Goal: Task Accomplishment & Management: Complete application form

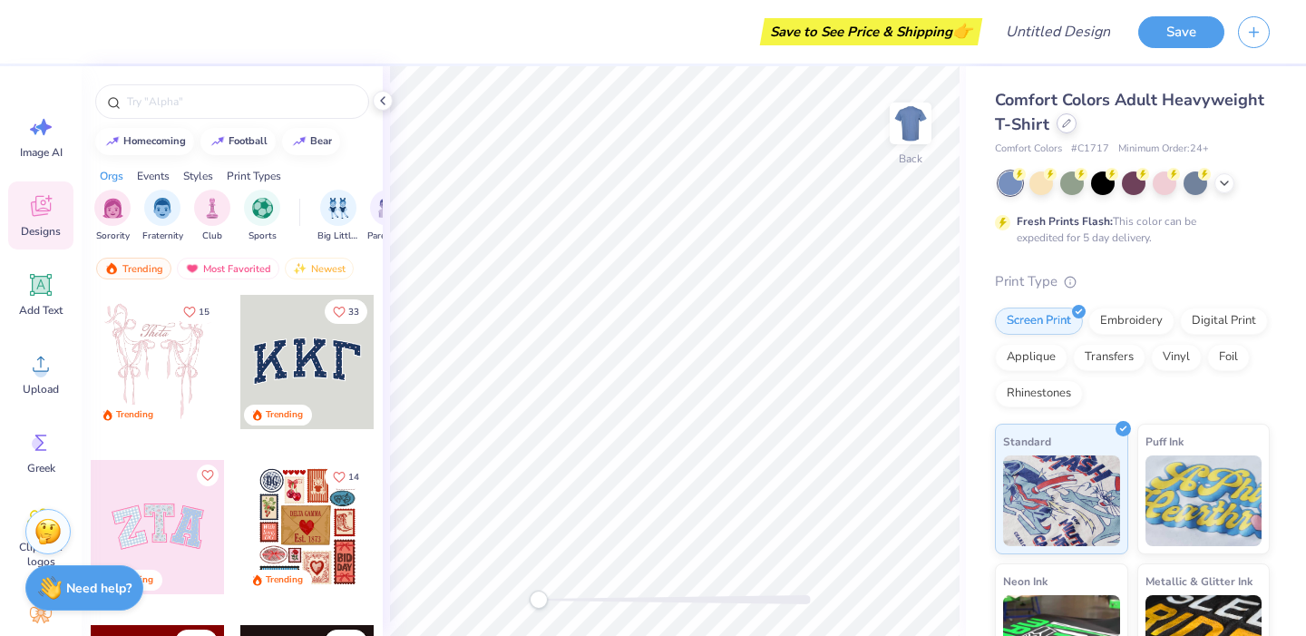
click at [1077, 128] on div at bounding box center [1067, 123] width 20 height 20
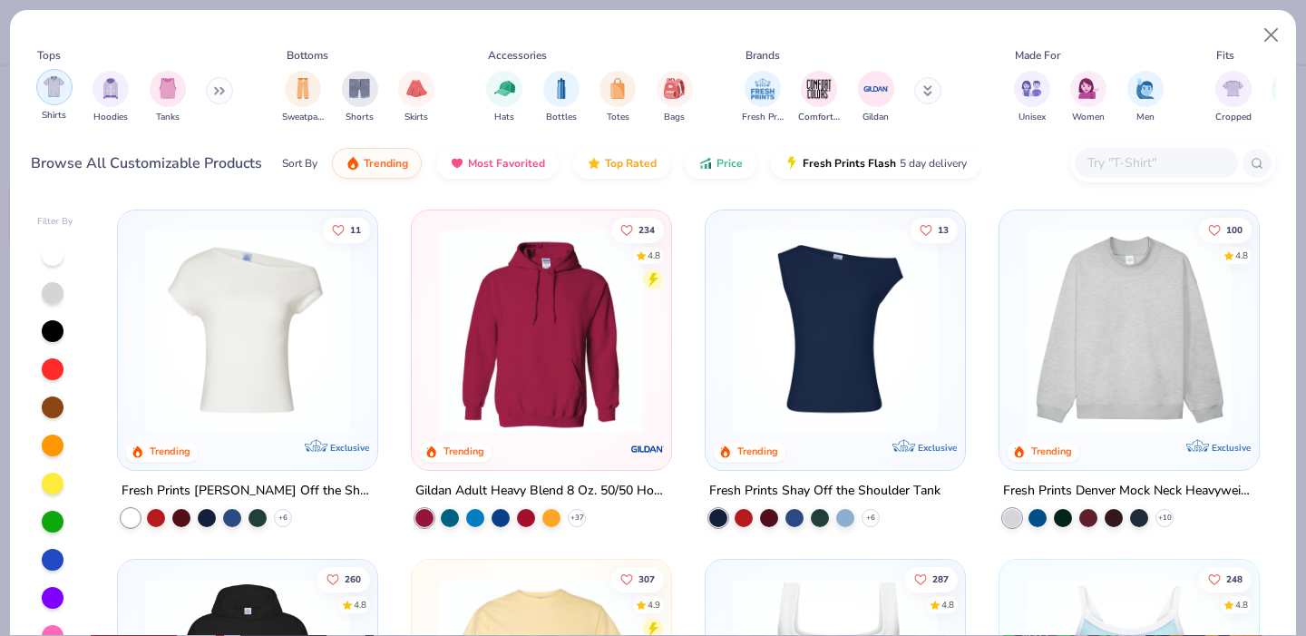
click at [71, 93] on div "filter for Shirts" at bounding box center [54, 87] width 36 height 36
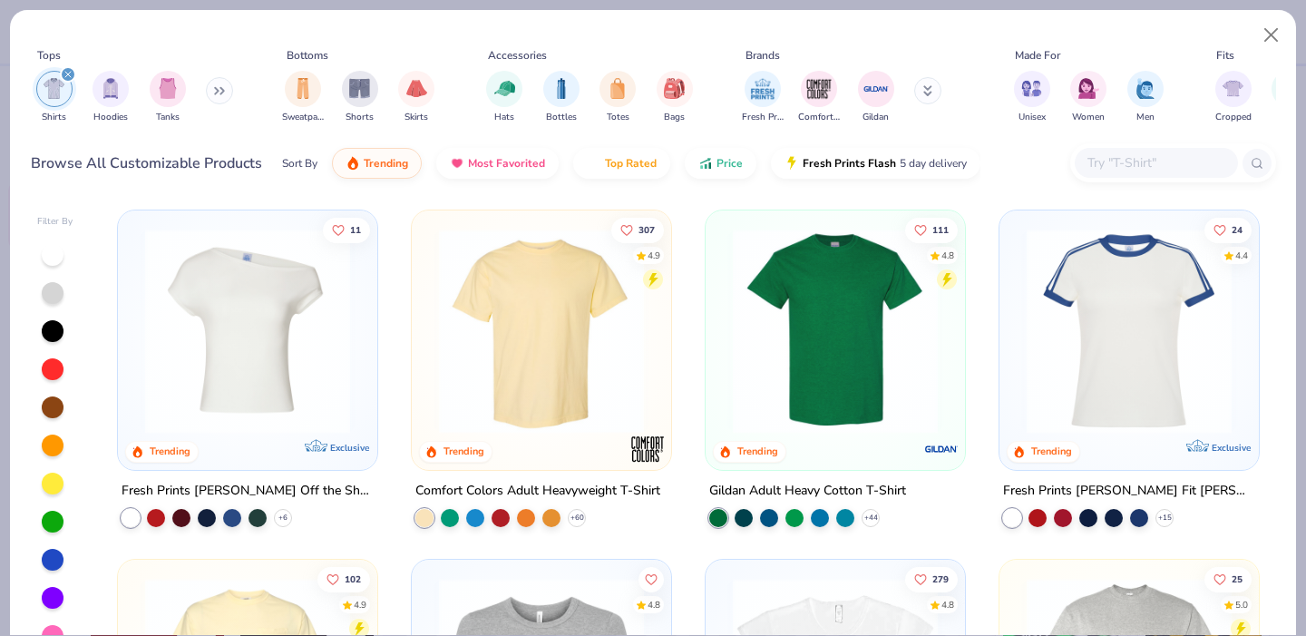
click at [223, 394] on img at bounding box center [247, 331] width 223 height 205
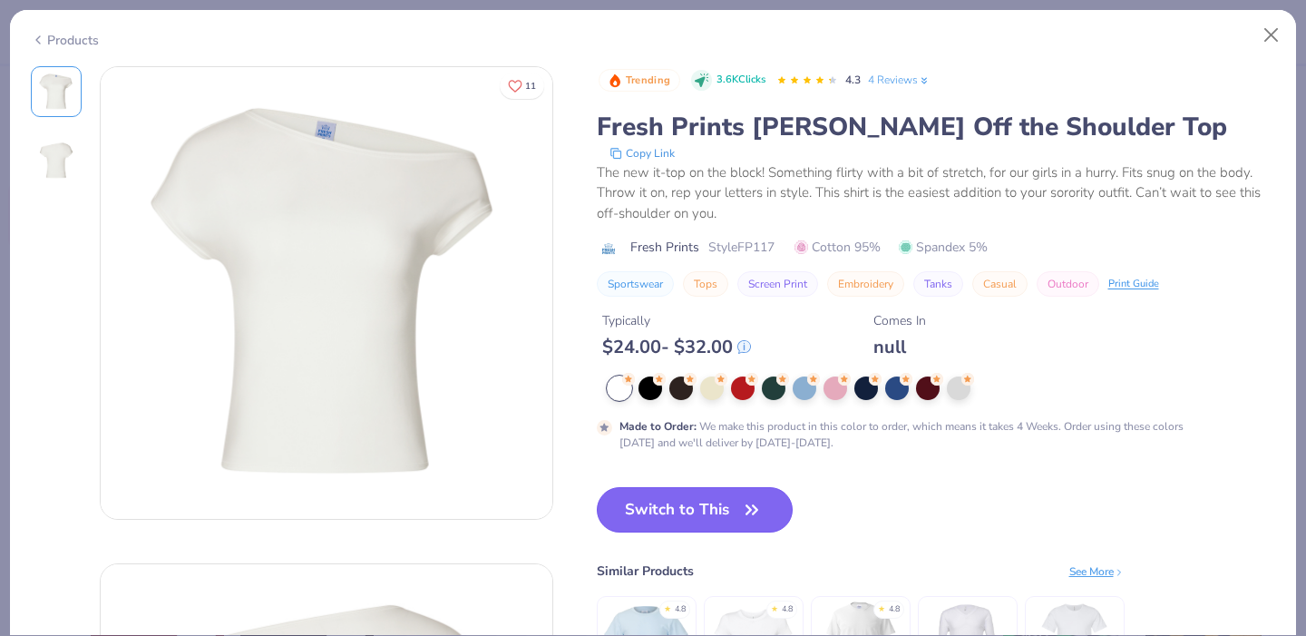
click at [713, 499] on button "Switch to This" at bounding box center [695, 509] width 197 height 45
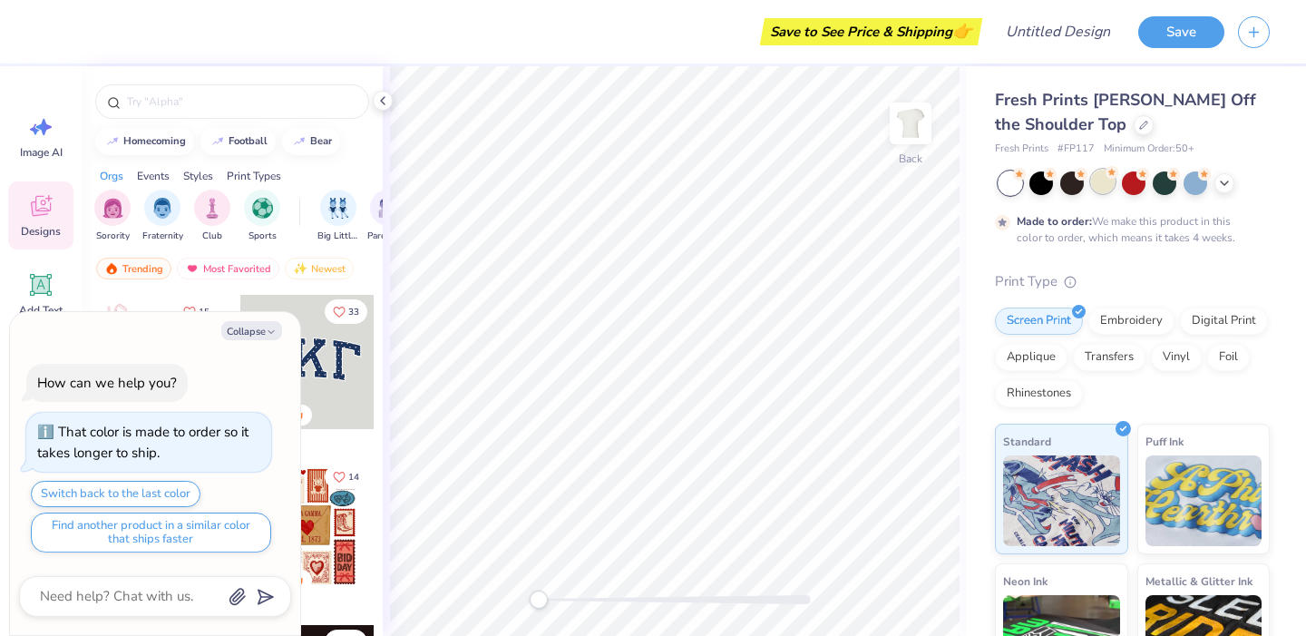
click at [1108, 183] on div at bounding box center [1103, 182] width 24 height 24
click at [1224, 184] on icon at bounding box center [1224, 181] width 15 height 15
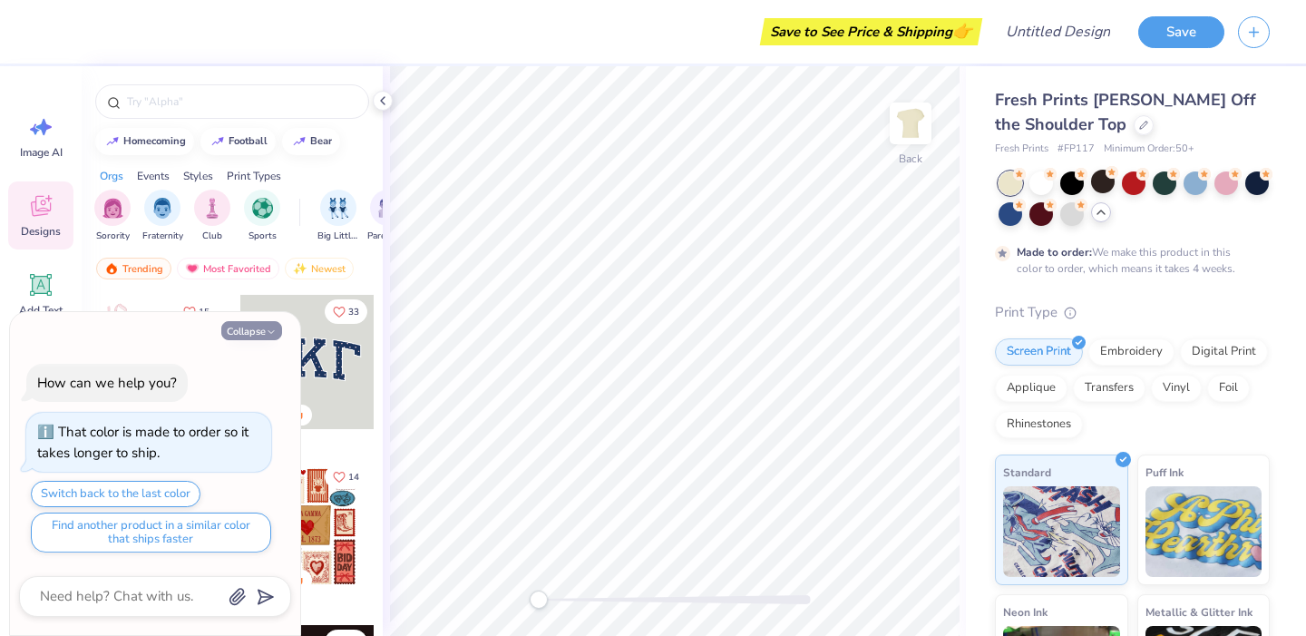
click at [261, 327] on button "Collapse" at bounding box center [251, 330] width 61 height 19
type textarea "x"
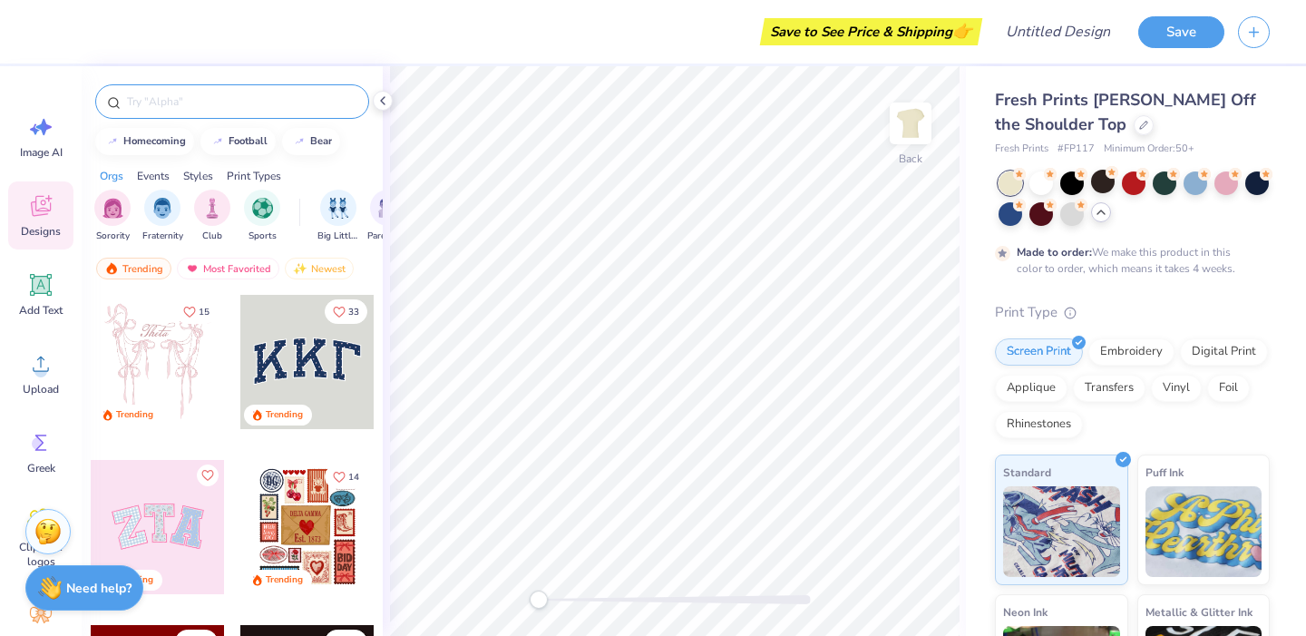
click at [262, 102] on input "text" at bounding box center [241, 102] width 232 height 18
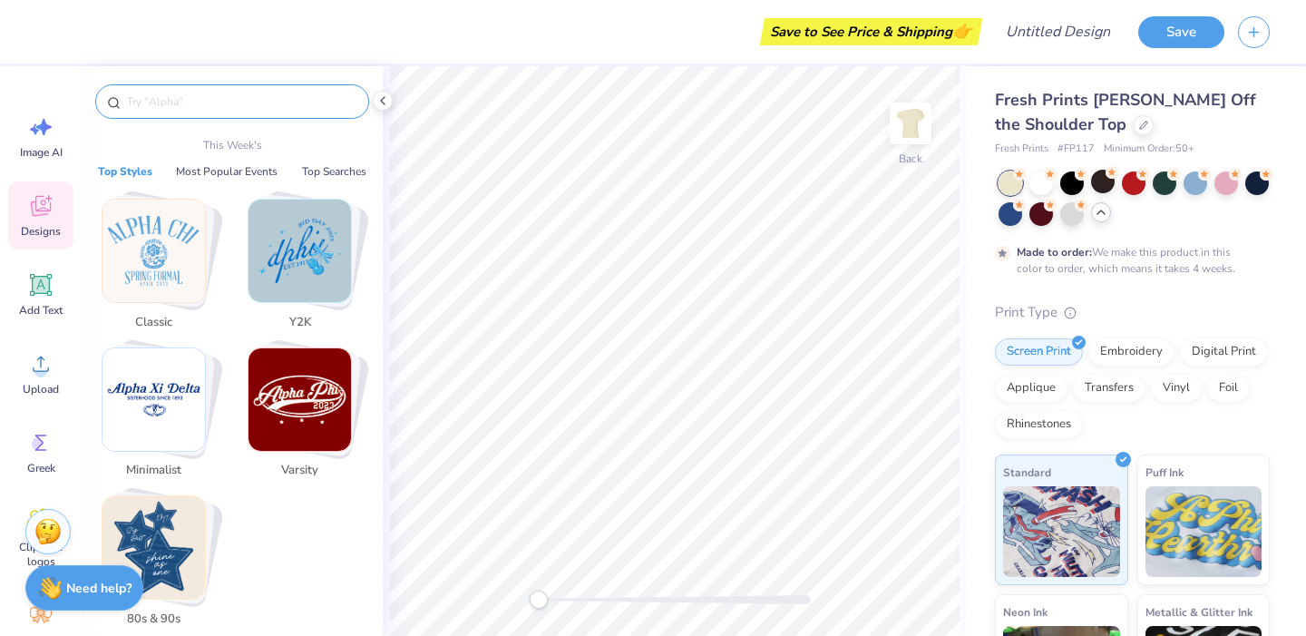
type input "s"
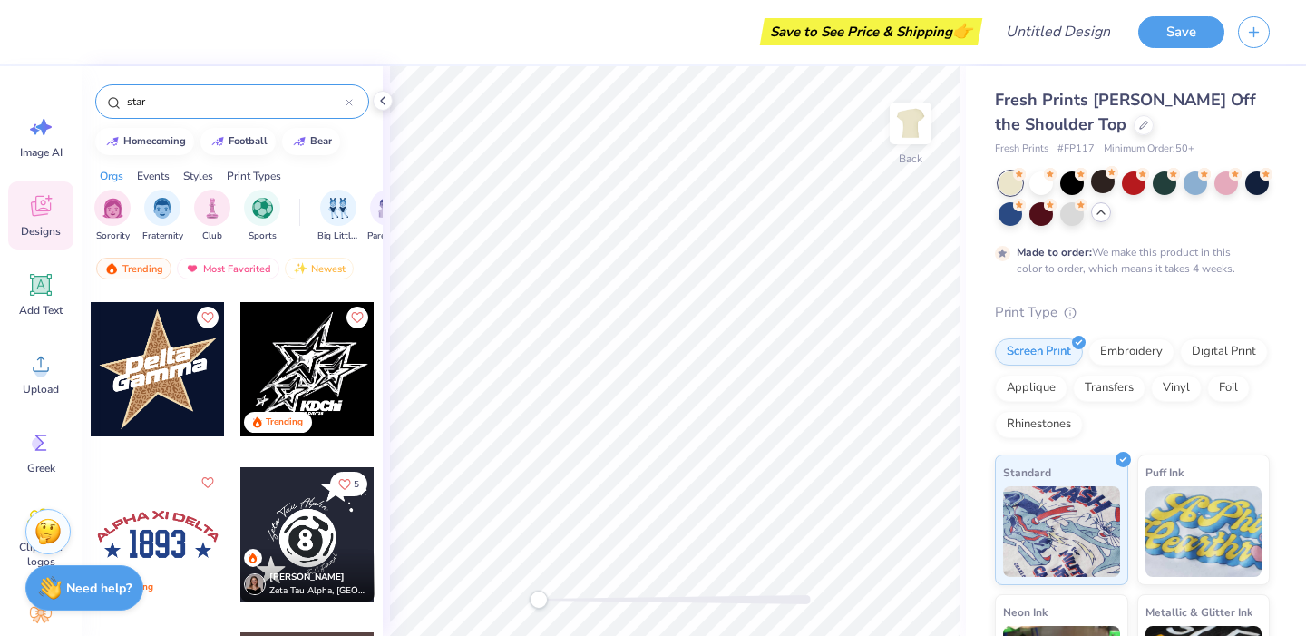
scroll to position [1803, 0]
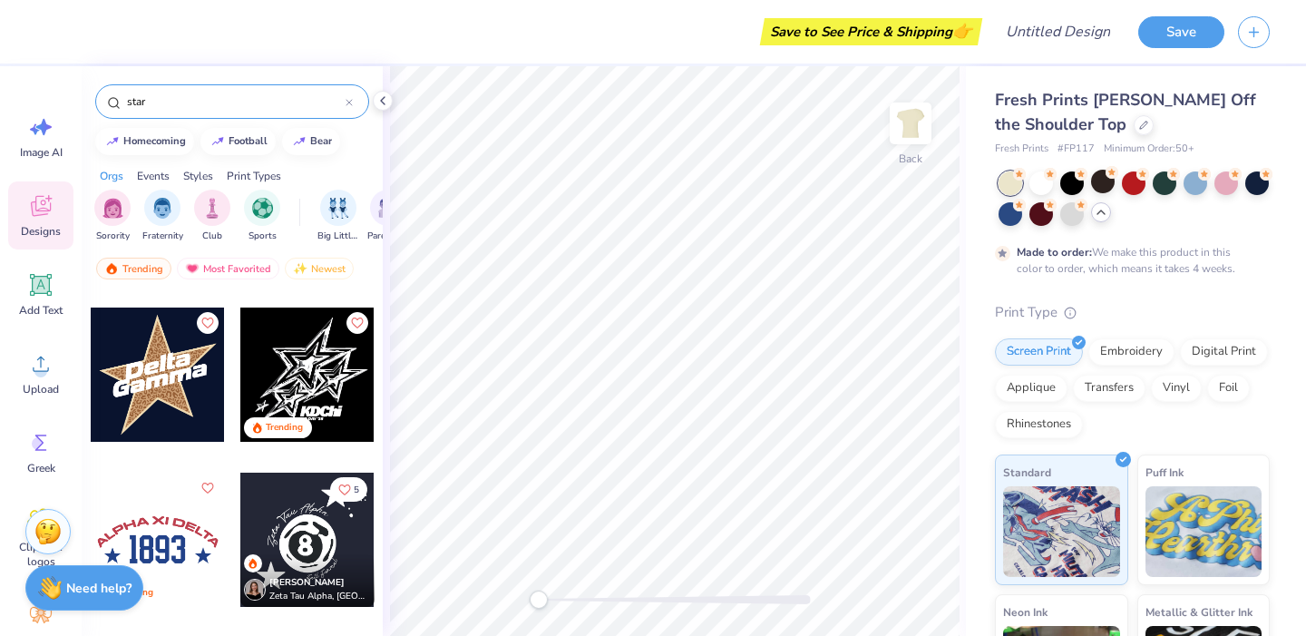
type input "star"
click at [180, 386] on div at bounding box center [158, 374] width 134 height 134
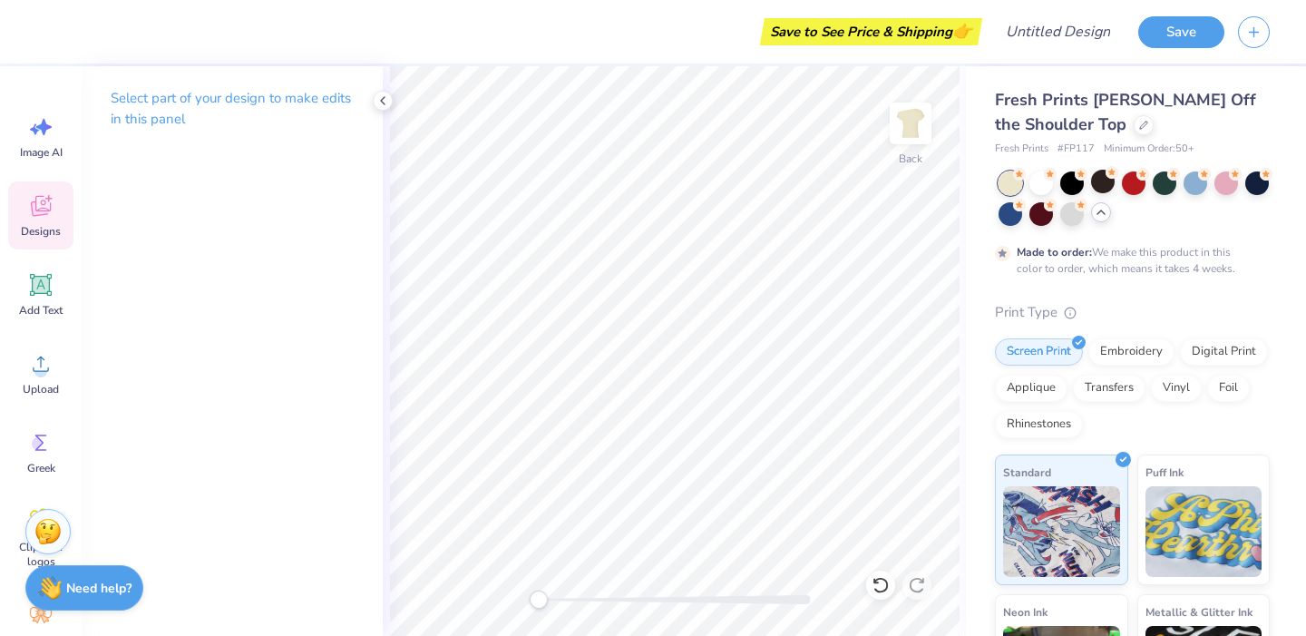
click at [49, 219] on icon at bounding box center [40, 205] width 27 height 27
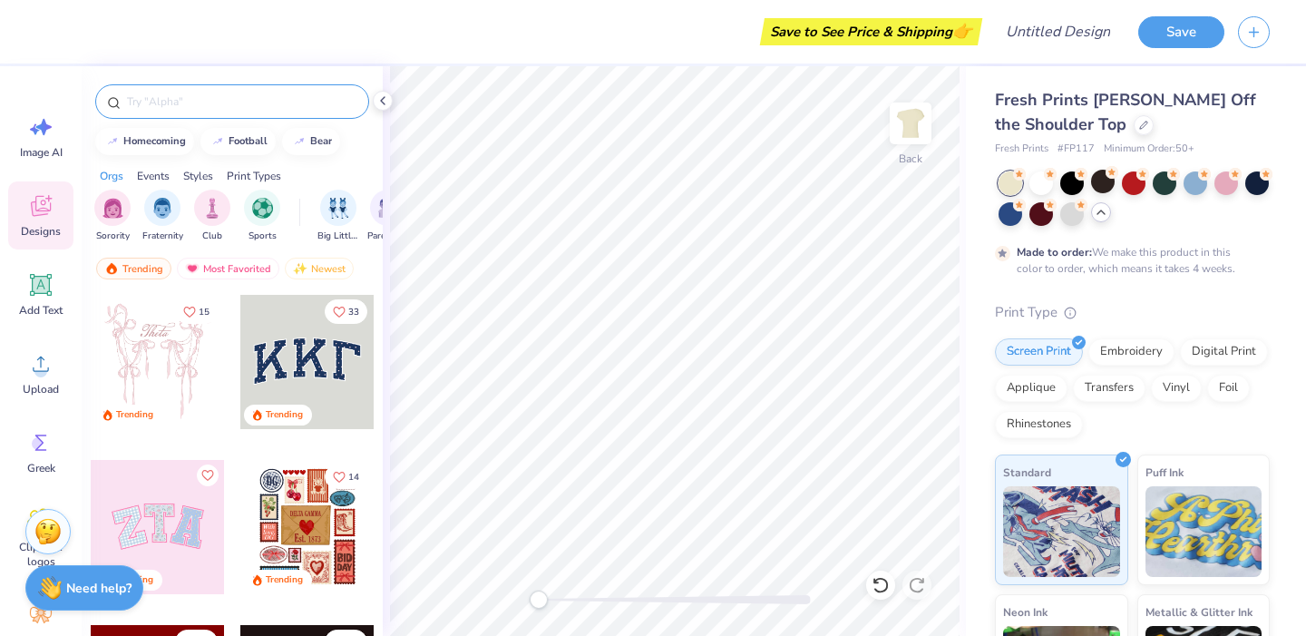
click at [277, 100] on input "text" at bounding box center [241, 102] width 232 height 18
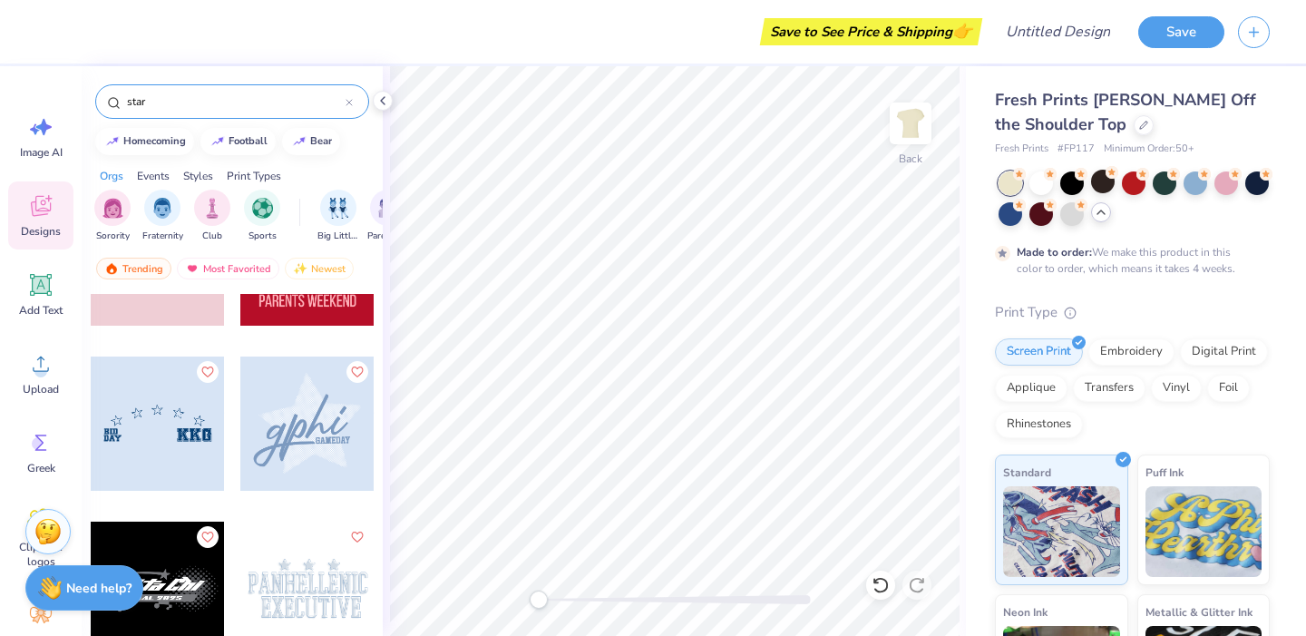
scroll to position [3941, 0]
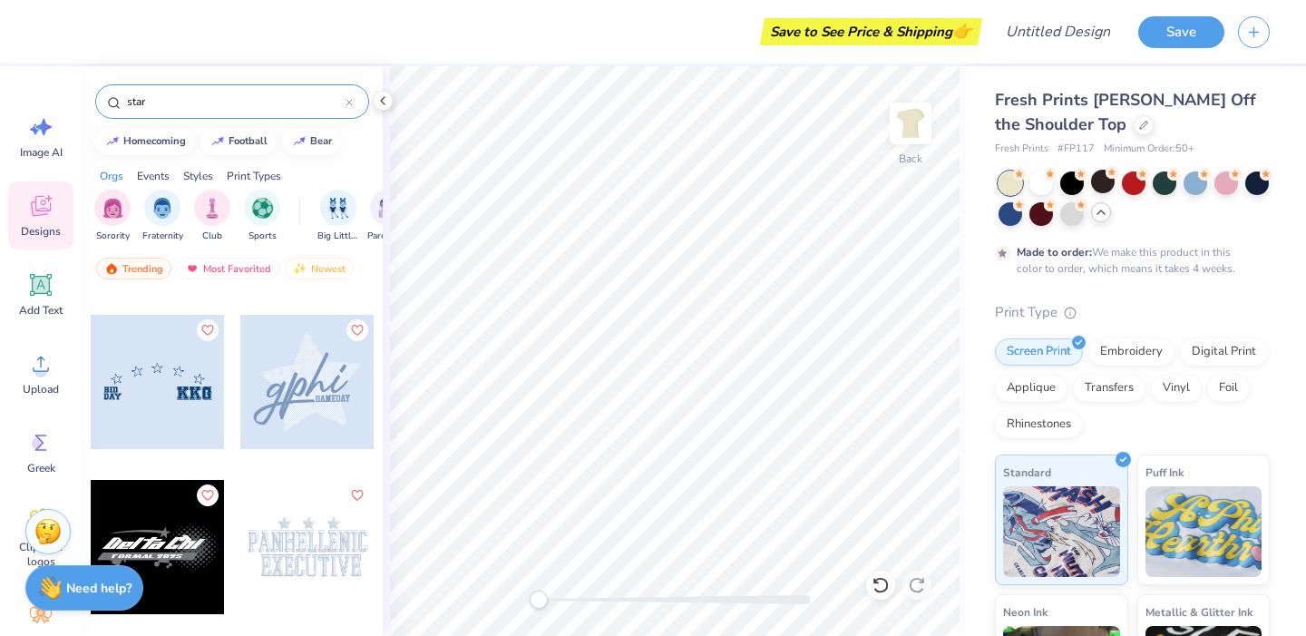
type input "star"
click at [329, 409] on div at bounding box center [307, 382] width 134 height 134
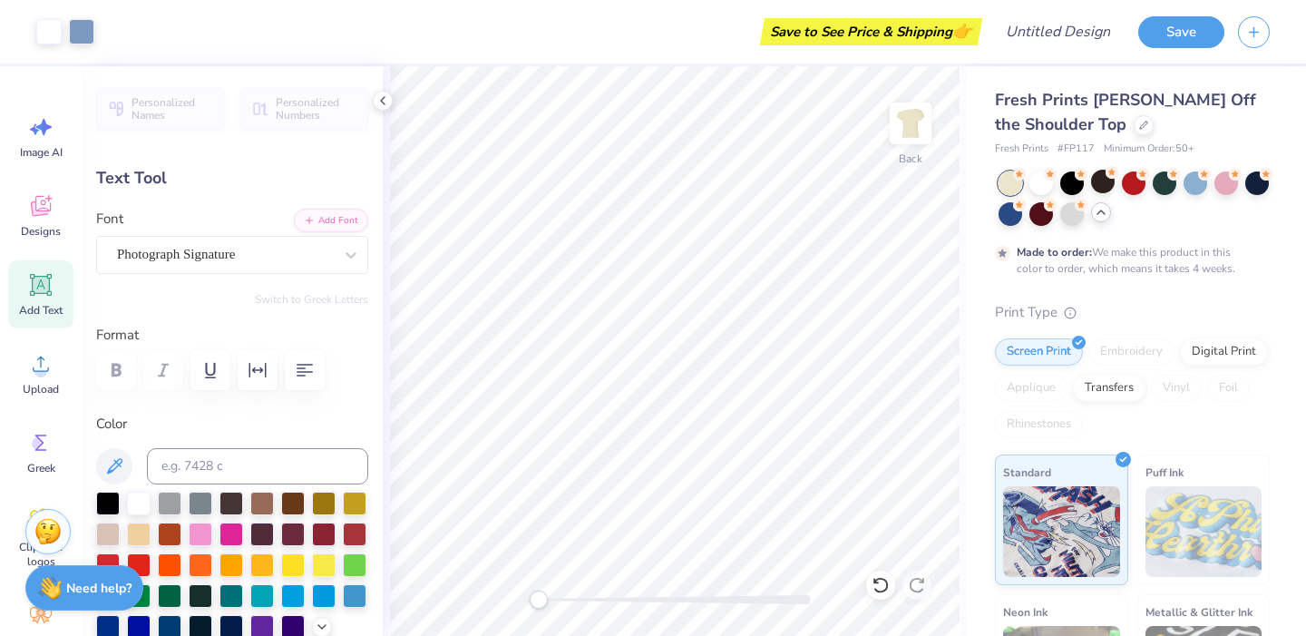
type input "0.0"
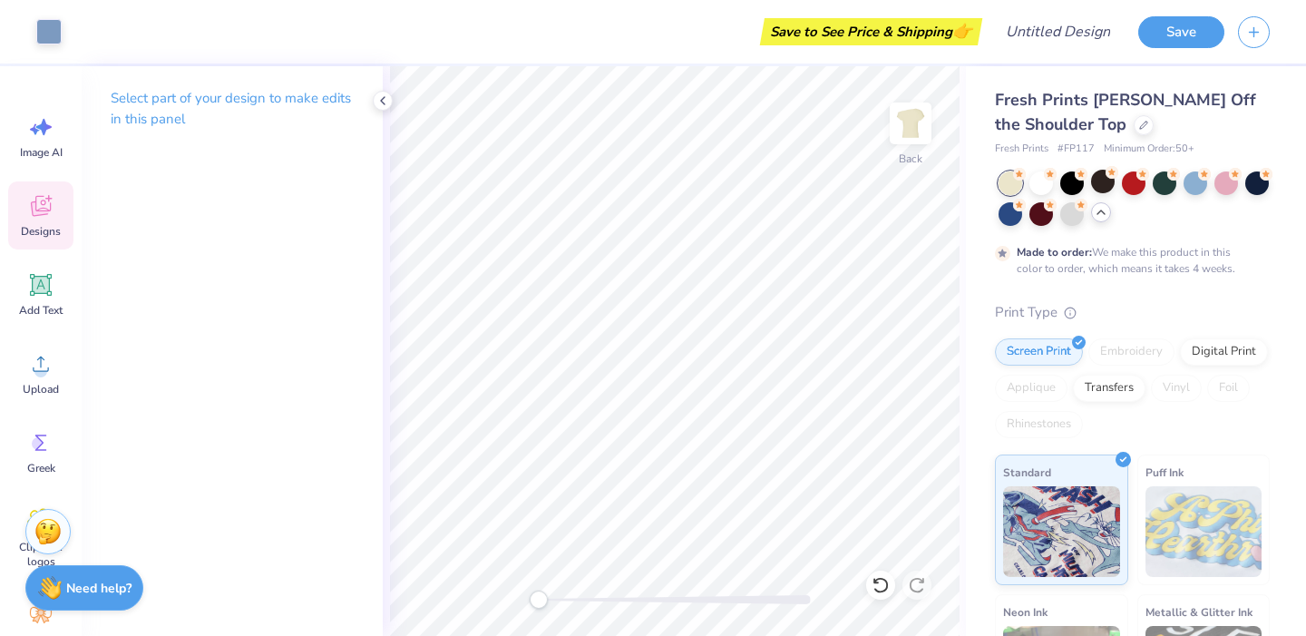
click at [43, 224] on span "Designs" at bounding box center [41, 231] width 40 height 15
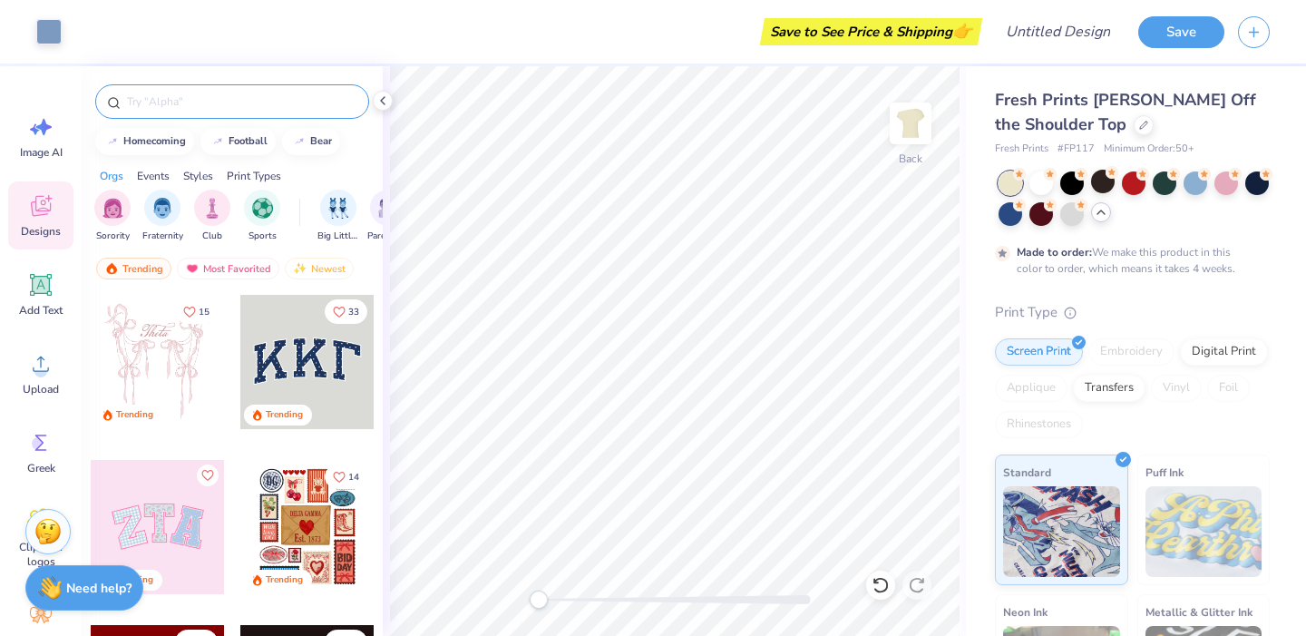
click at [259, 104] on input "text" at bounding box center [241, 102] width 232 height 18
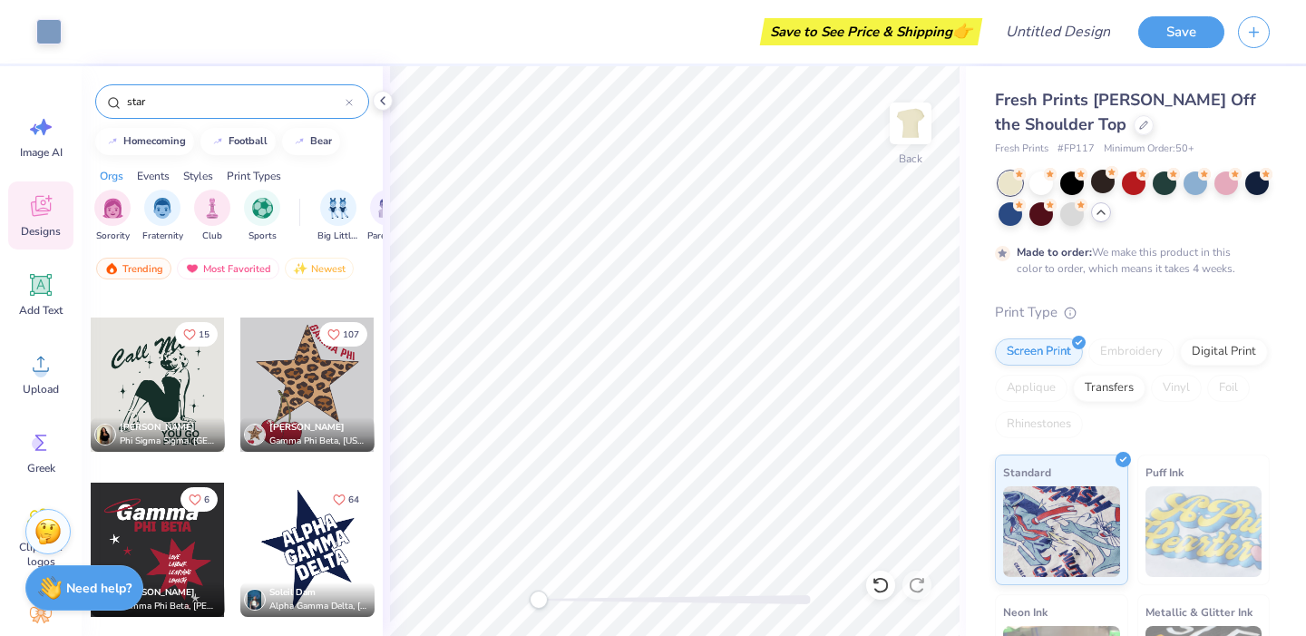
scroll to position [5942, 0]
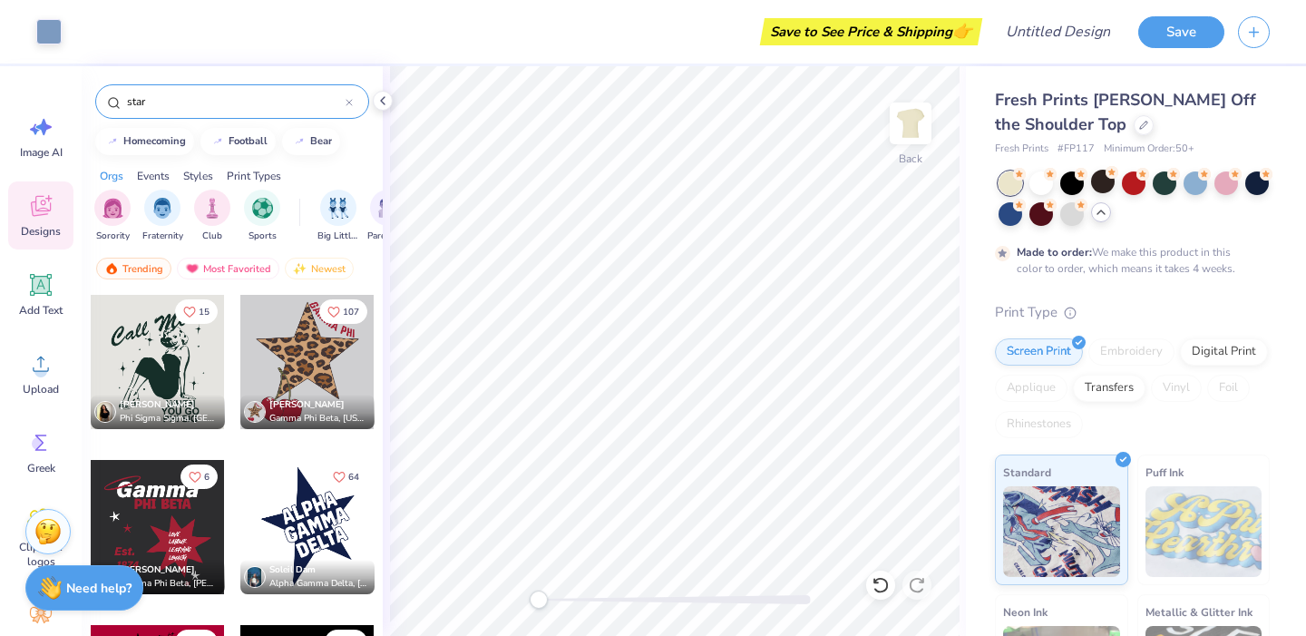
type input "star"
click at [328, 536] on div at bounding box center [307, 527] width 134 height 134
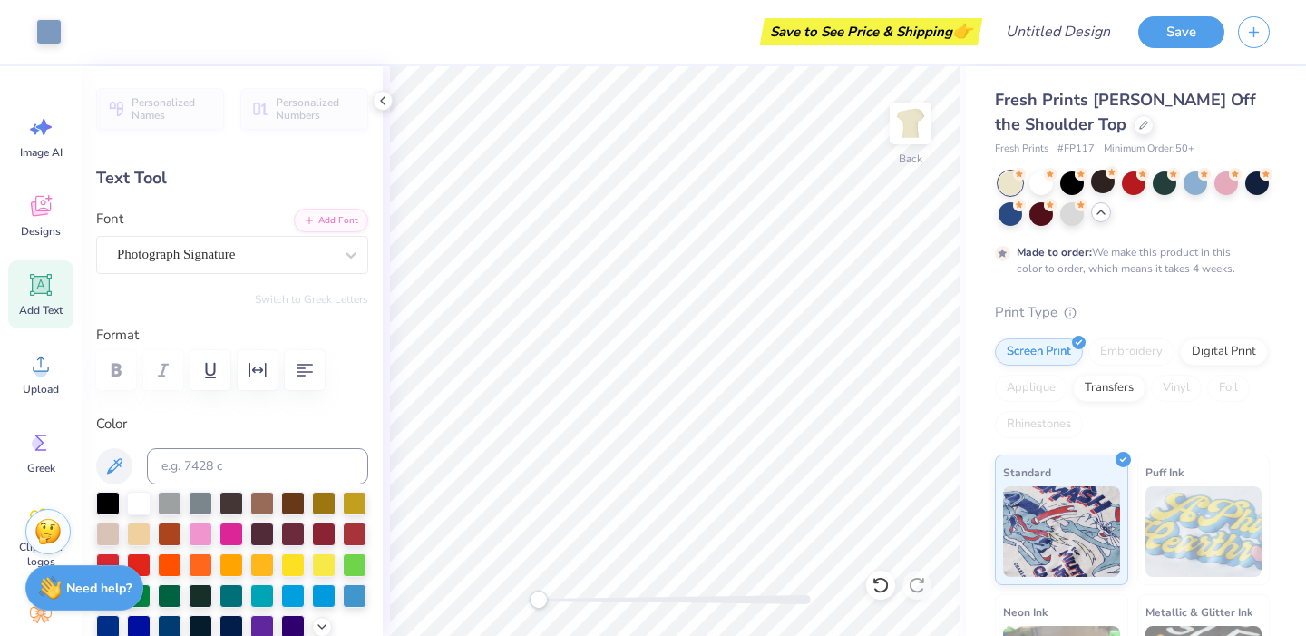
type input "0.0"
click at [38, 211] on icon at bounding box center [40, 208] width 17 height 15
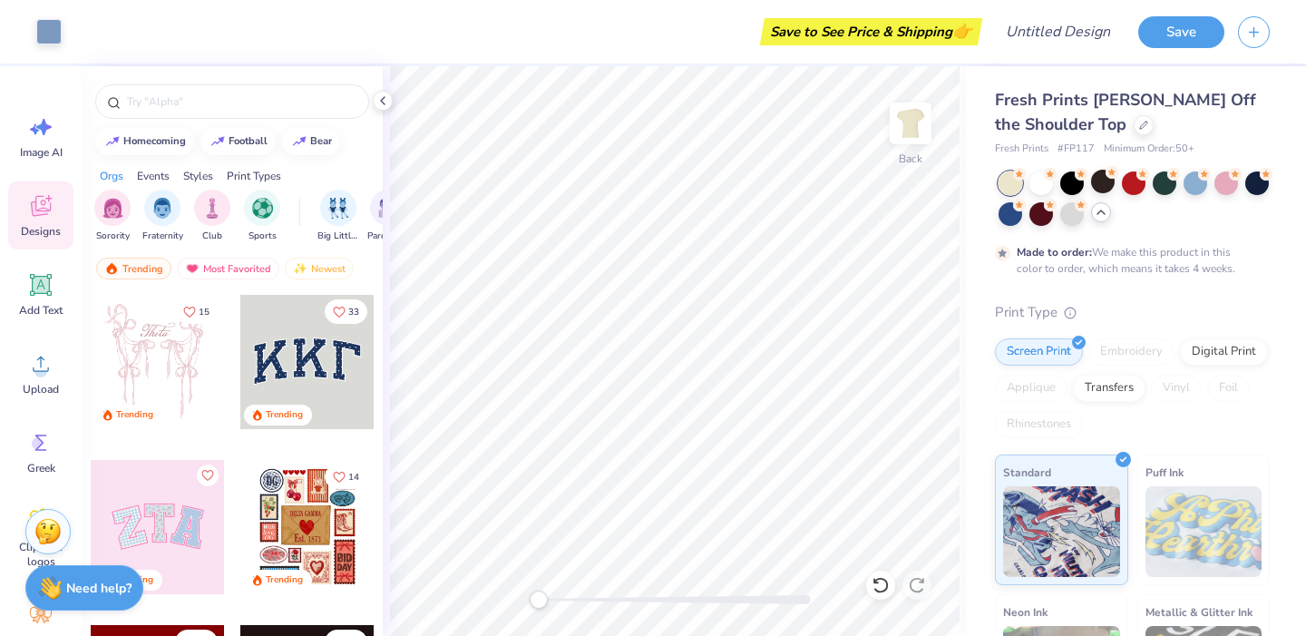
click at [217, 82] on div at bounding box center [232, 97] width 301 height 62
click at [213, 103] on input "text" at bounding box center [241, 102] width 232 height 18
type input "sta"
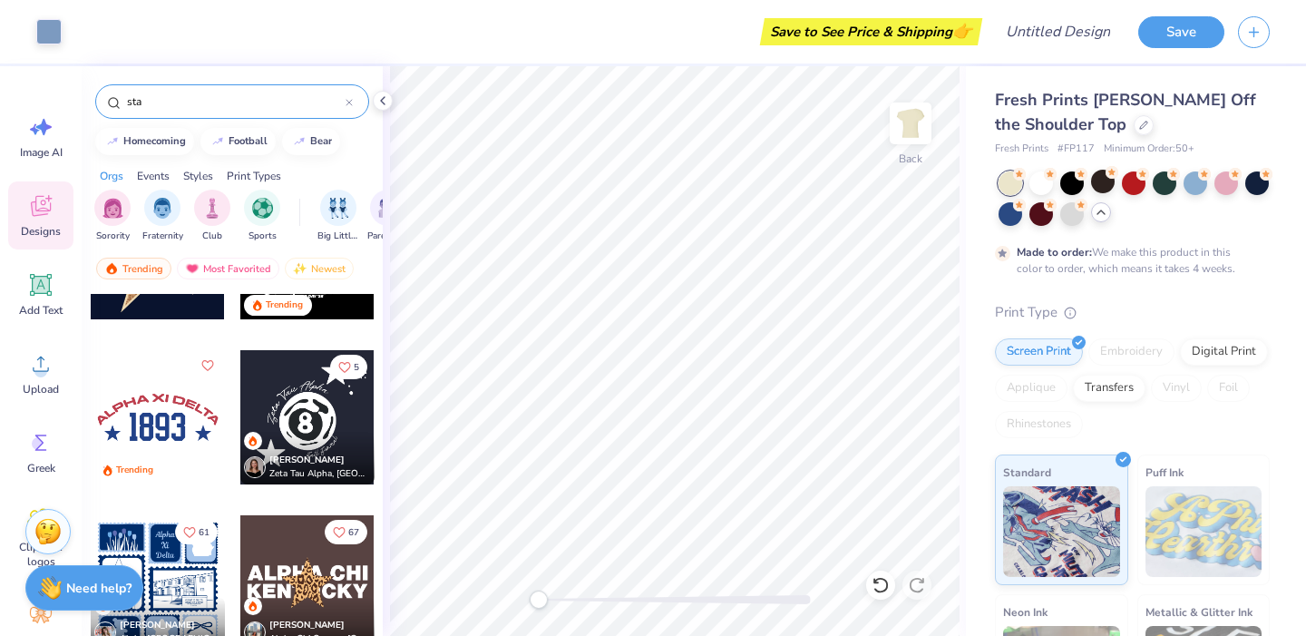
scroll to position [2687, 0]
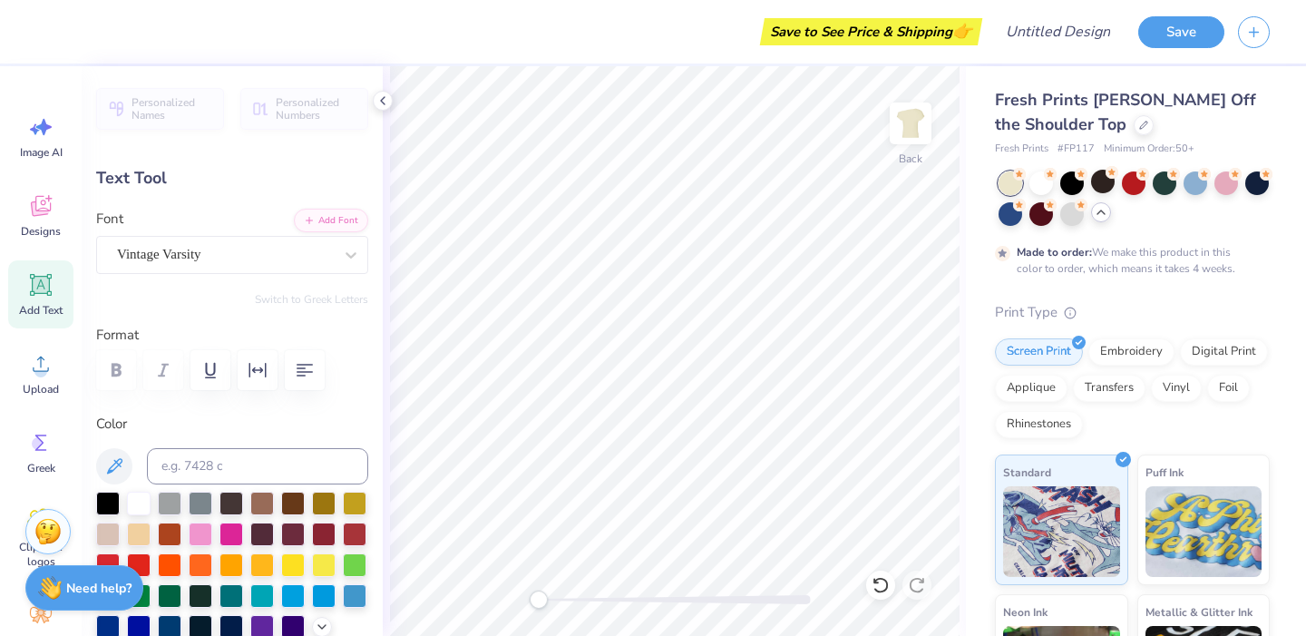
type input "0.0"
click at [42, 219] on div "Designs" at bounding box center [40, 215] width 65 height 68
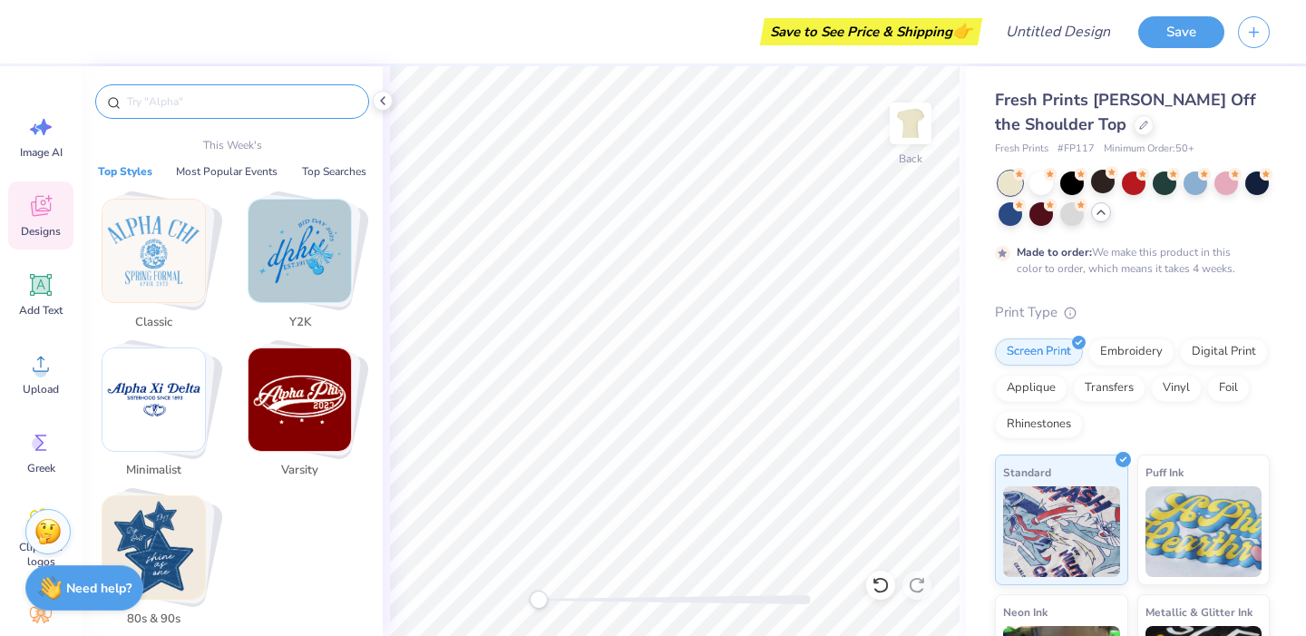
click at [270, 100] on input "text" at bounding box center [241, 102] width 232 height 18
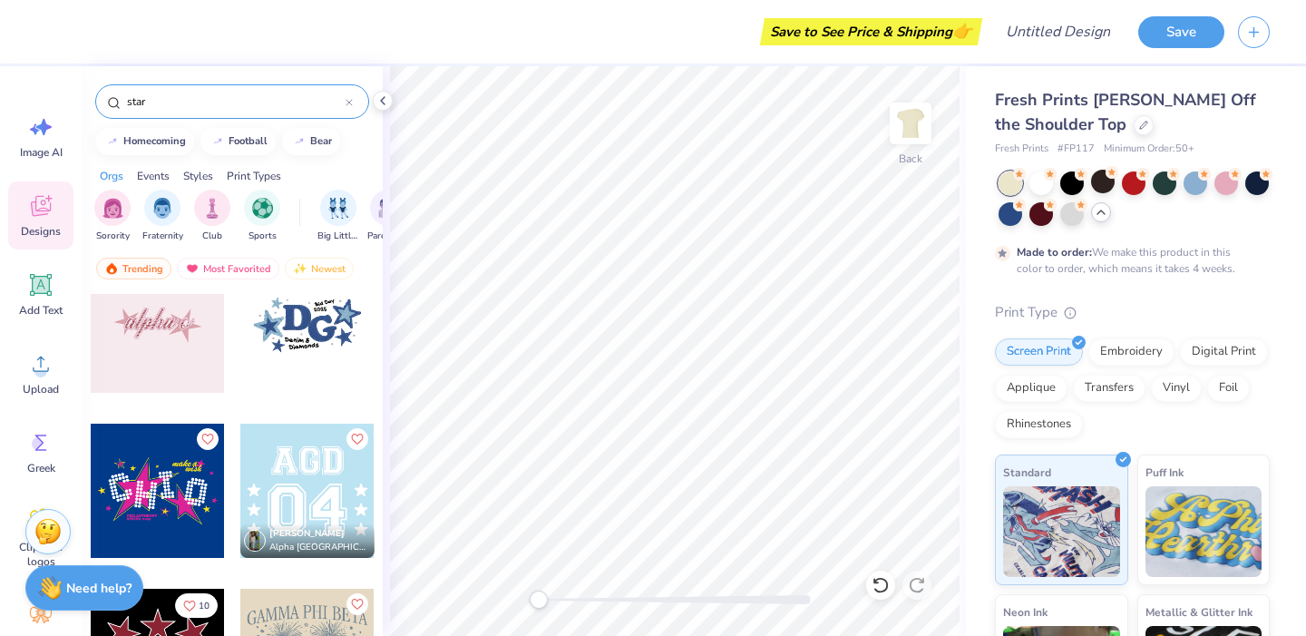
scroll to position [2790, 0]
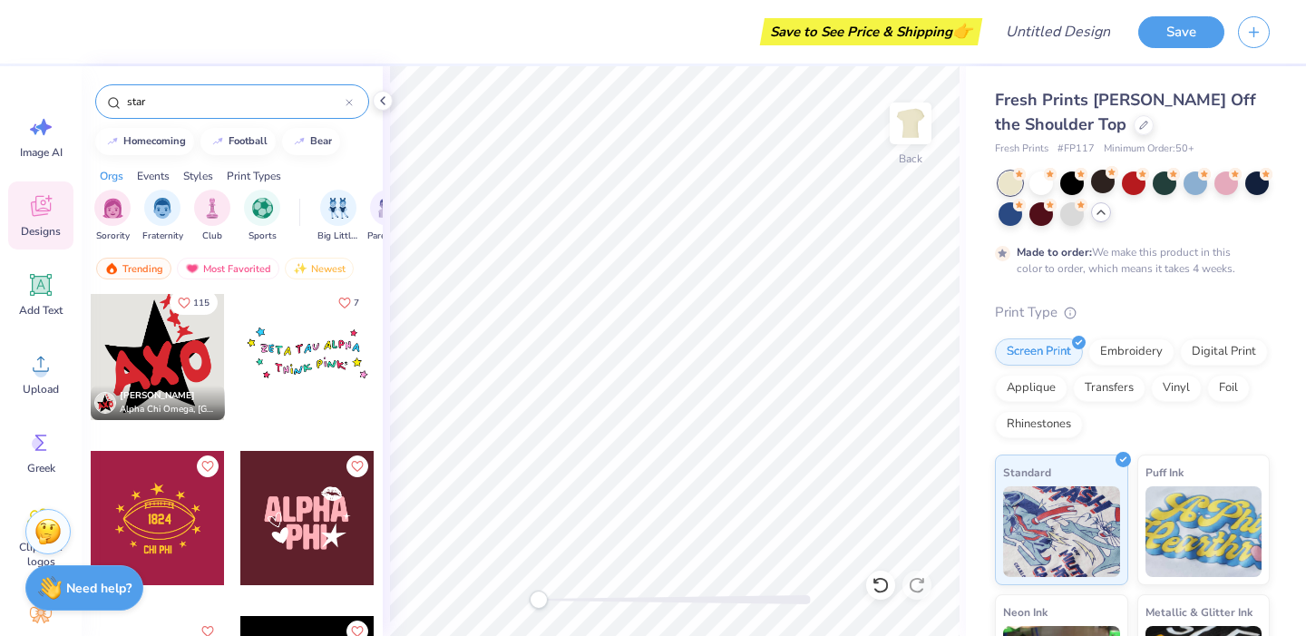
type input "star"
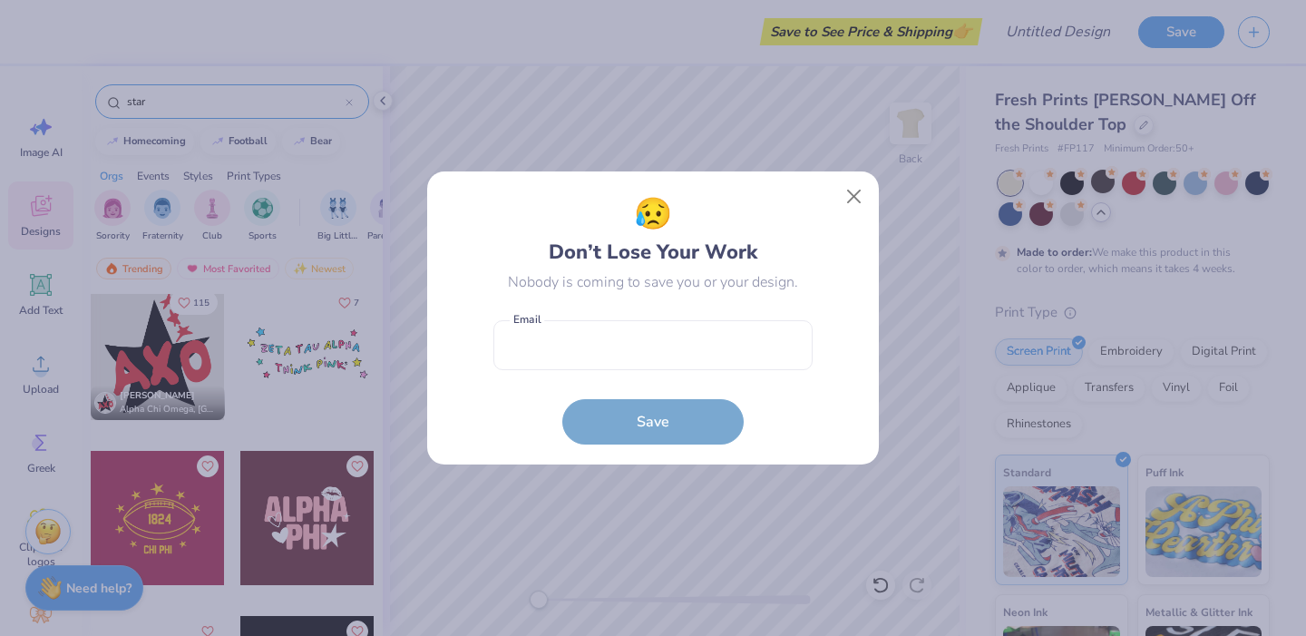
scroll to position [3078, 0]
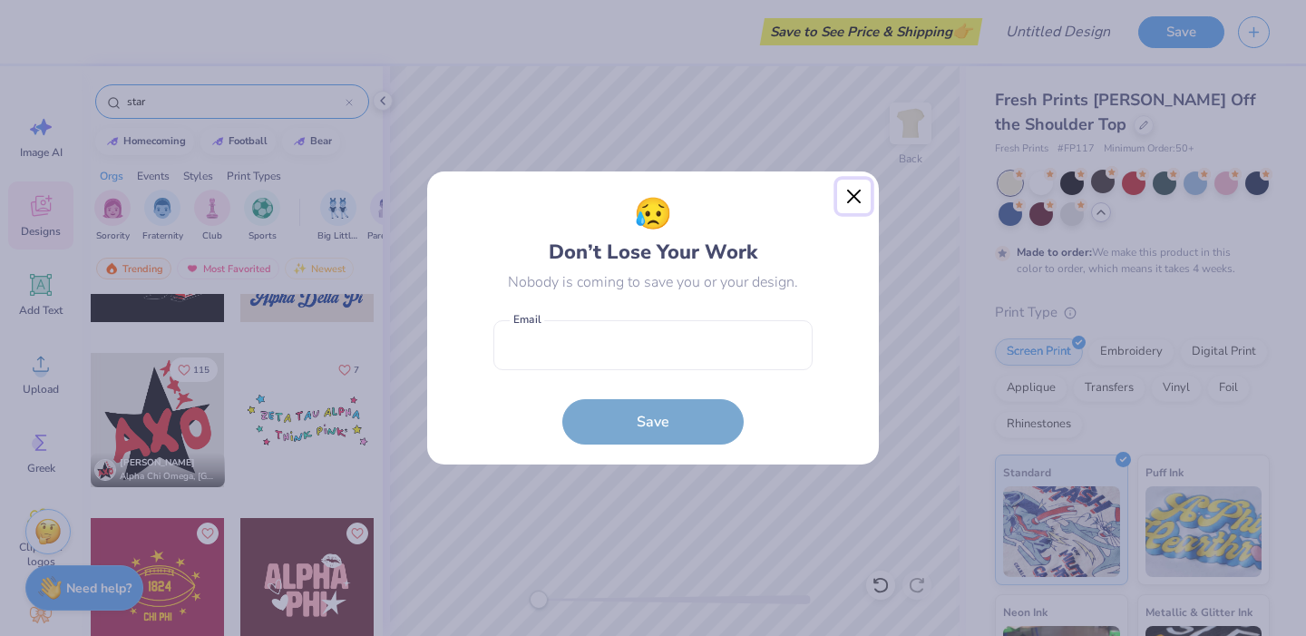
click at [851, 195] on button "Close" at bounding box center [854, 197] width 34 height 34
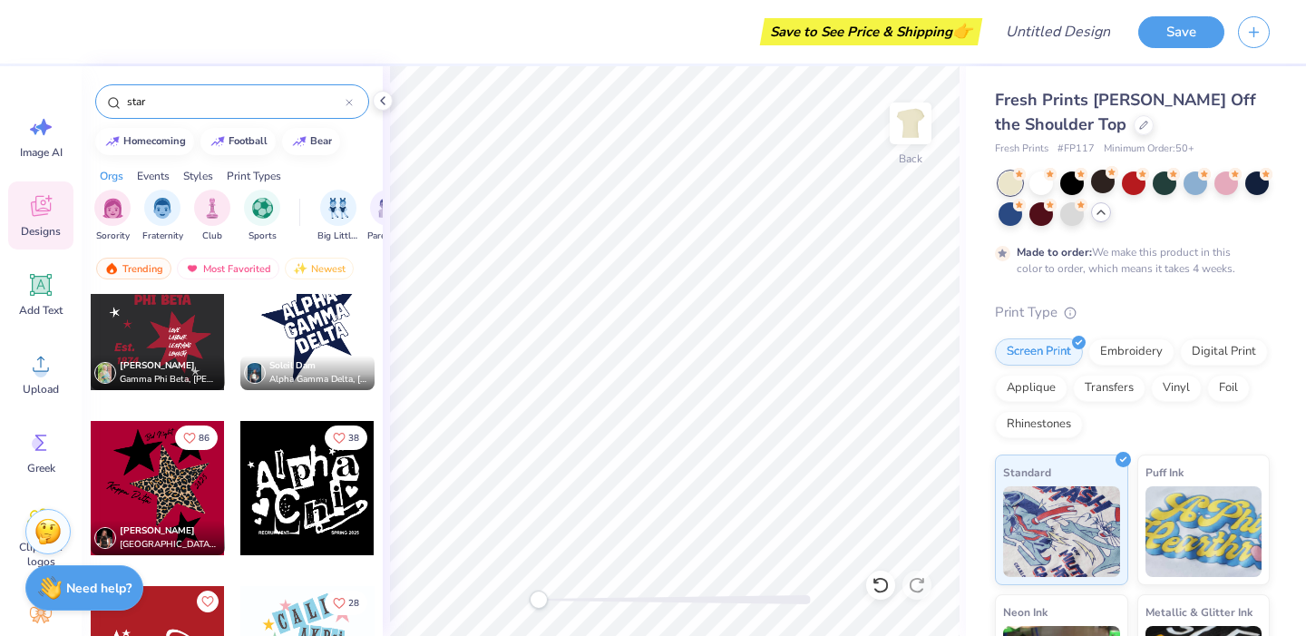
scroll to position [6080, 0]
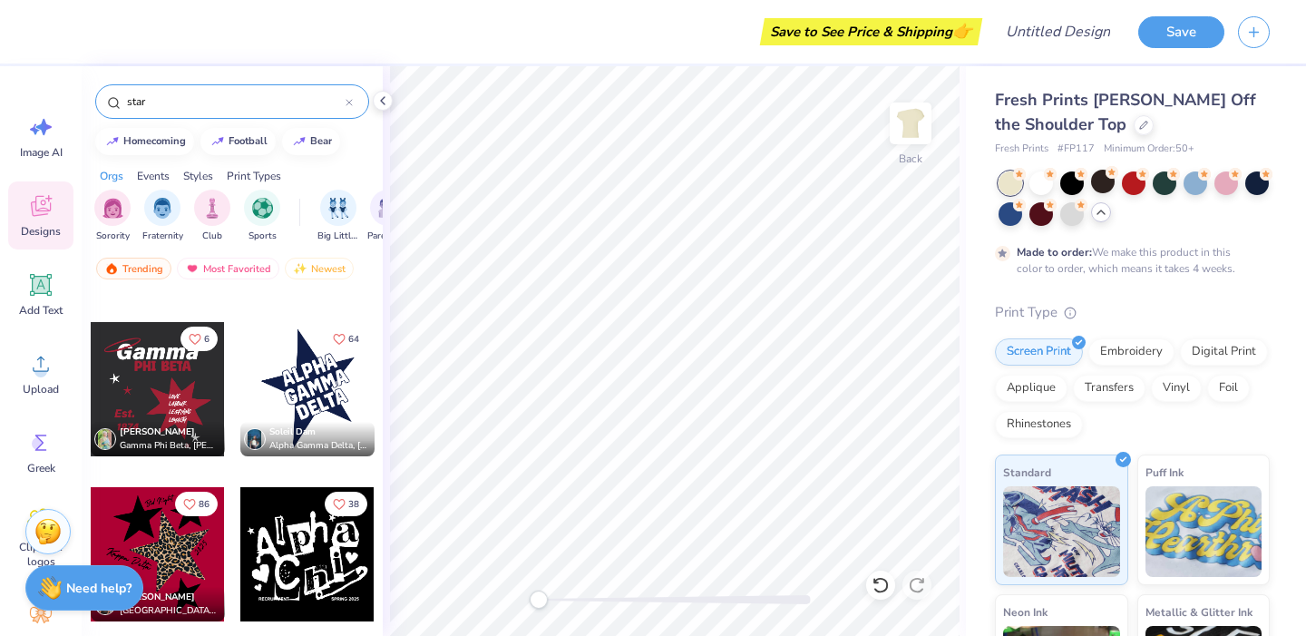
click at [321, 415] on div at bounding box center [307, 389] width 134 height 134
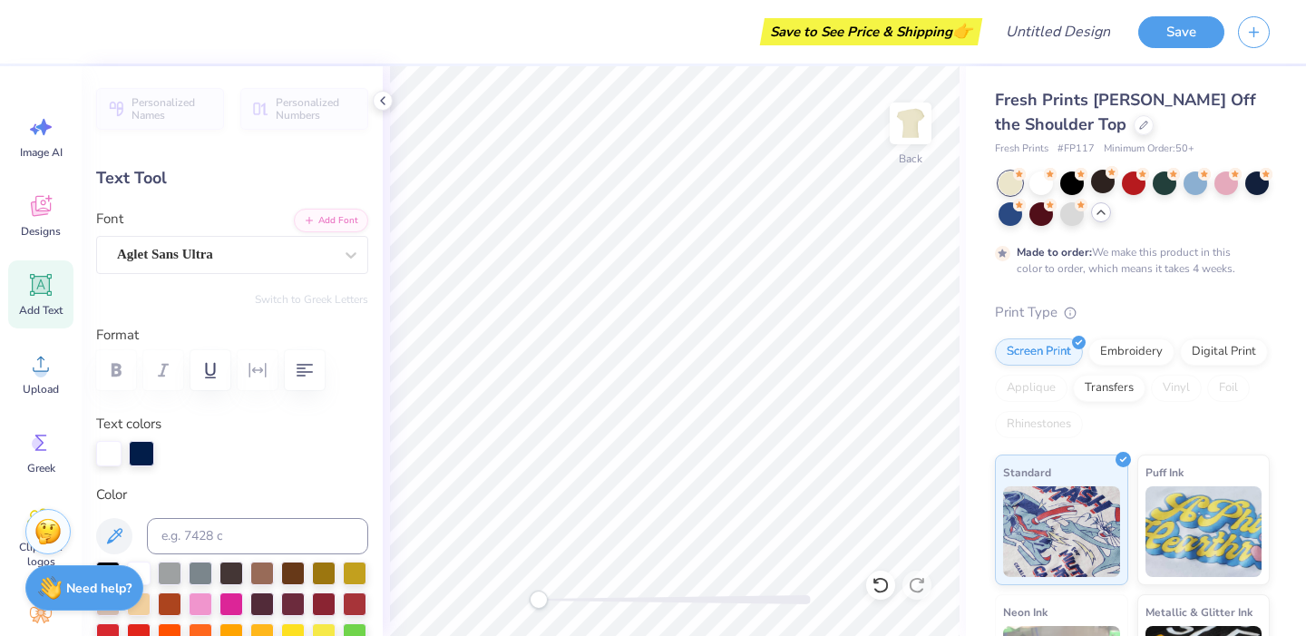
scroll to position [15, 2]
type input "4.72"
type input "2.86"
type input "6.61"
type input "-21.7"
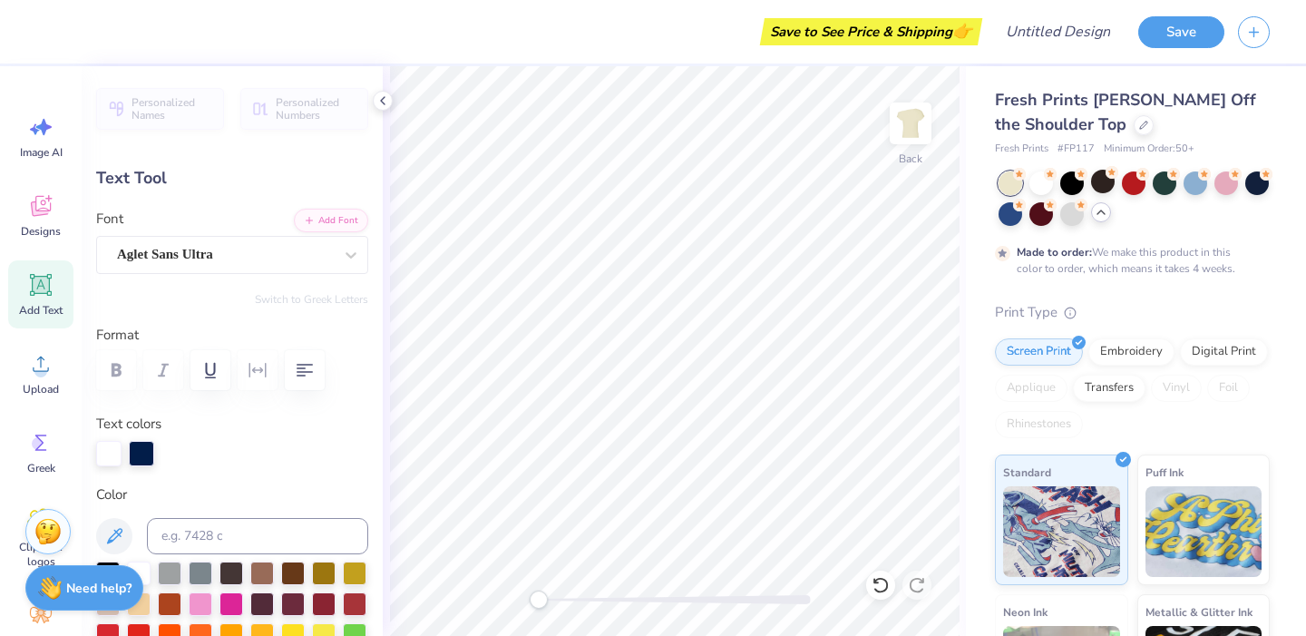
scroll to position [15, 3]
type input "4.96"
type input "3.02"
type input "3.47"
type input "-20.6"
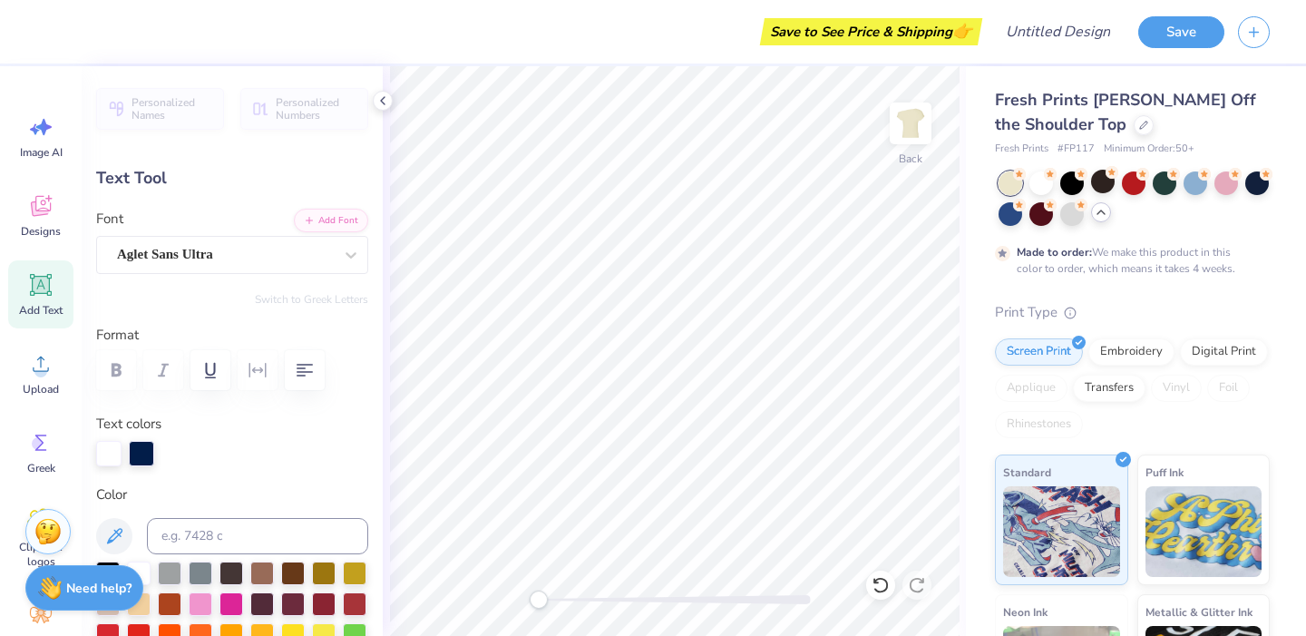
scroll to position [15, 5]
type textarea "Gamma Phi Beta"
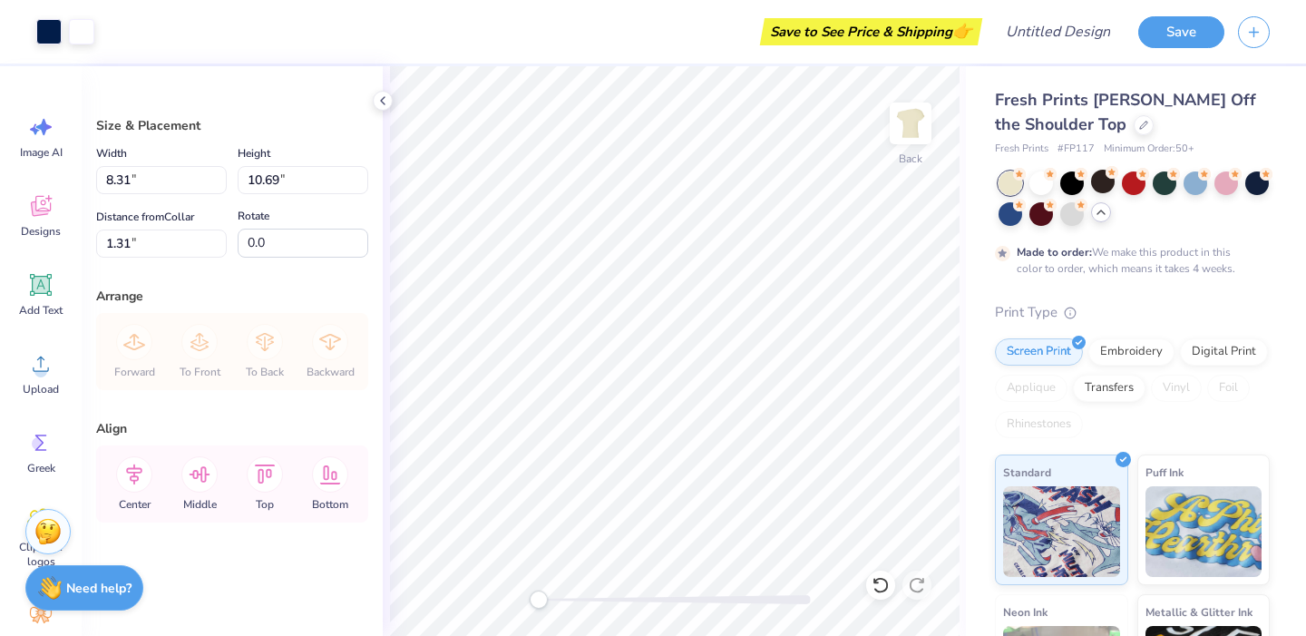
click at [0, 232] on div "Image AI Designs Add Text Upload Greek Clipart & logos Decorate" at bounding box center [41, 351] width 82 height 570
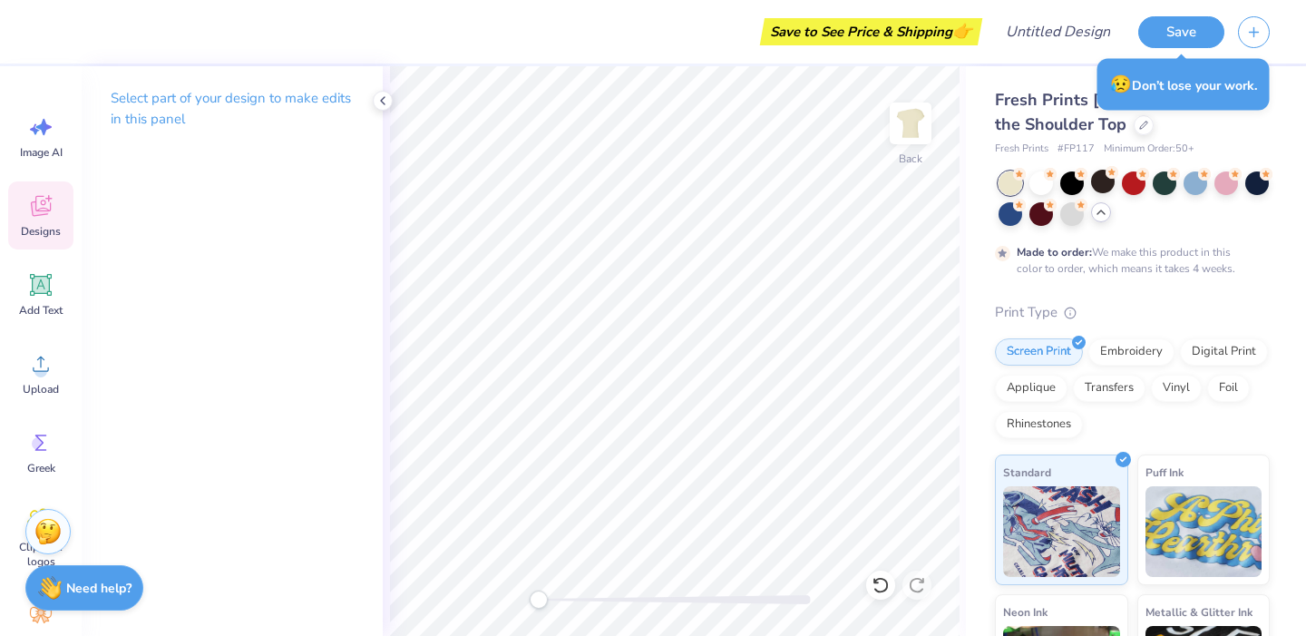
click at [34, 219] on div "Designs" at bounding box center [40, 215] width 65 height 68
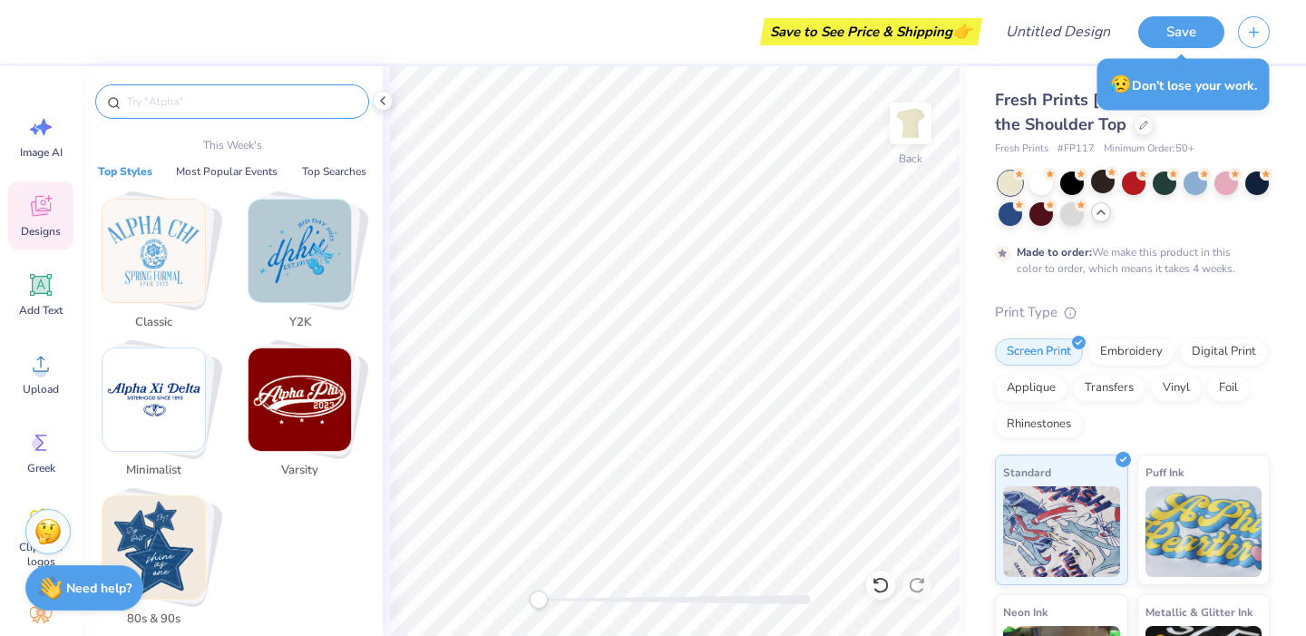
click at [278, 100] on input "text" at bounding box center [241, 102] width 232 height 18
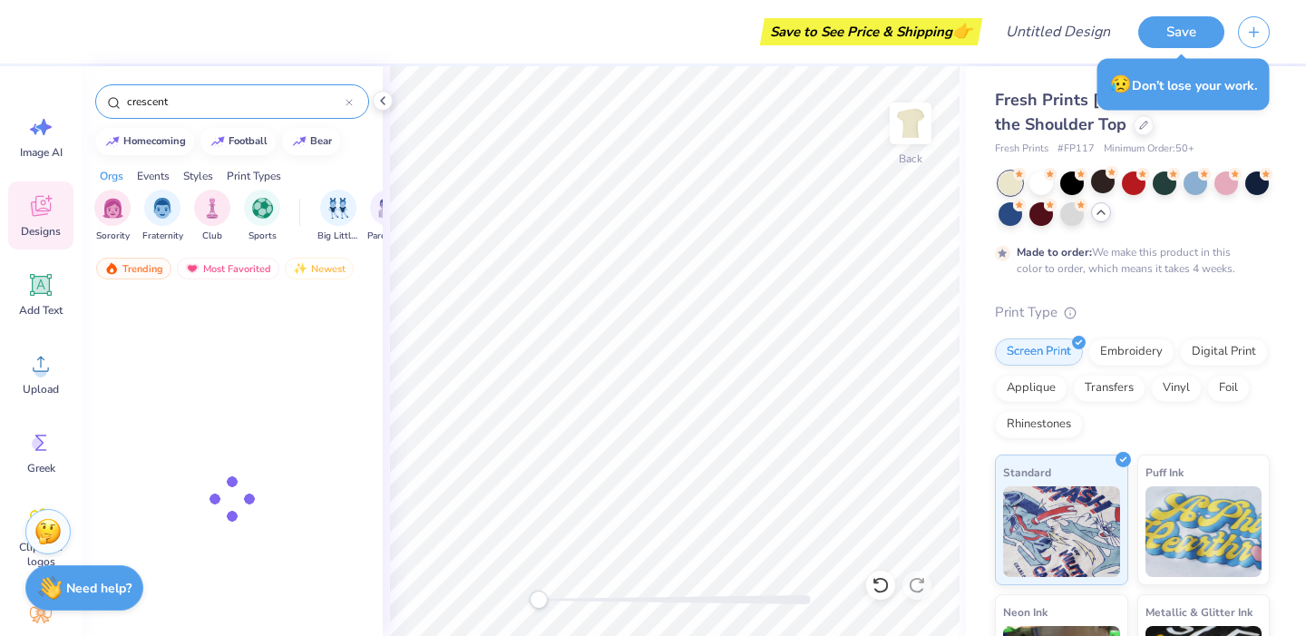
type input "crescent"
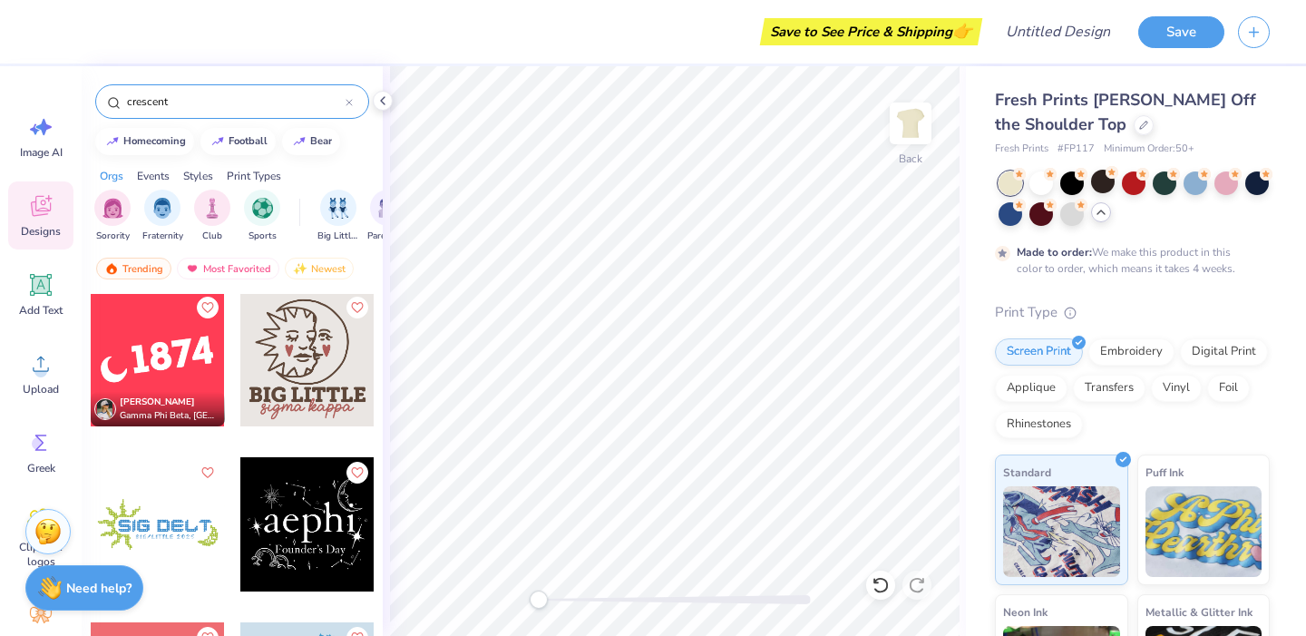
scroll to position [0, 0]
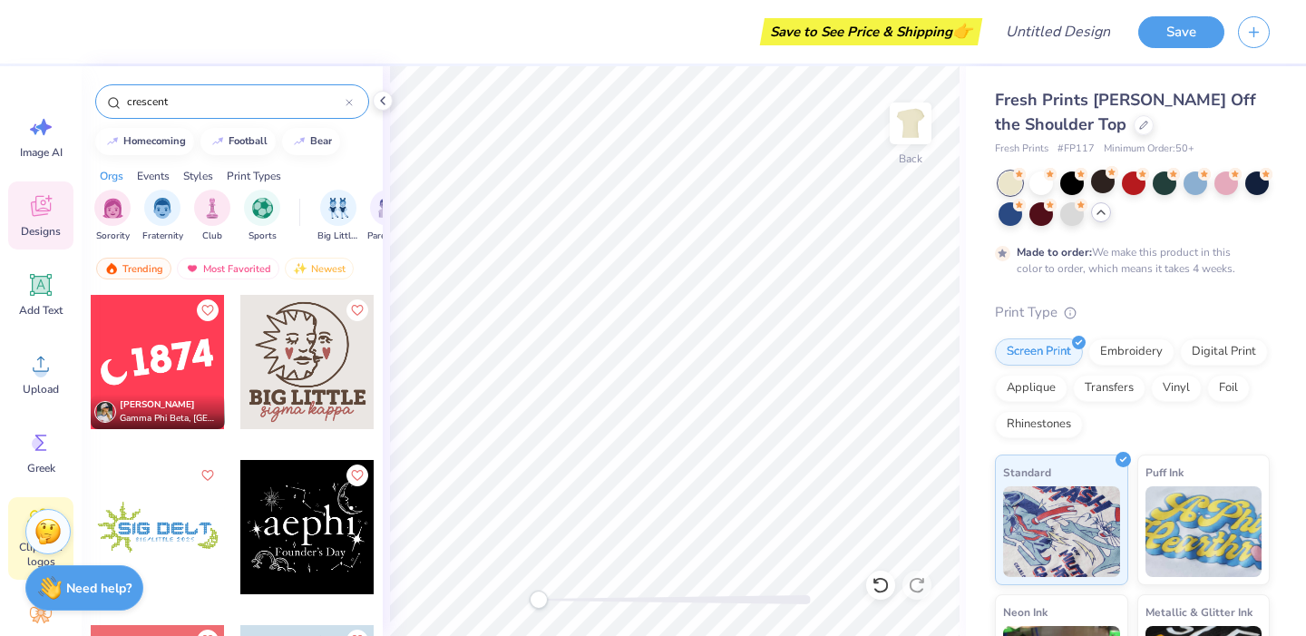
click at [23, 551] on span "Clipart & logos" at bounding box center [41, 554] width 60 height 29
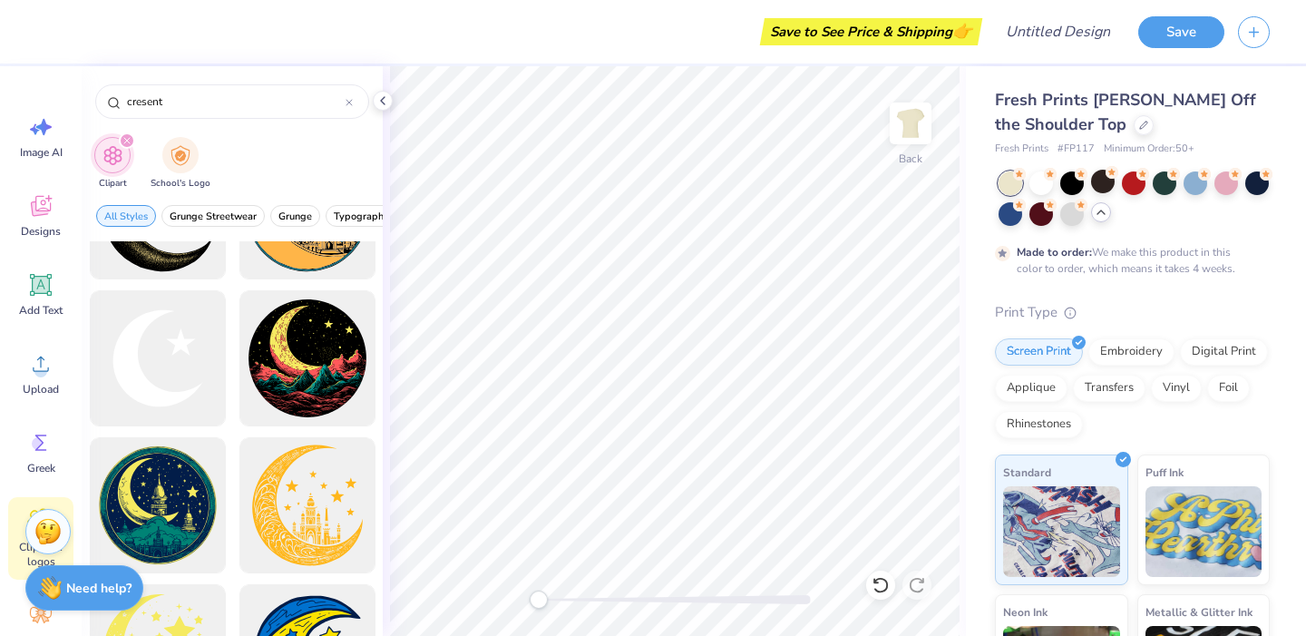
scroll to position [382, 0]
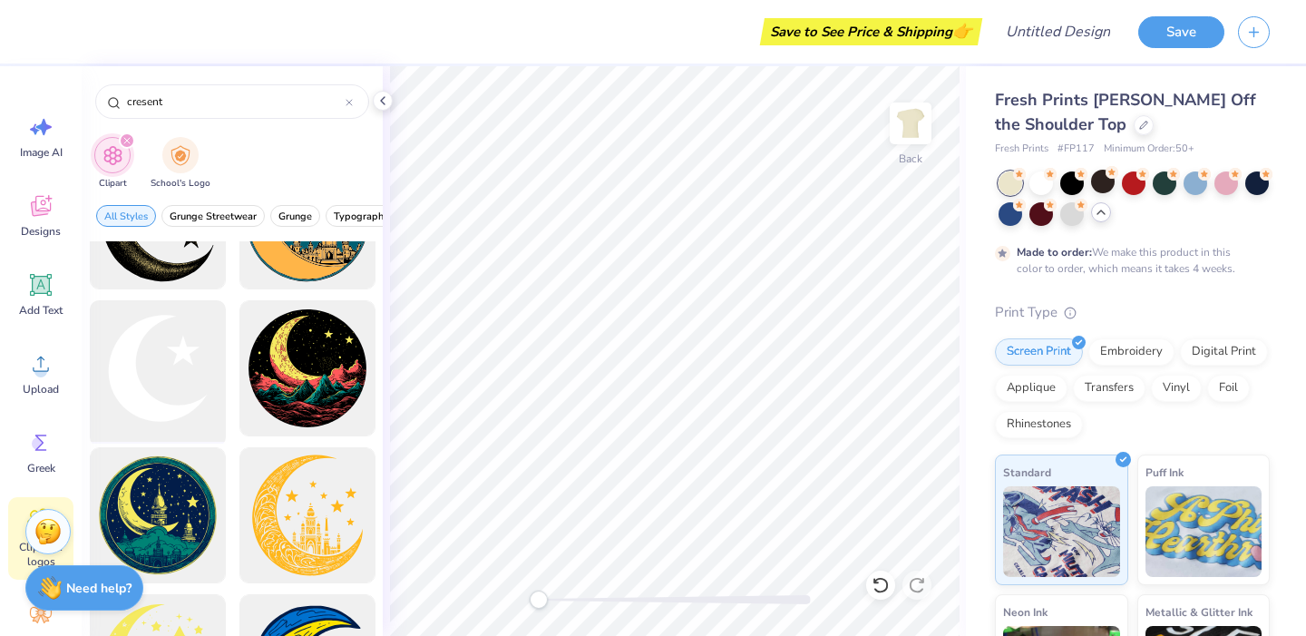
type input "cresent"
click at [123, 386] on div at bounding box center [158, 369] width 150 height 150
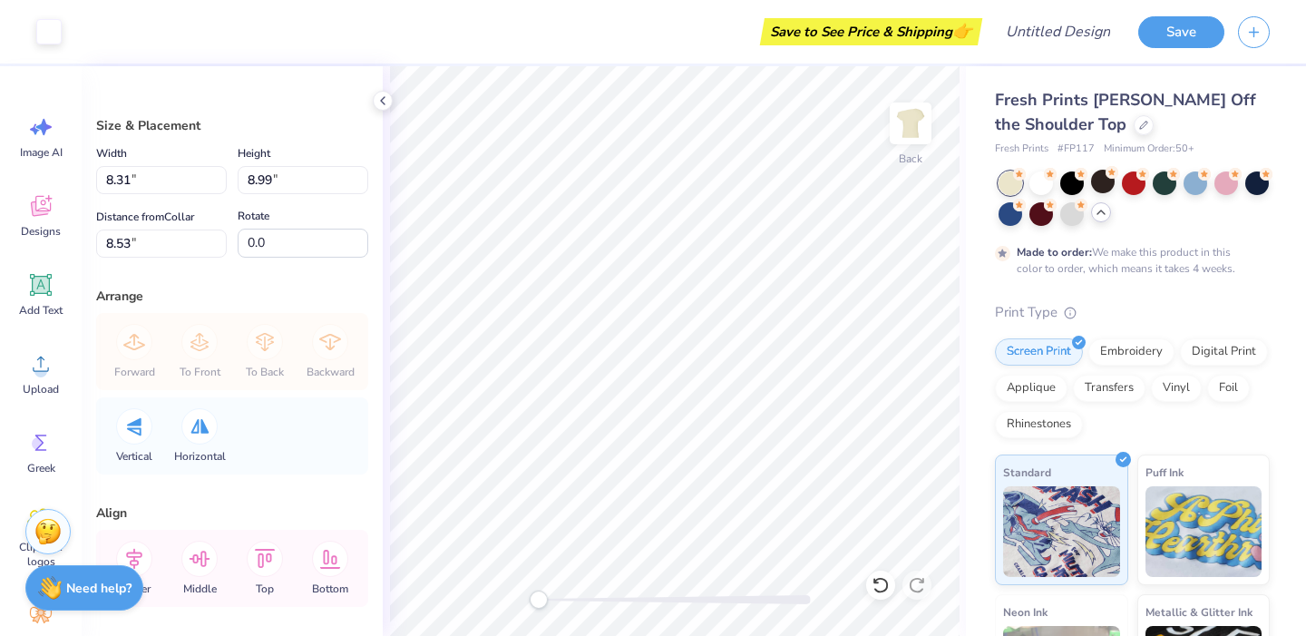
type input "8.31"
type input "8.99"
type input "8.53"
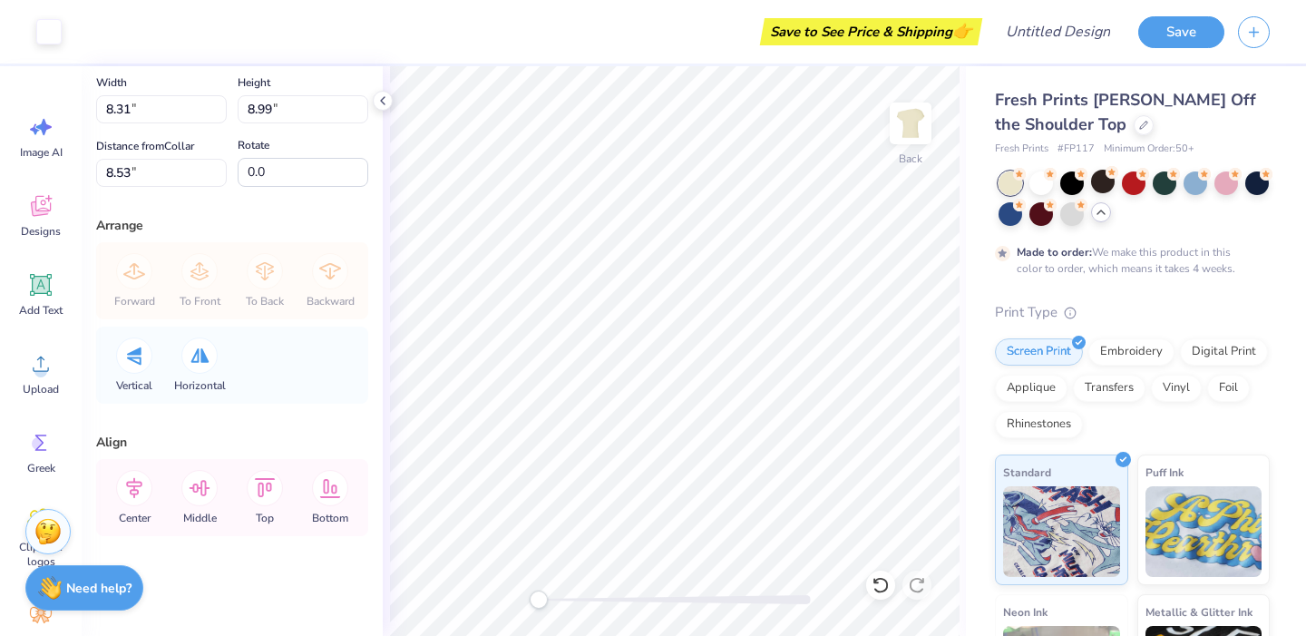
scroll to position [0, 0]
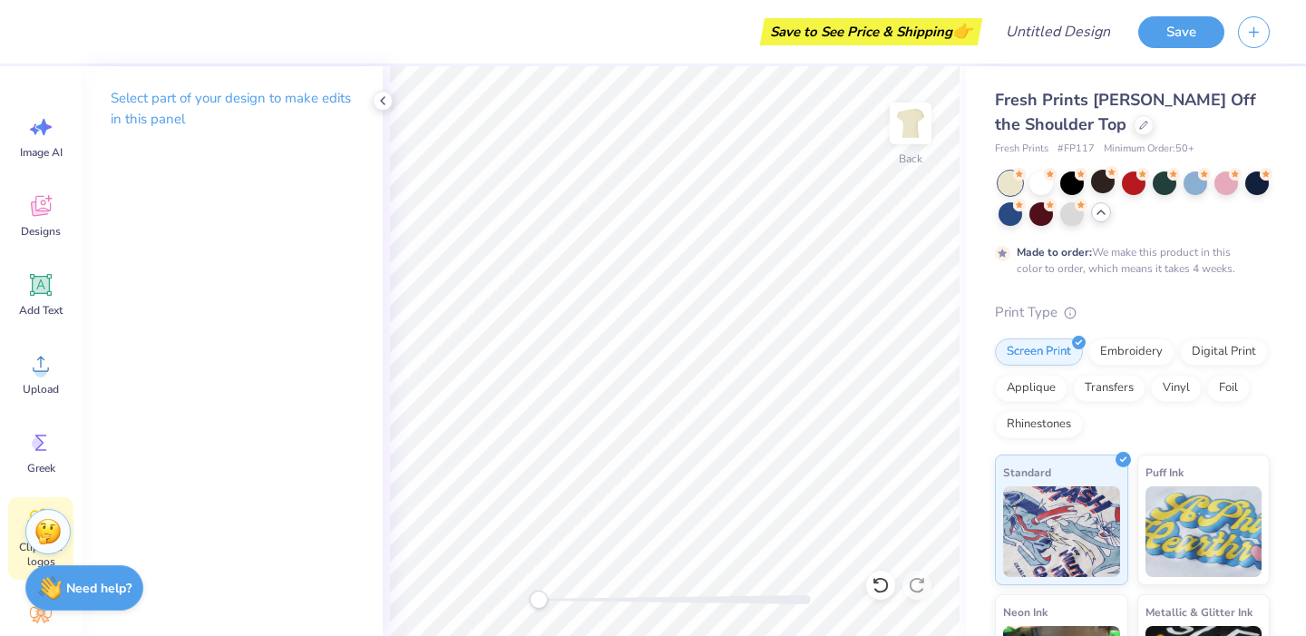
click at [15, 542] on span "Clipart & logos" at bounding box center [41, 554] width 60 height 29
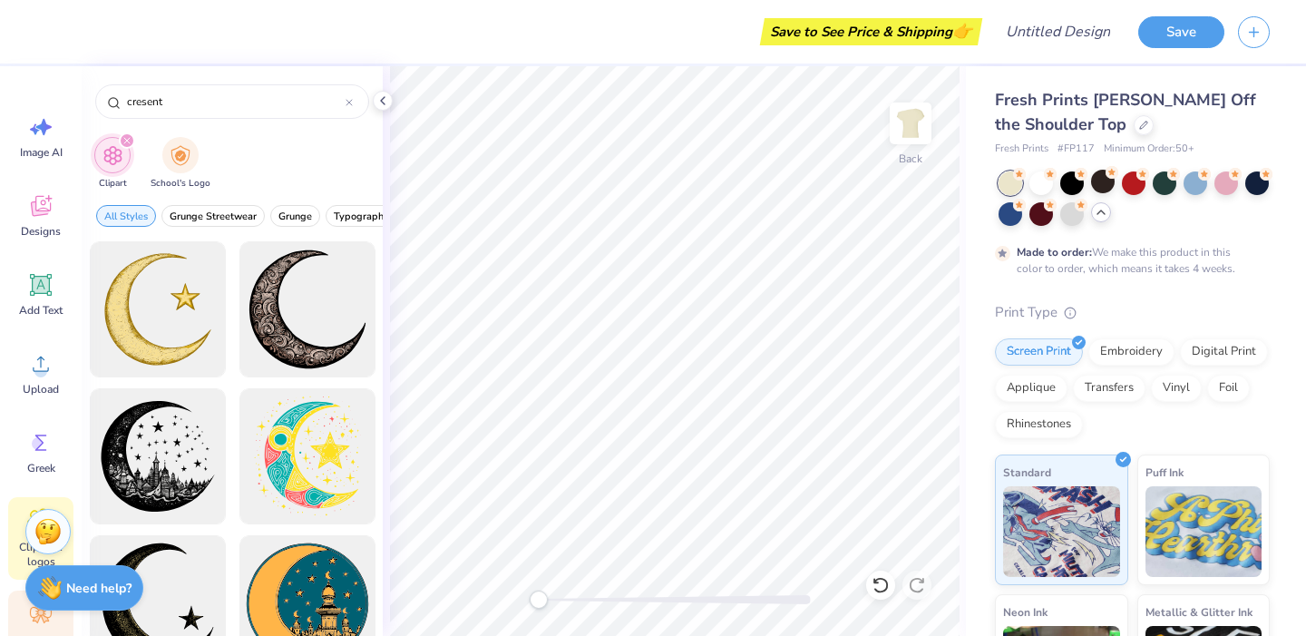
click at [34, 613] on icon at bounding box center [40, 614] width 27 height 27
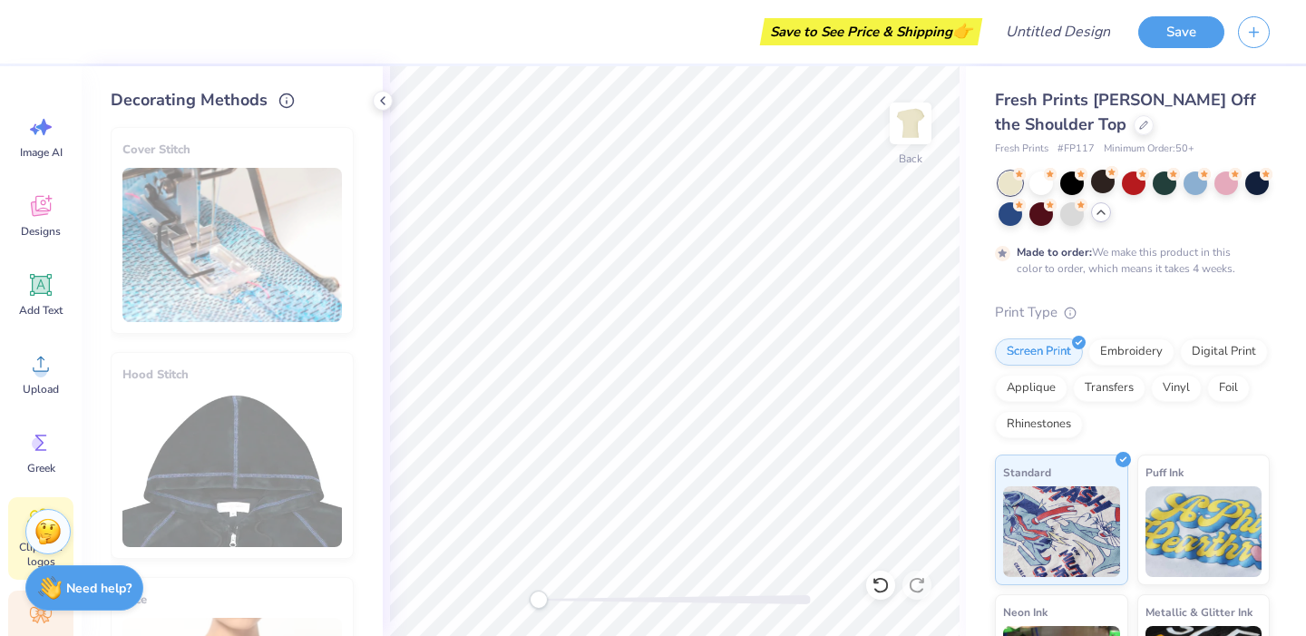
click at [22, 554] on span "Clipart & logos" at bounding box center [41, 554] width 60 height 29
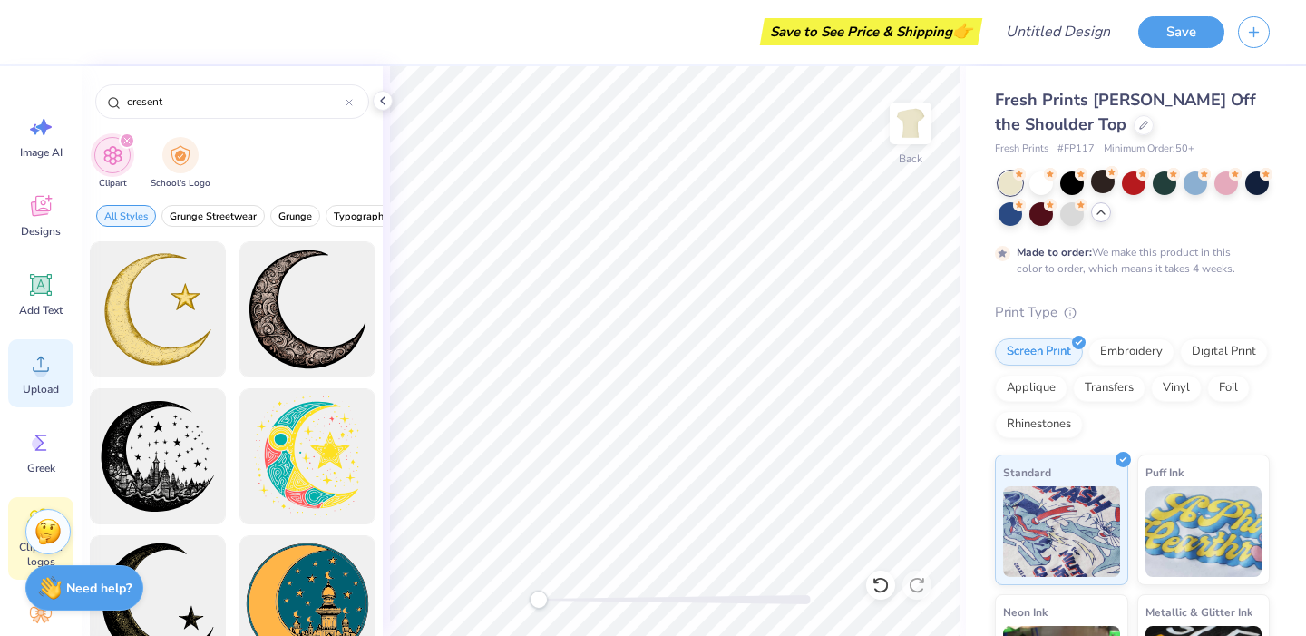
click at [46, 367] on icon at bounding box center [40, 363] width 27 height 27
click at [48, 389] on span "Upload" at bounding box center [41, 389] width 36 height 15
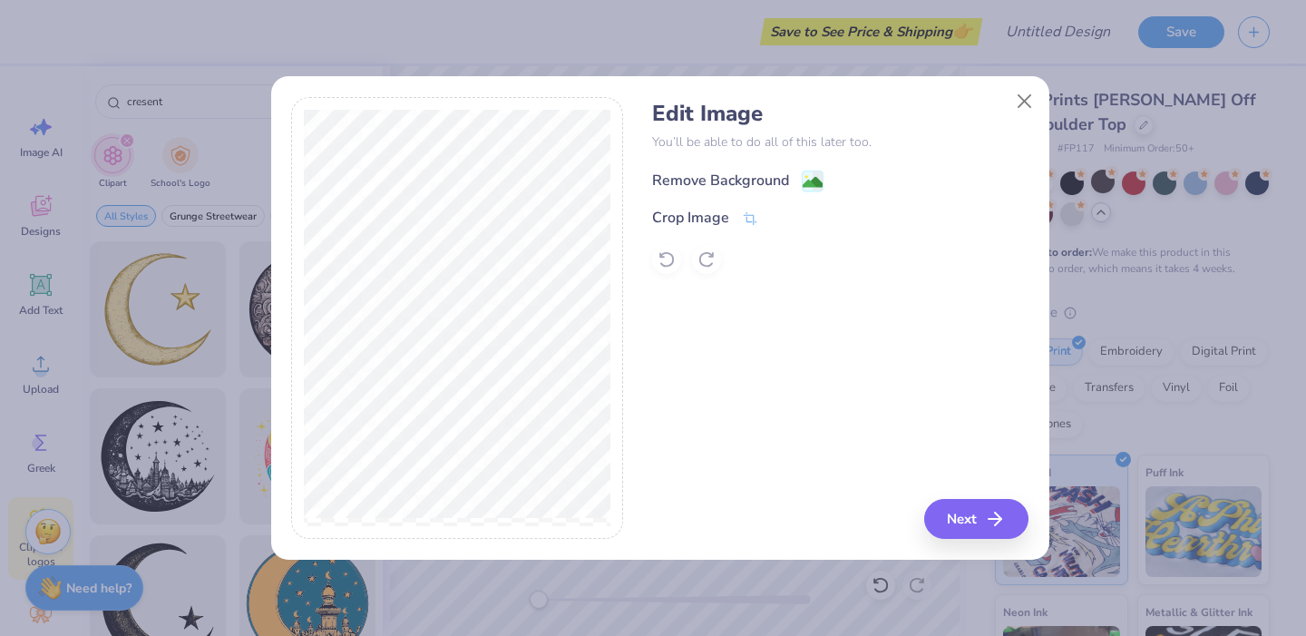
click at [735, 177] on div "Remove Background" at bounding box center [720, 181] width 137 height 22
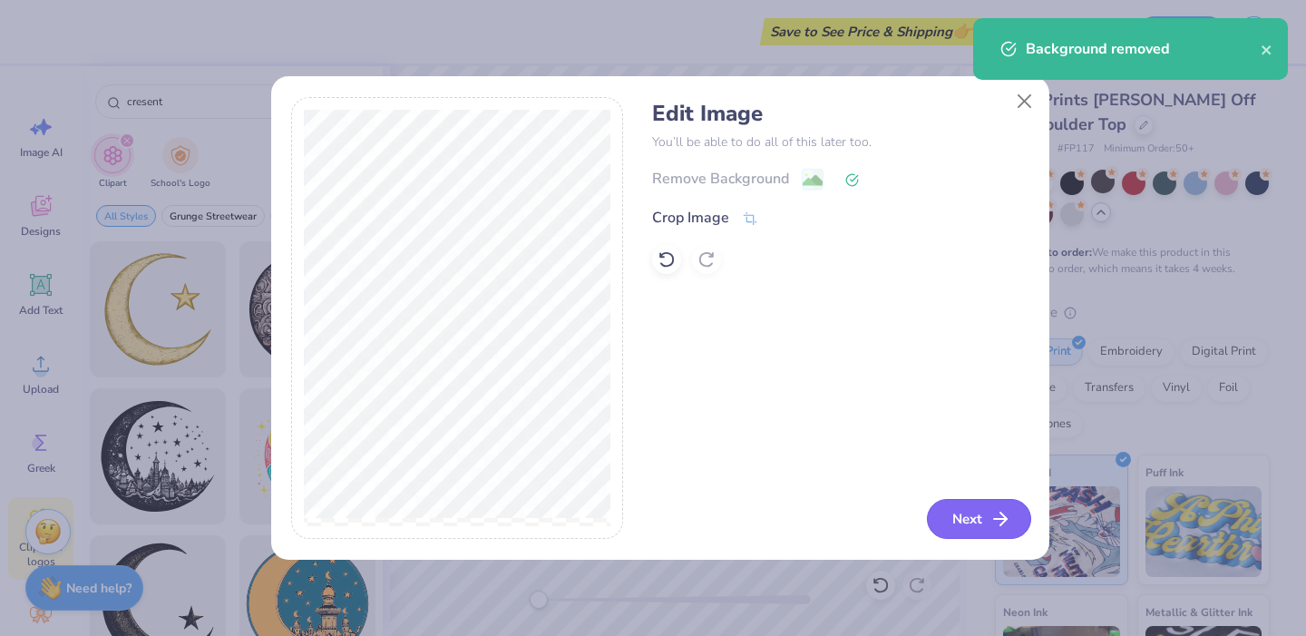
click at [985, 514] on button "Next" at bounding box center [979, 519] width 104 height 40
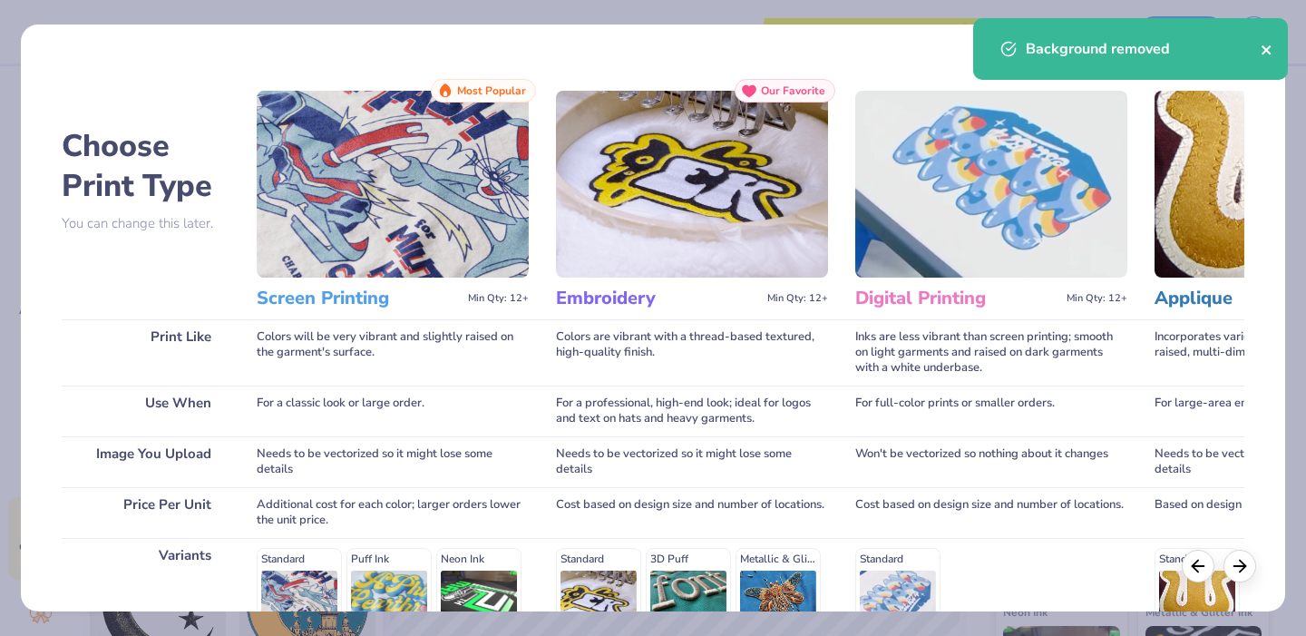
click at [1265, 53] on icon "close" at bounding box center [1267, 50] width 13 height 15
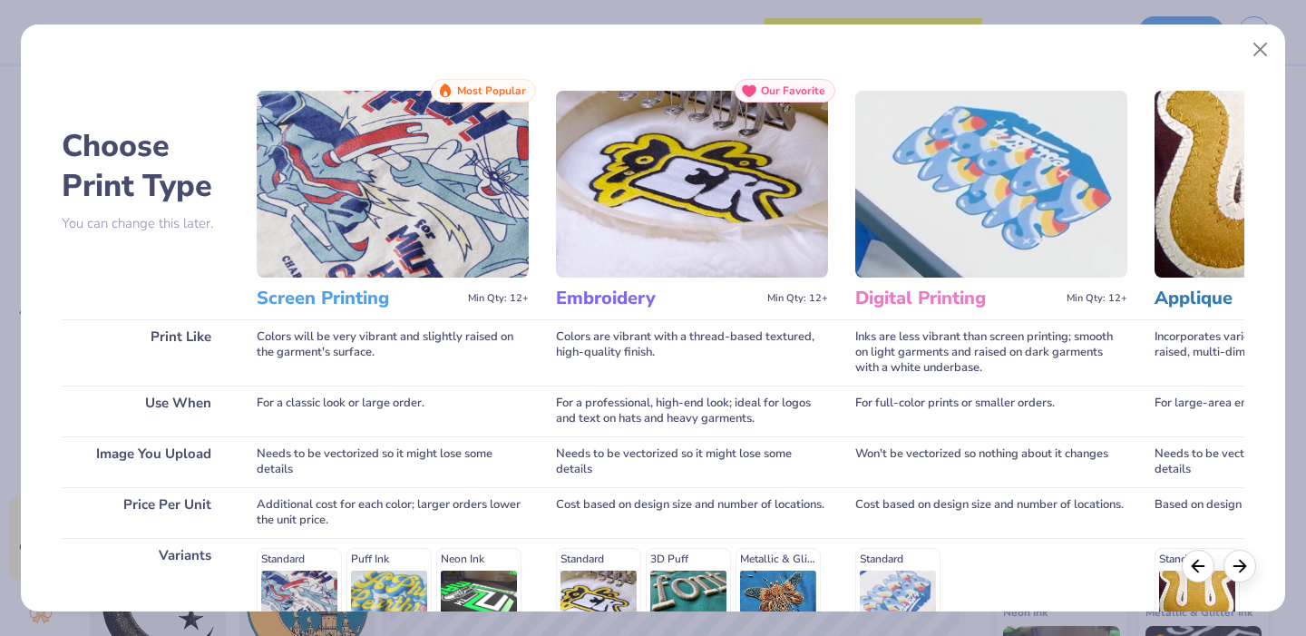
click at [1265, 53] on div "Background removed" at bounding box center [1130, 56] width 322 height 83
click at [1262, 52] on button "Close" at bounding box center [1260, 50] width 34 height 34
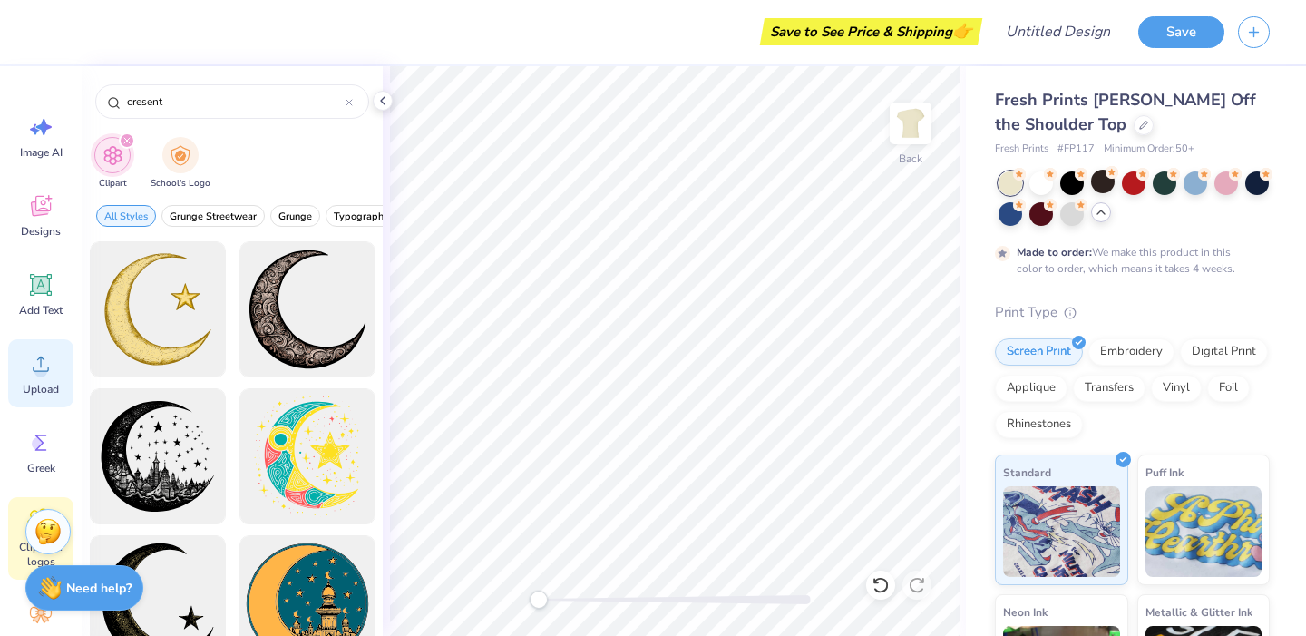
click at [42, 379] on div "Upload" at bounding box center [40, 373] width 65 height 68
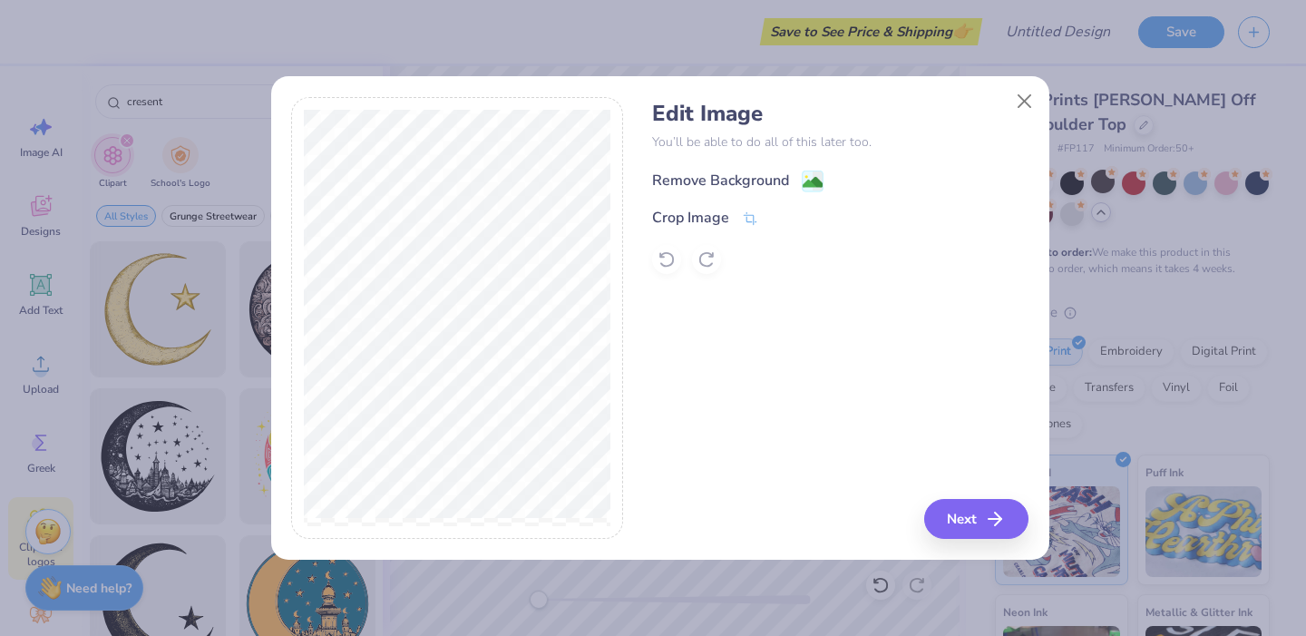
click at [751, 183] on div "Remove Background" at bounding box center [720, 181] width 137 height 22
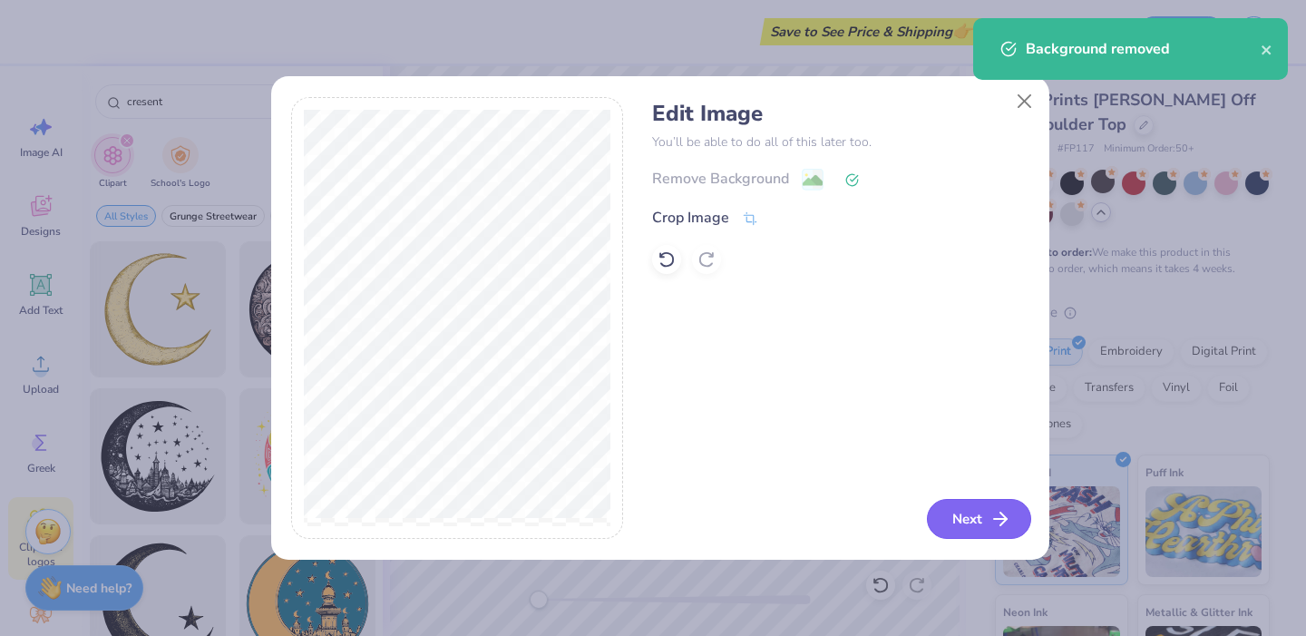
click at [978, 516] on button "Next" at bounding box center [979, 519] width 104 height 40
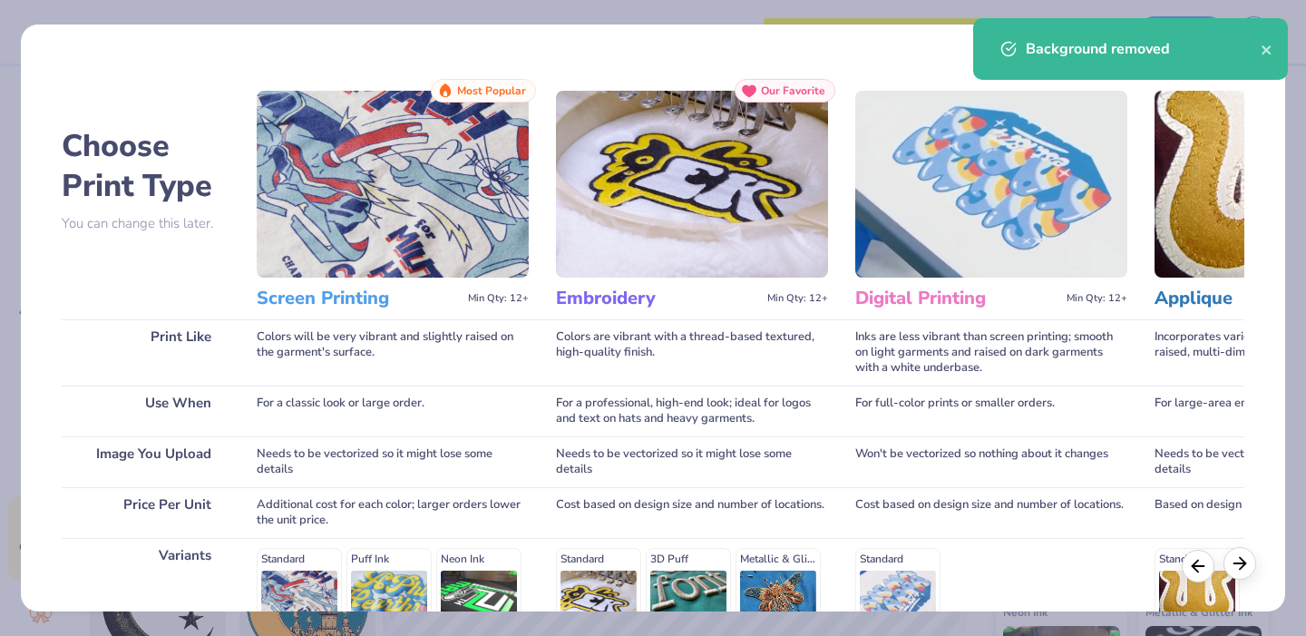
click at [1229, 572] on div at bounding box center [1239, 563] width 33 height 33
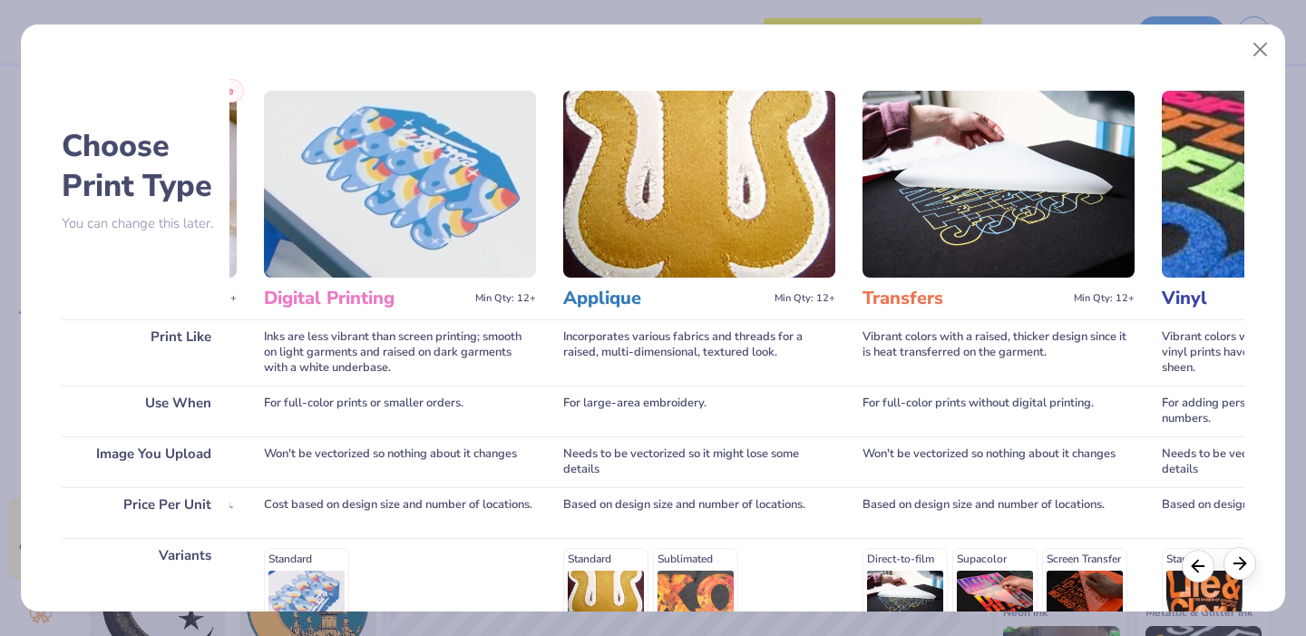
click at [1229, 572] on div at bounding box center [1239, 563] width 33 height 33
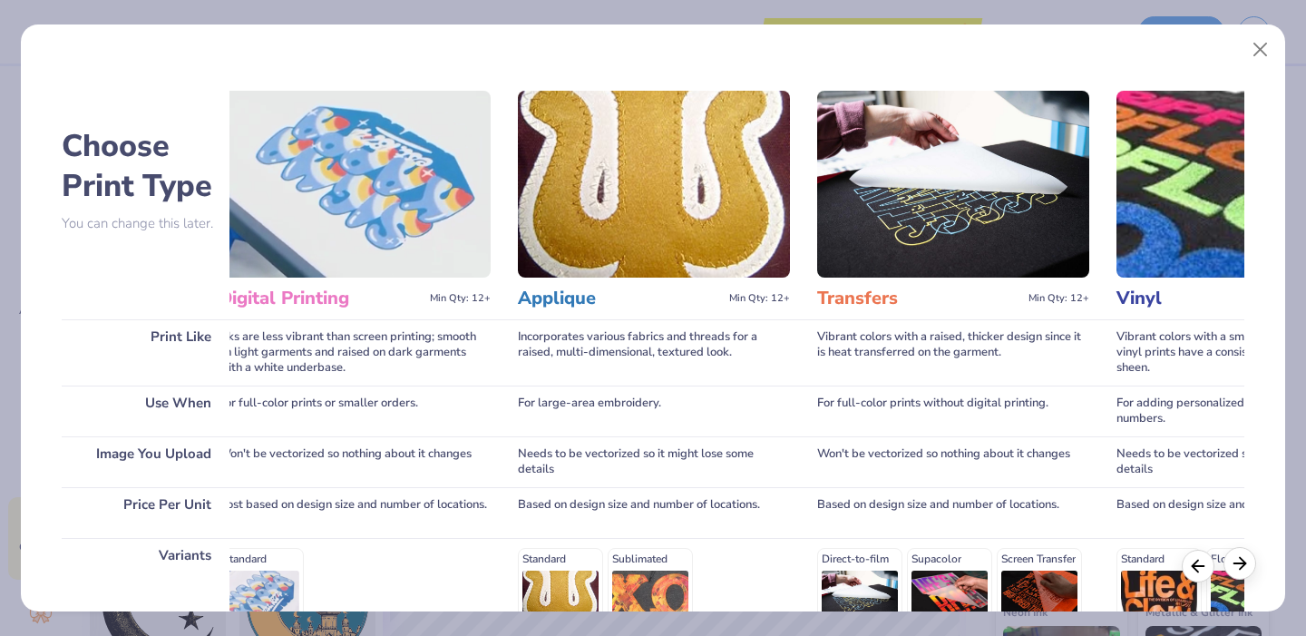
click at [1229, 572] on div at bounding box center [1239, 563] width 33 height 33
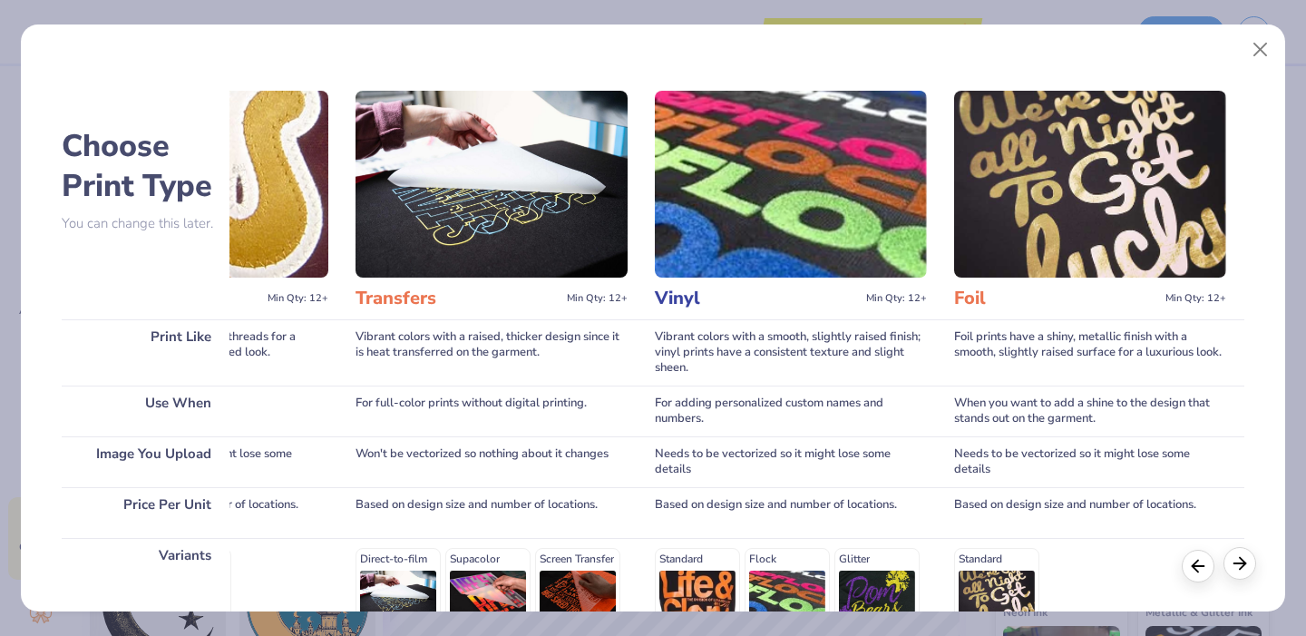
click at [1229, 572] on div at bounding box center [1239, 563] width 33 height 33
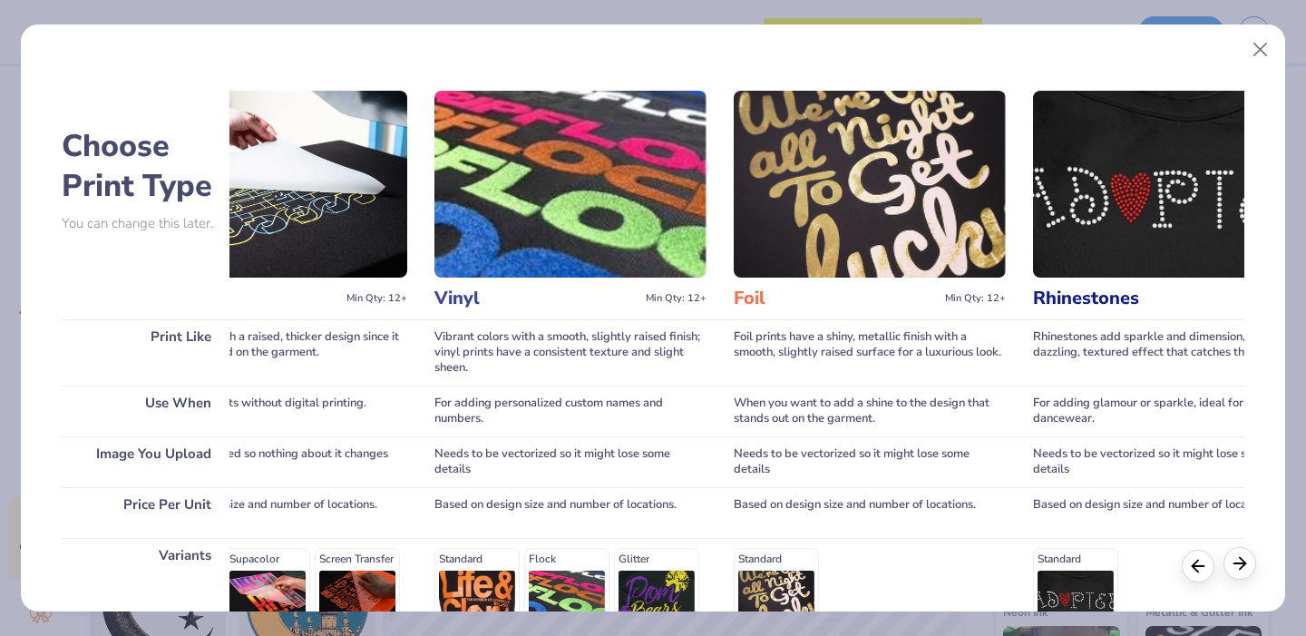
click at [1229, 572] on div at bounding box center [1239, 563] width 33 height 33
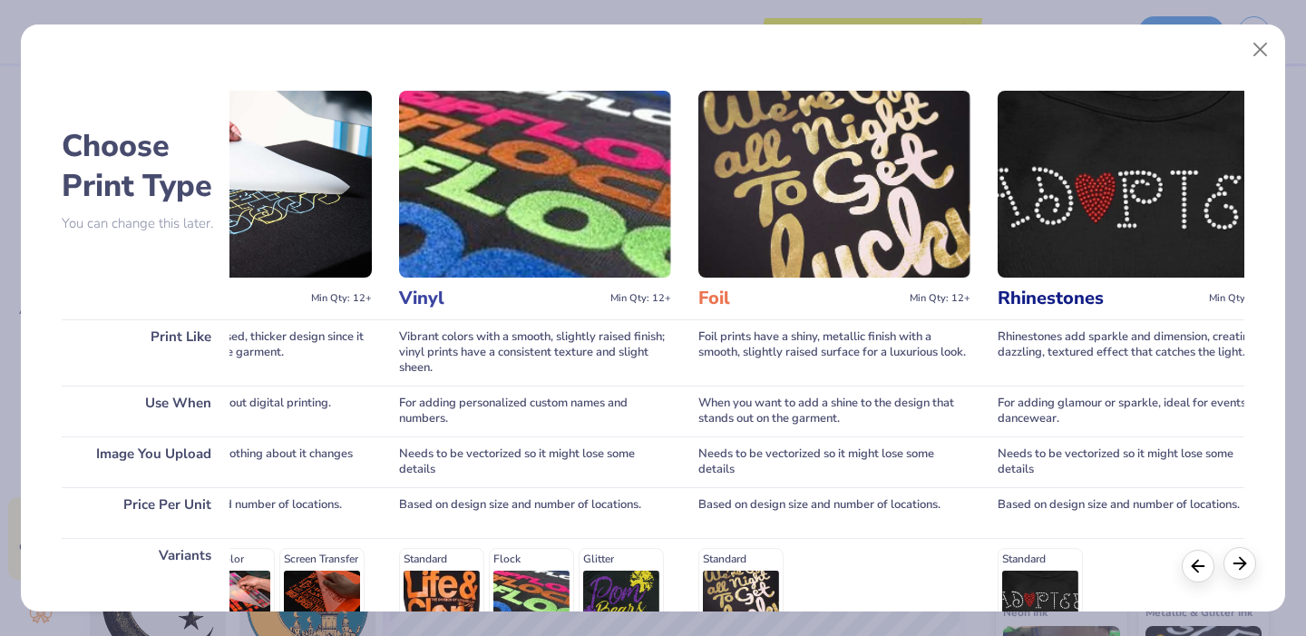
scroll to position [0, 1406]
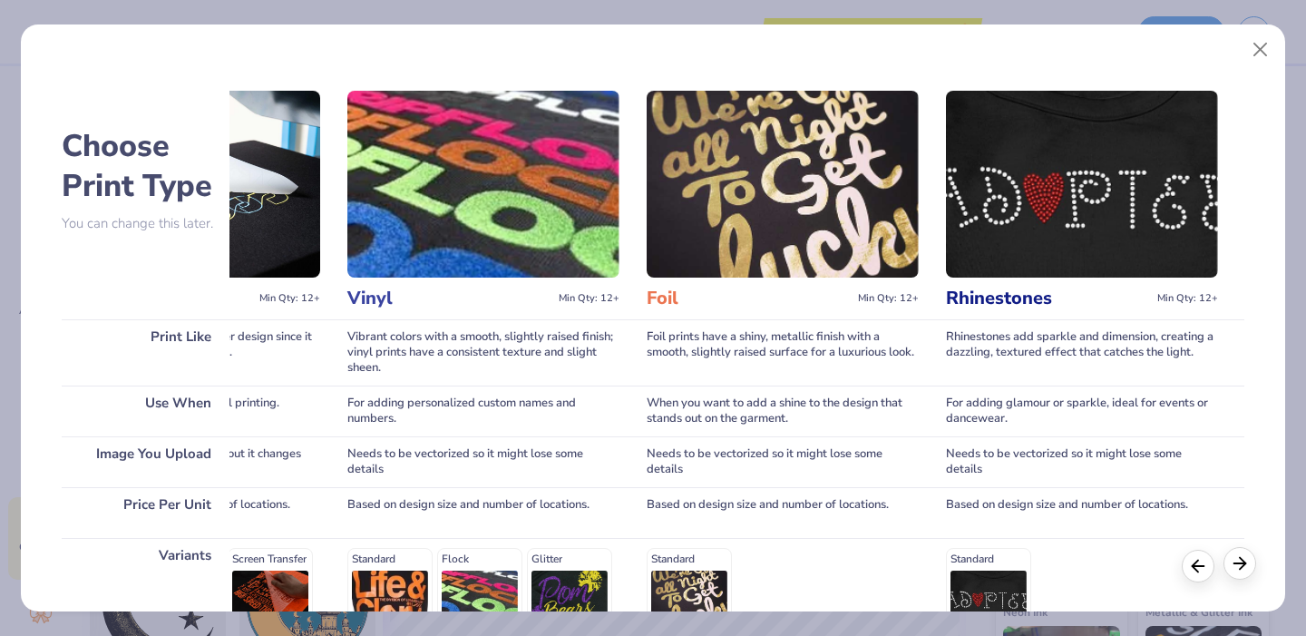
click at [1229, 572] on div at bounding box center [1239, 563] width 33 height 33
click at [1178, 573] on div "Standard" at bounding box center [1082, 586] width 272 height 77
click at [1185, 573] on div at bounding box center [1198, 563] width 33 height 33
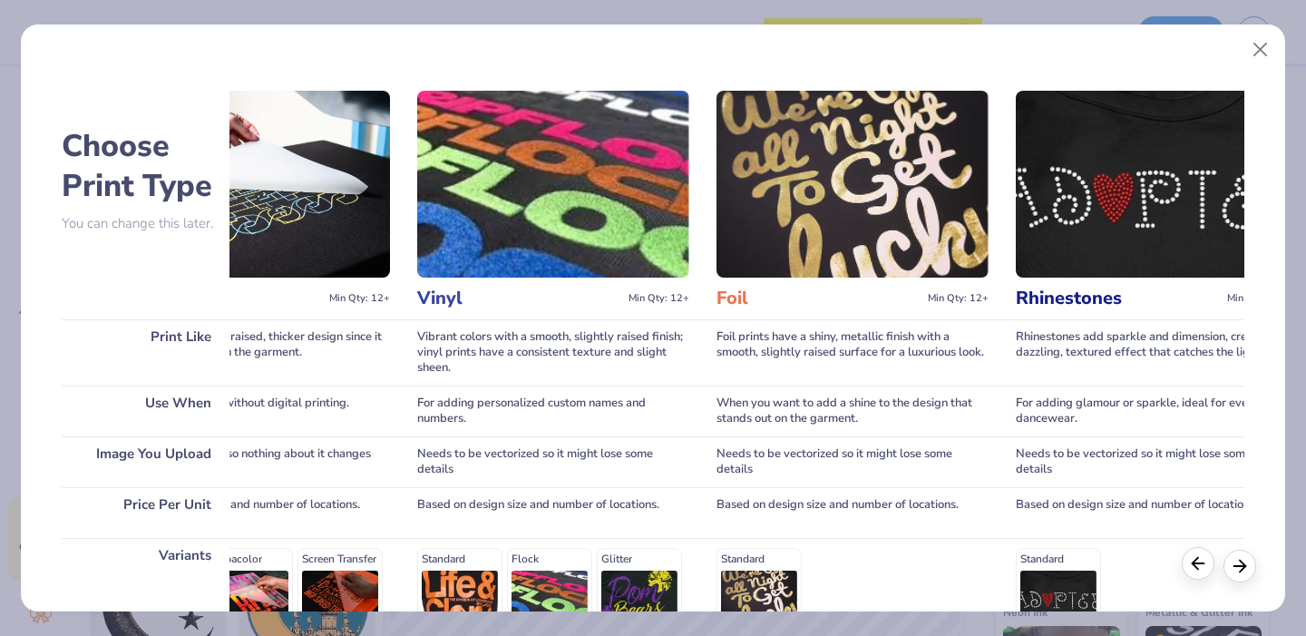
click at [1185, 573] on div at bounding box center [1198, 563] width 33 height 33
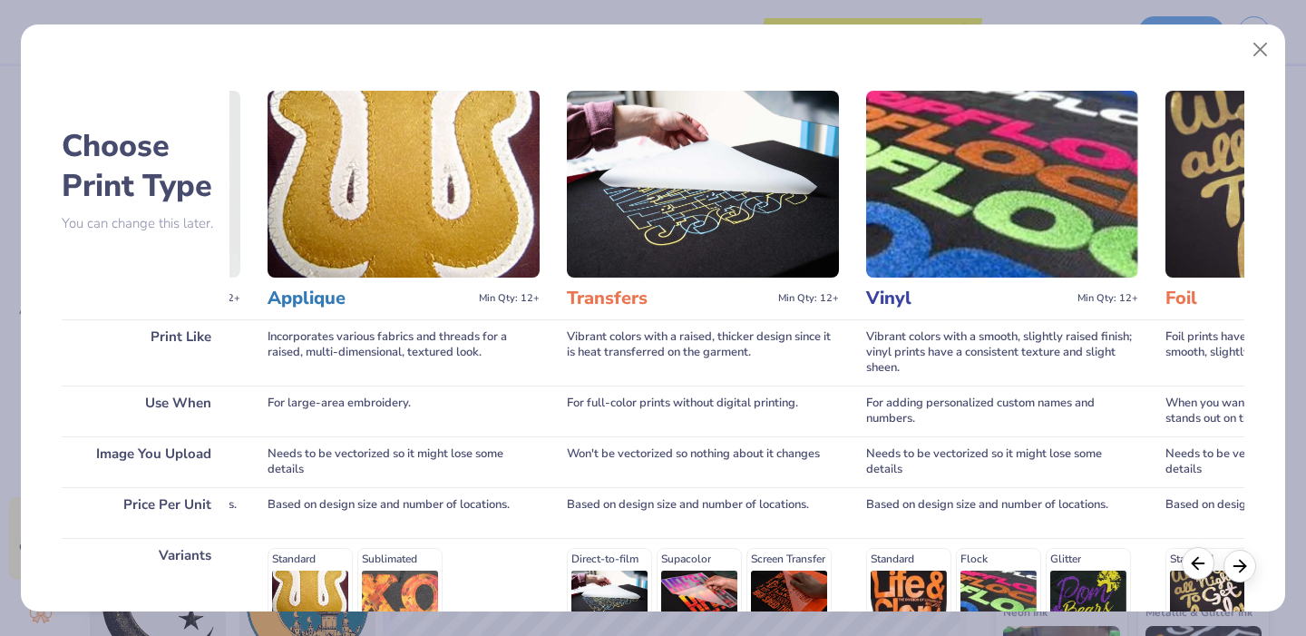
click at [1185, 573] on div at bounding box center [1198, 563] width 33 height 33
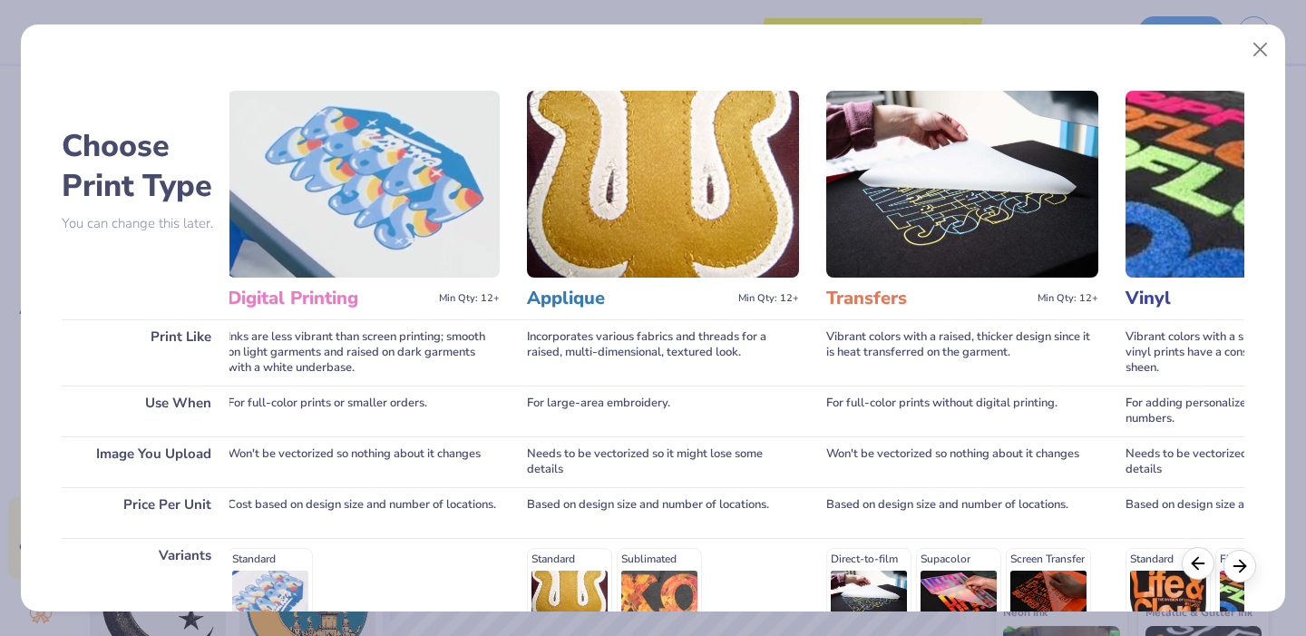
click at [1185, 573] on div at bounding box center [1198, 563] width 33 height 33
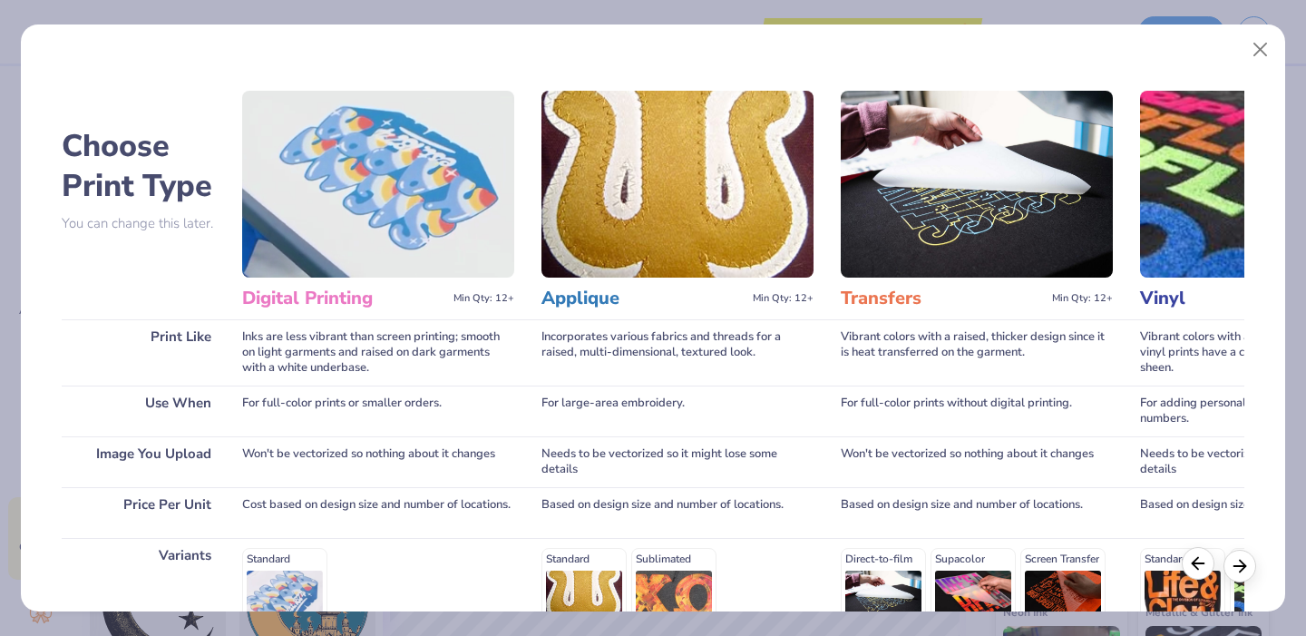
click at [1185, 573] on div at bounding box center [1198, 563] width 33 height 33
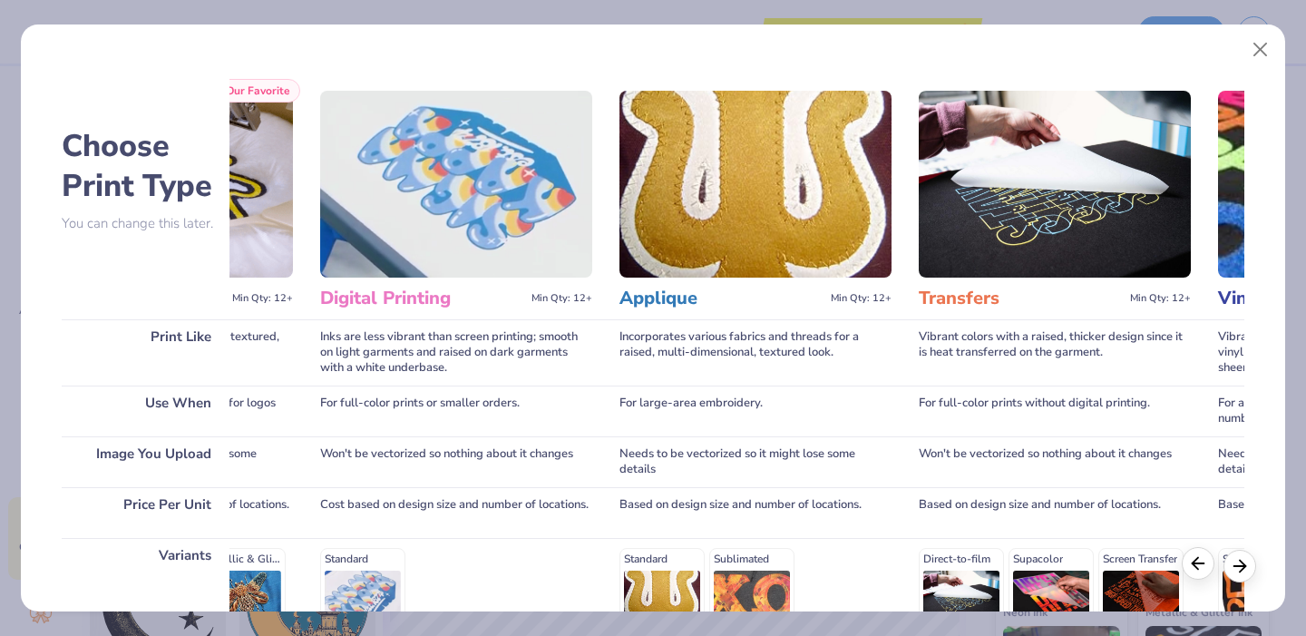
click at [1185, 573] on div at bounding box center [1198, 563] width 33 height 33
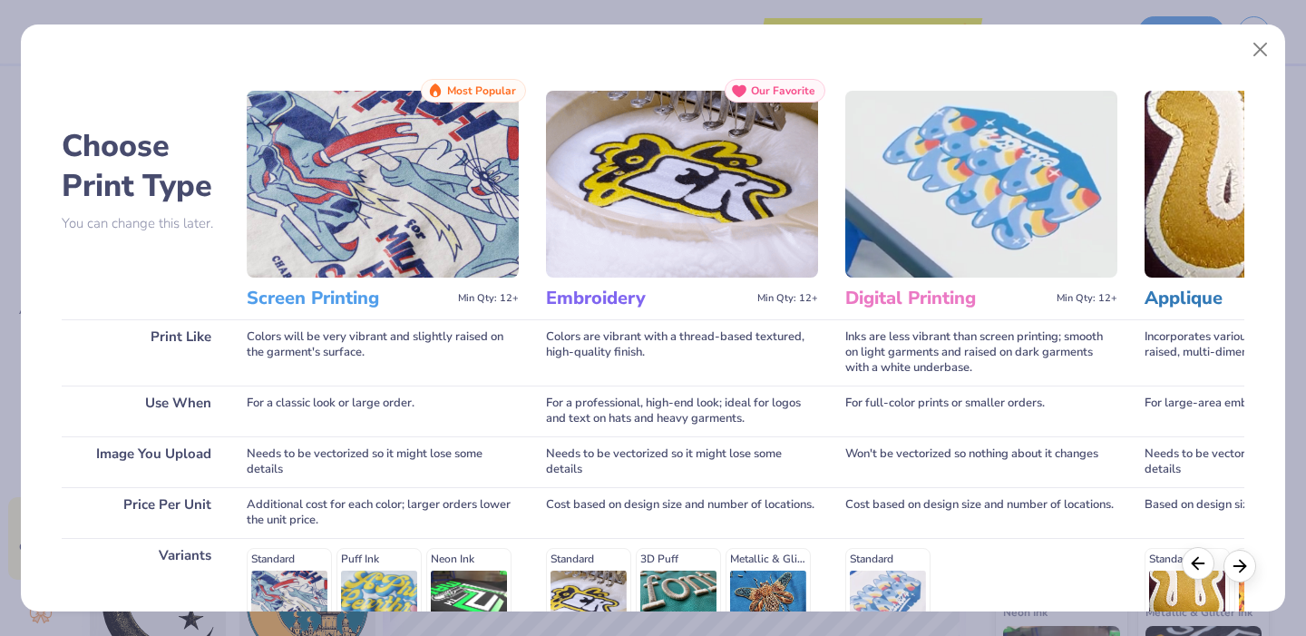
scroll to position [0, 0]
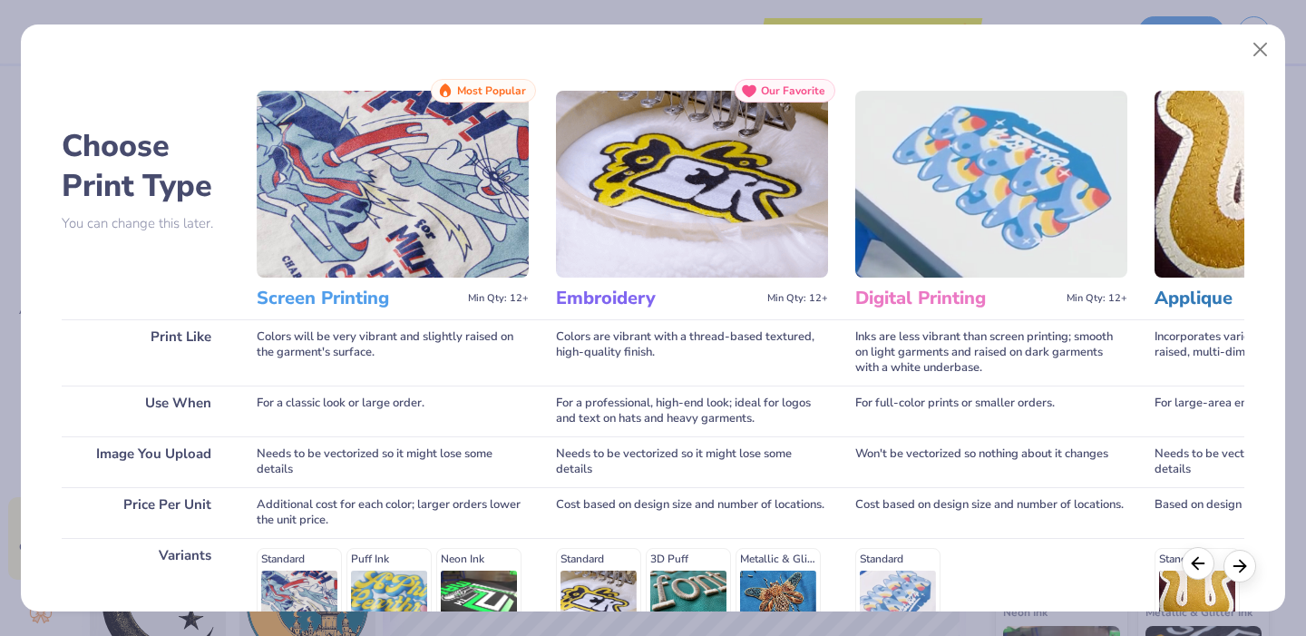
click at [1185, 573] on div at bounding box center [1198, 563] width 33 height 33
click at [473, 183] on img at bounding box center [393, 184] width 272 height 187
click at [359, 182] on img at bounding box center [393, 184] width 272 height 187
click at [360, 296] on h3 "Screen Printing" at bounding box center [359, 299] width 204 height 24
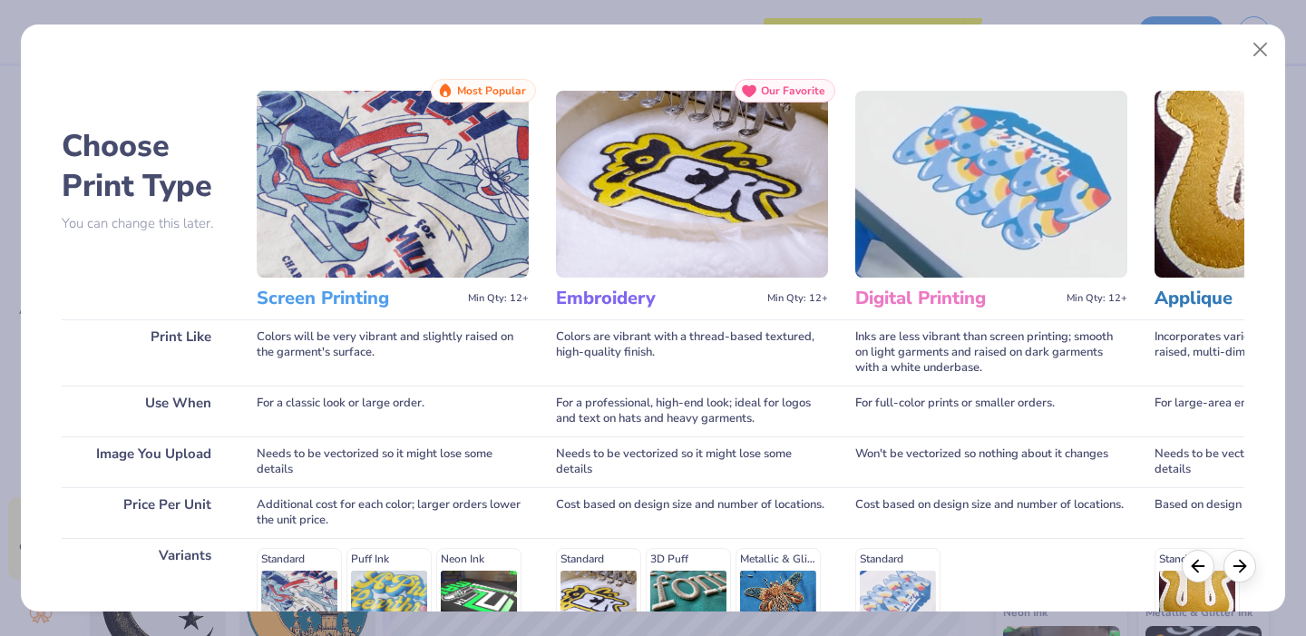
click at [93, 443] on div "Image You Upload" at bounding box center [146, 461] width 168 height 51
click at [577, 191] on img at bounding box center [692, 184] width 272 height 187
click at [338, 296] on h3 "Screen Printing" at bounding box center [359, 299] width 204 height 24
click at [448, 394] on div "For a classic look or large order." at bounding box center [393, 410] width 272 height 51
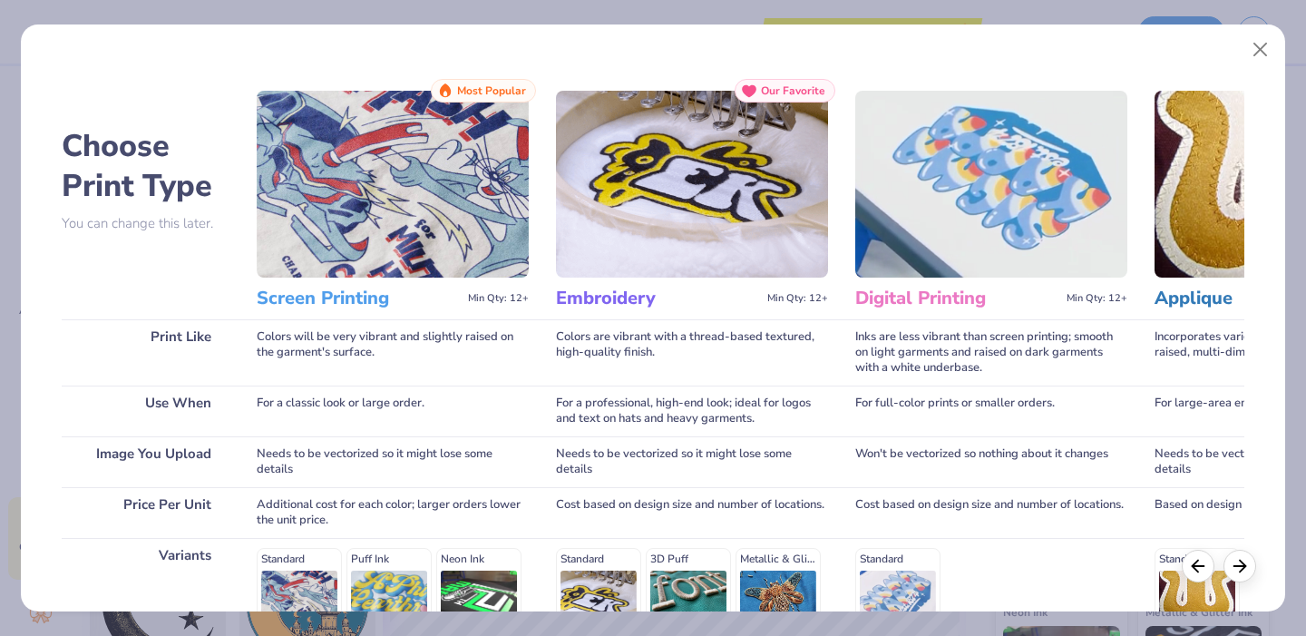
click at [432, 211] on img at bounding box center [393, 184] width 272 height 187
click at [505, 313] on div "Screen Printing Min Qty: 12+" at bounding box center [393, 299] width 272 height 42
click at [302, 567] on div "Standard Puff Ink Neon Ink Metallic & Glitter Ink Glow in the Dark Ink Water ba…" at bounding box center [393, 628] width 272 height 160
click at [302, 564] on div "Standard Puff Ink Neon Ink Metallic & Glitter Ink Glow in the Dark Ink Water ba…" at bounding box center [393, 628] width 272 height 160
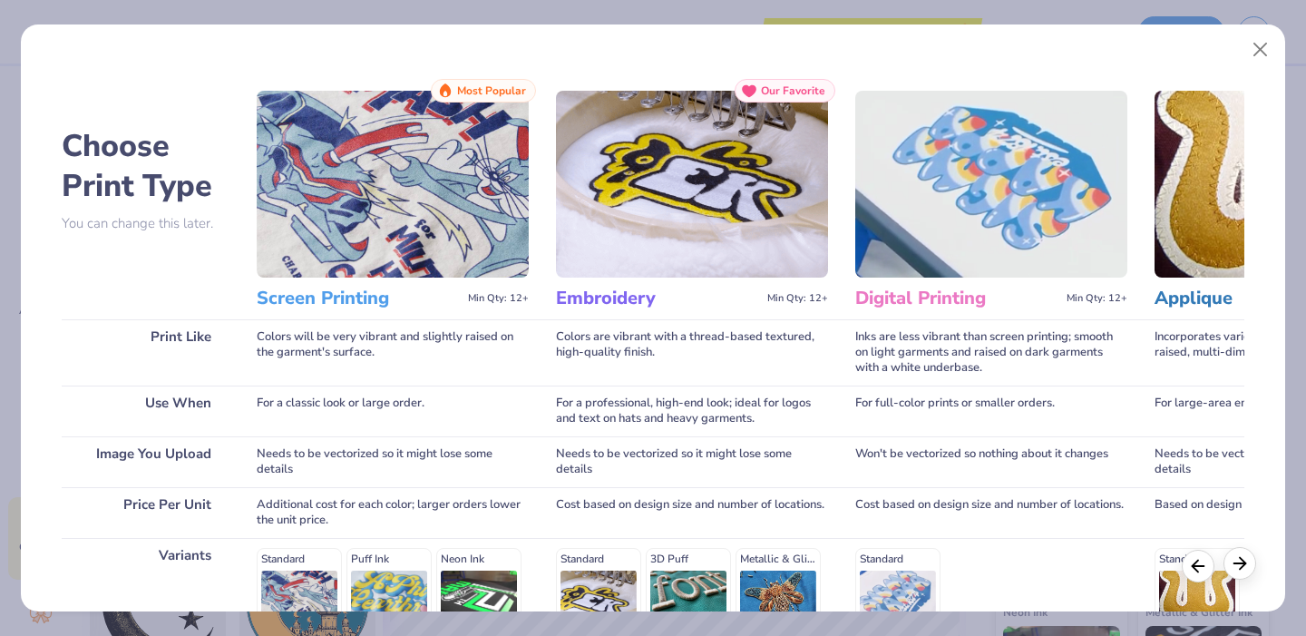
click at [1244, 565] on icon at bounding box center [1240, 563] width 20 height 20
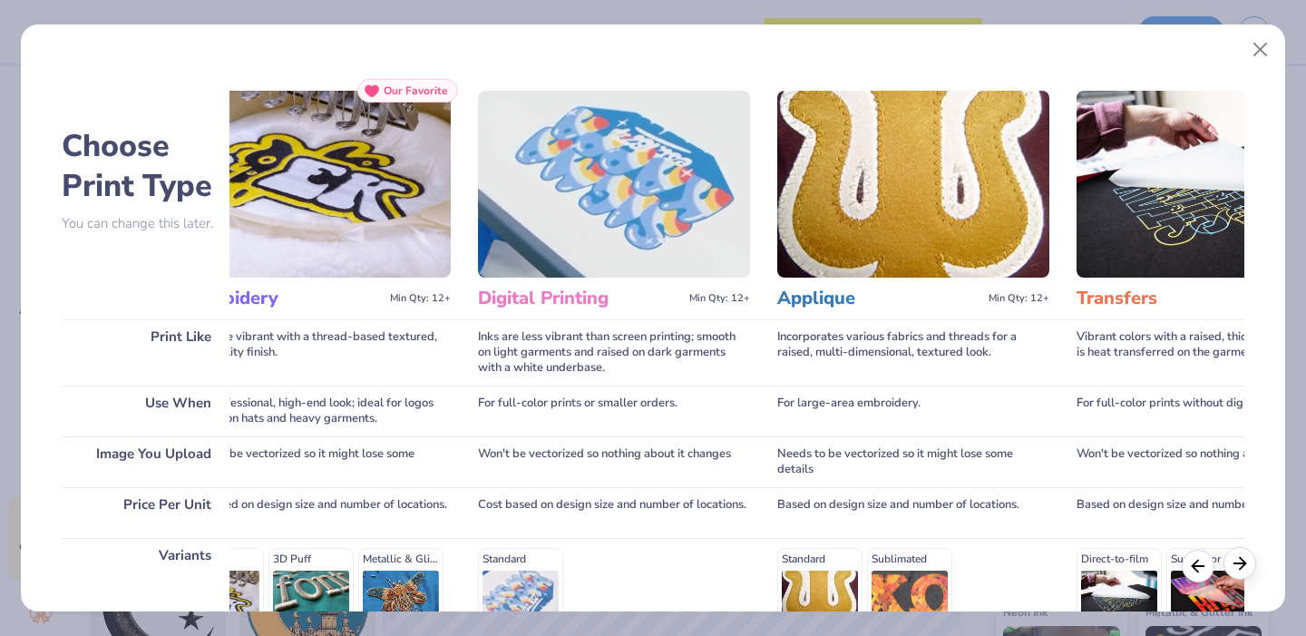
click at [1244, 565] on icon at bounding box center [1240, 563] width 20 height 20
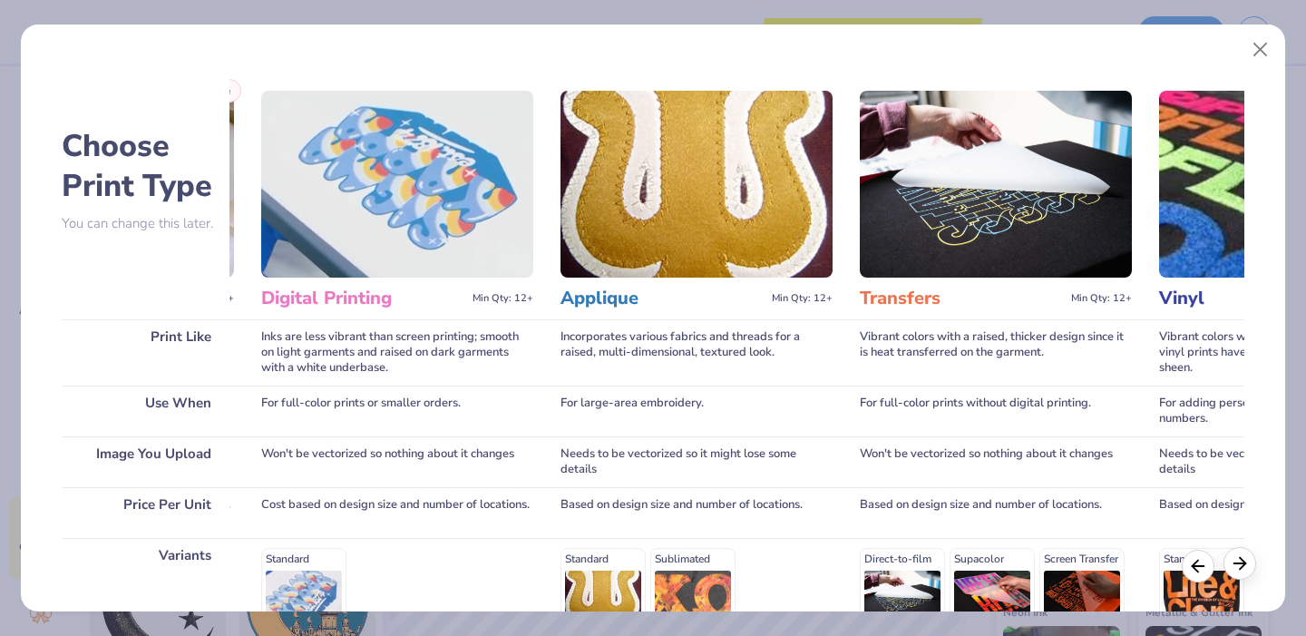
click at [1244, 565] on icon at bounding box center [1240, 563] width 20 height 20
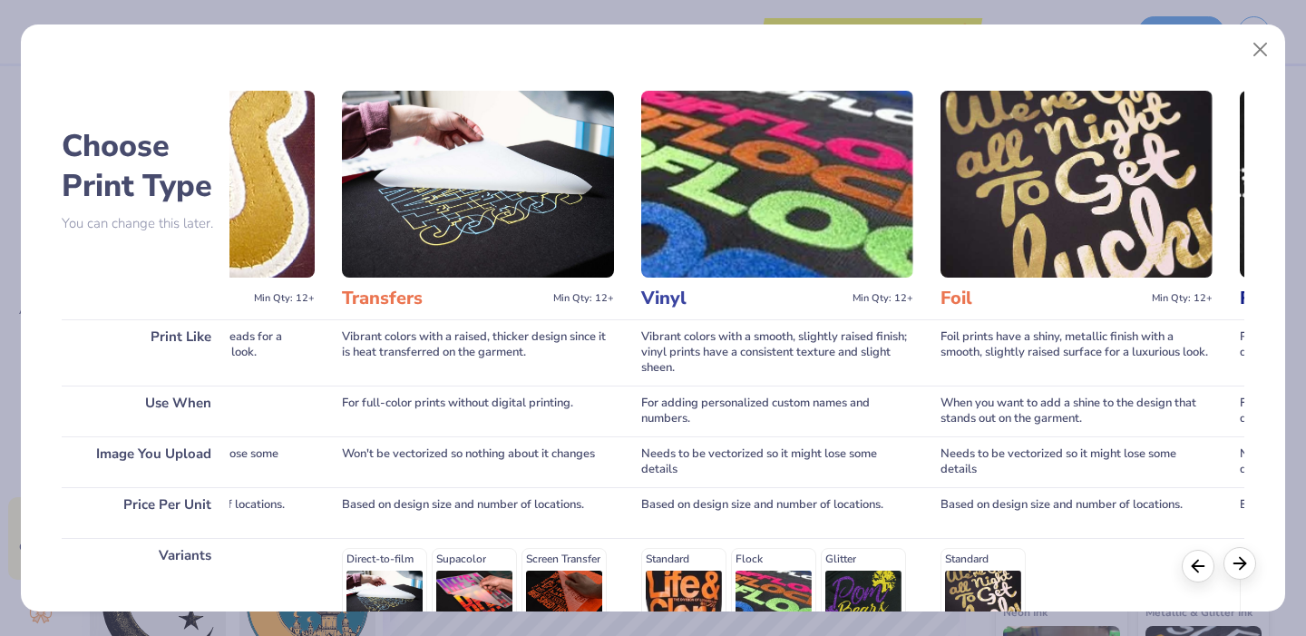
click at [1244, 565] on icon at bounding box center [1240, 563] width 20 height 20
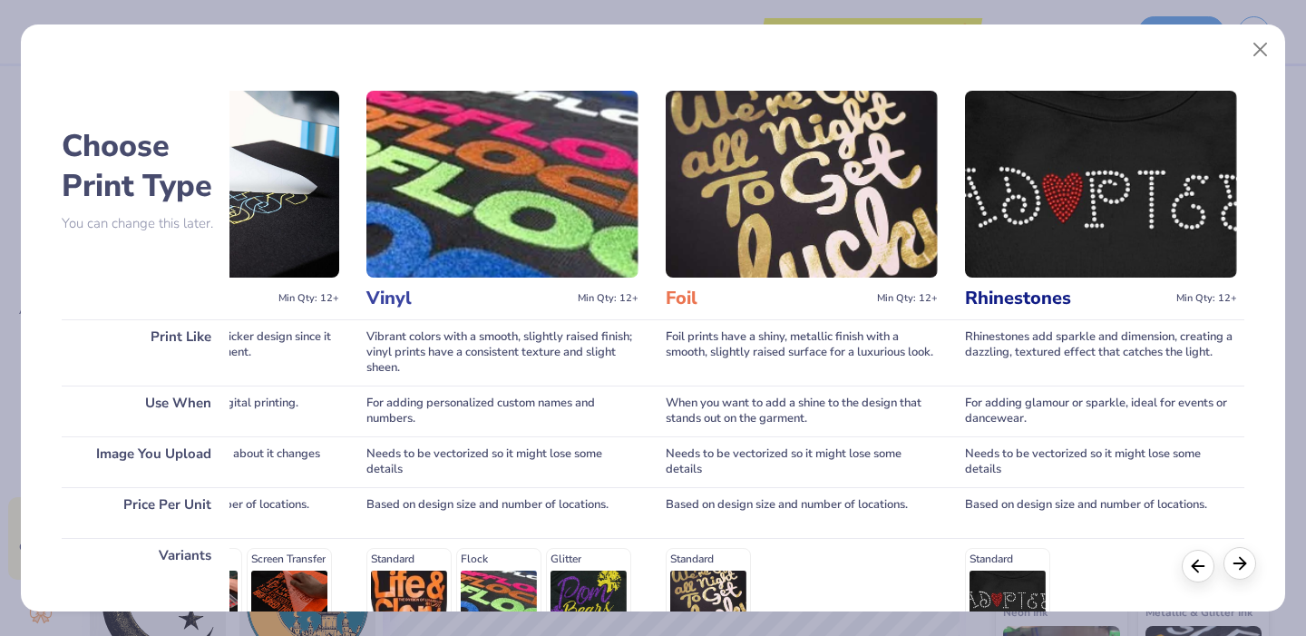
scroll to position [0, 1406]
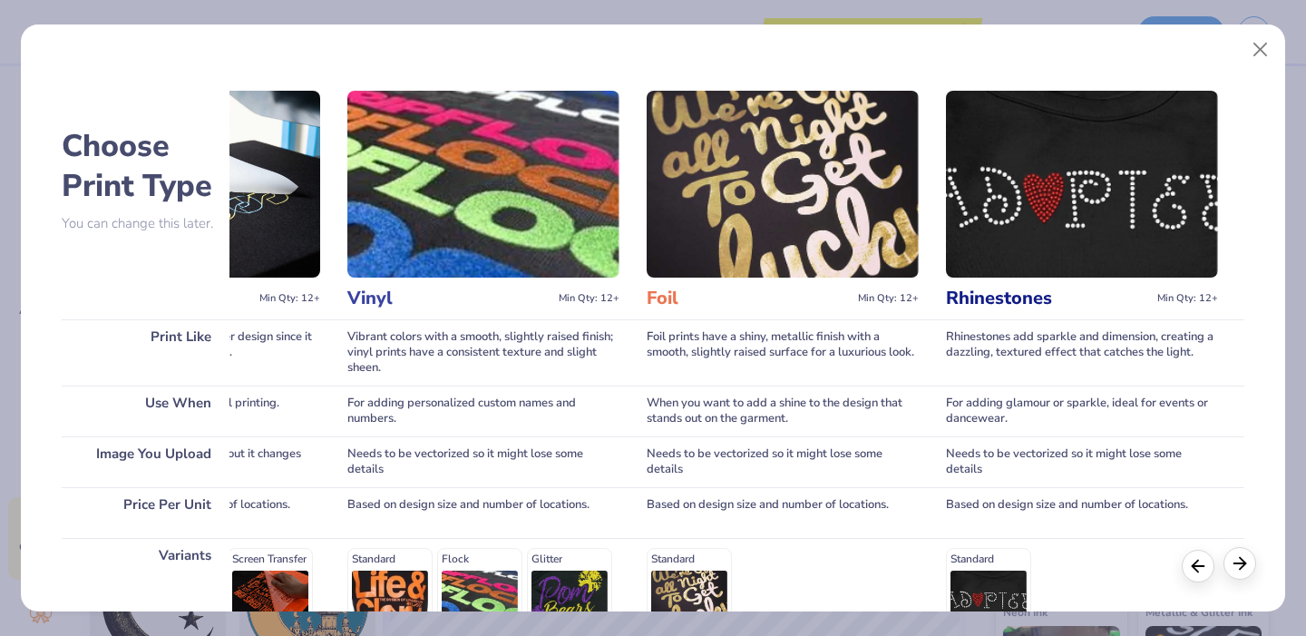
click at [1244, 570] on icon at bounding box center [1240, 563] width 20 height 20
click at [1285, 163] on div "Choose Print Type You can change this later. Print Like Use When Image You Uplo…" at bounding box center [653, 318] width 1267 height 589
click at [1234, 232] on div "Choose Print Type You can change this later. Print Like Use When Image You Uplo…" at bounding box center [654, 452] width 1184 height 746
click at [1303, 223] on div "Choose Print Type You can change this later. Print Like Use When Image You Uplo…" at bounding box center [653, 318] width 1306 height 636
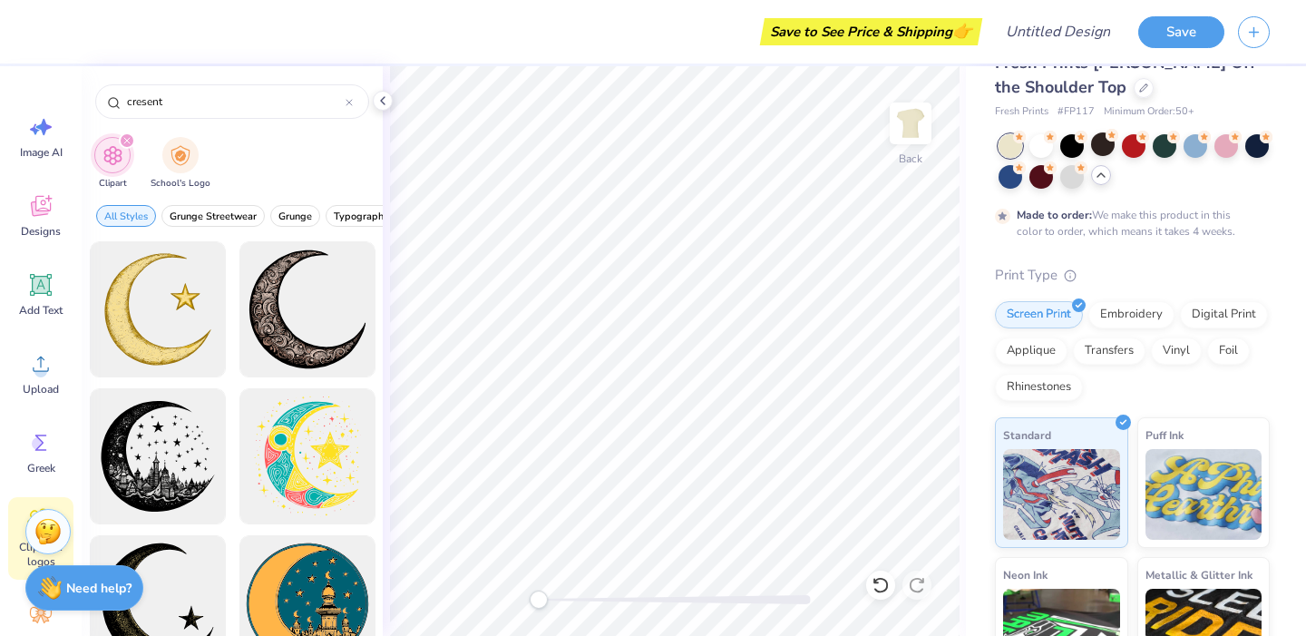
scroll to position [0, 0]
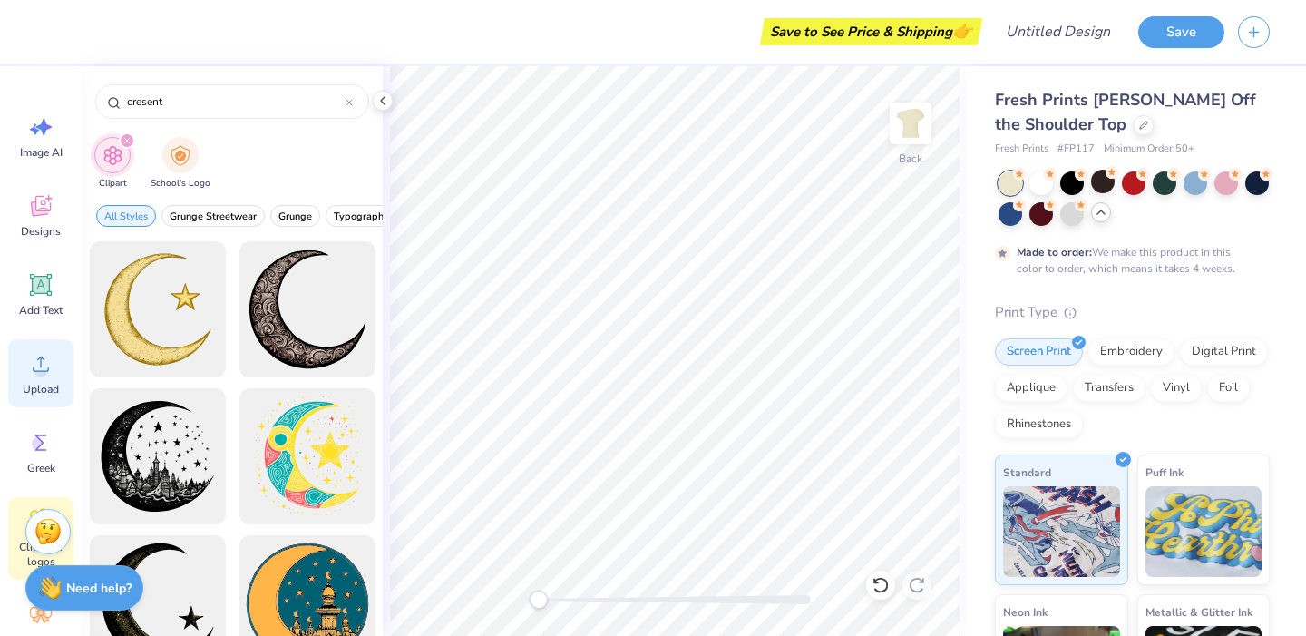
click at [39, 392] on span "Upload" at bounding box center [41, 389] width 36 height 15
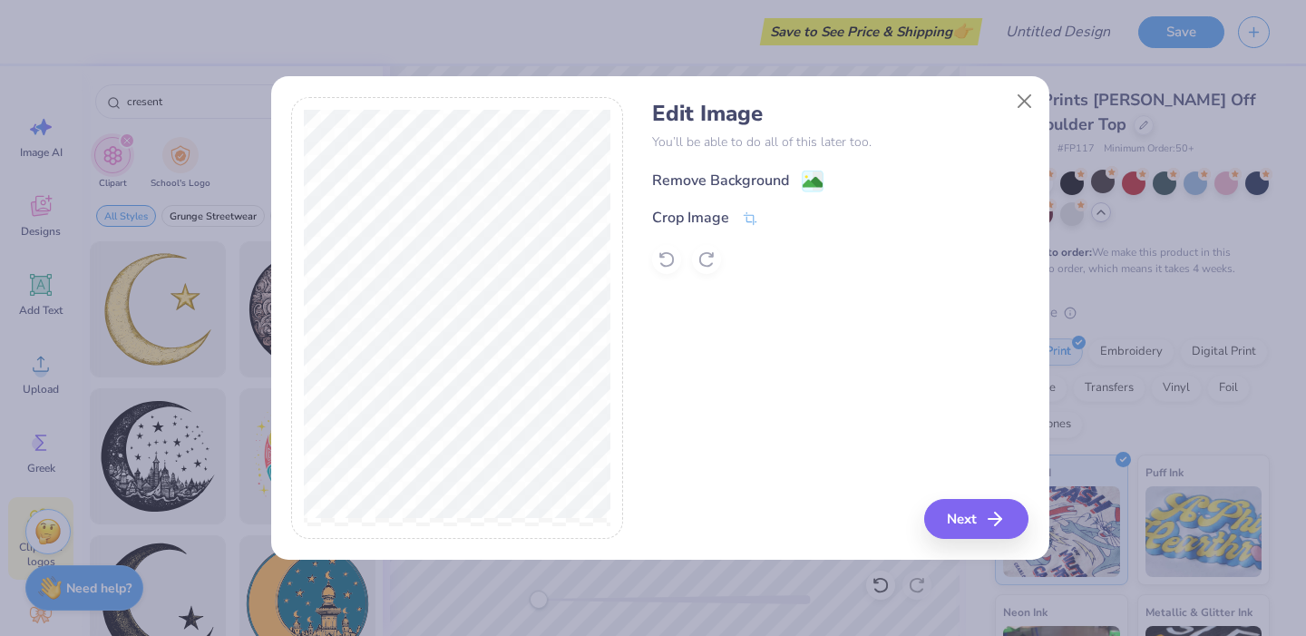
click at [724, 178] on div "Remove Background" at bounding box center [720, 181] width 137 height 22
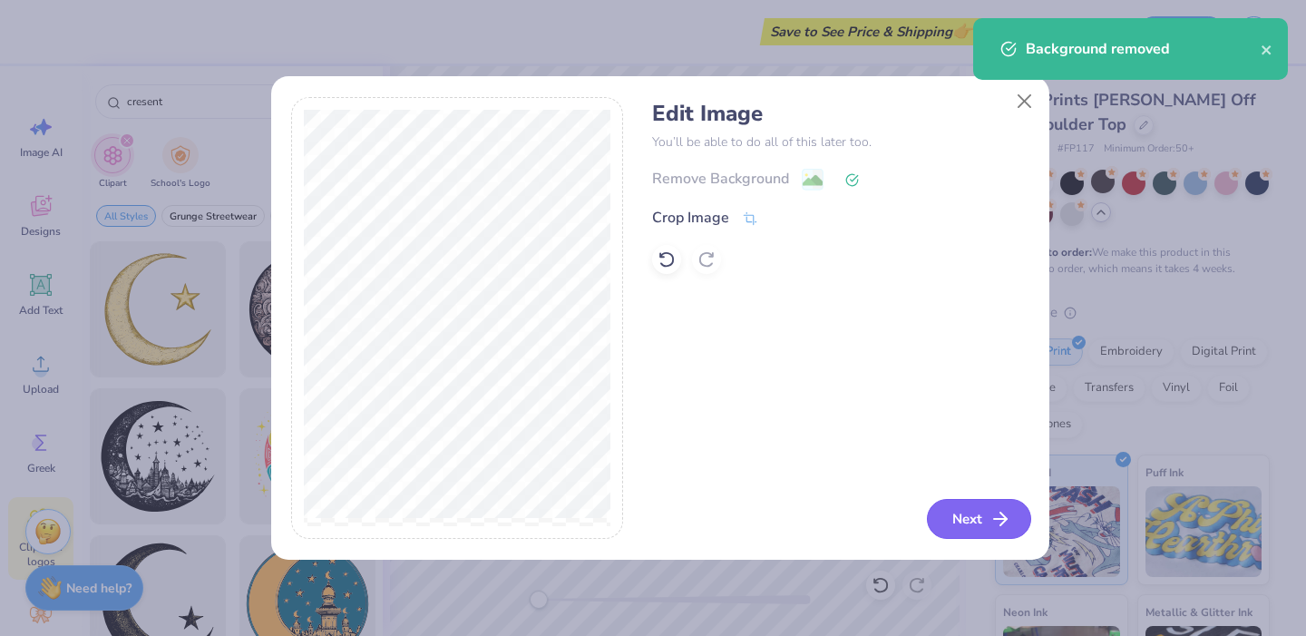
click at [980, 512] on button "Next" at bounding box center [979, 519] width 104 height 40
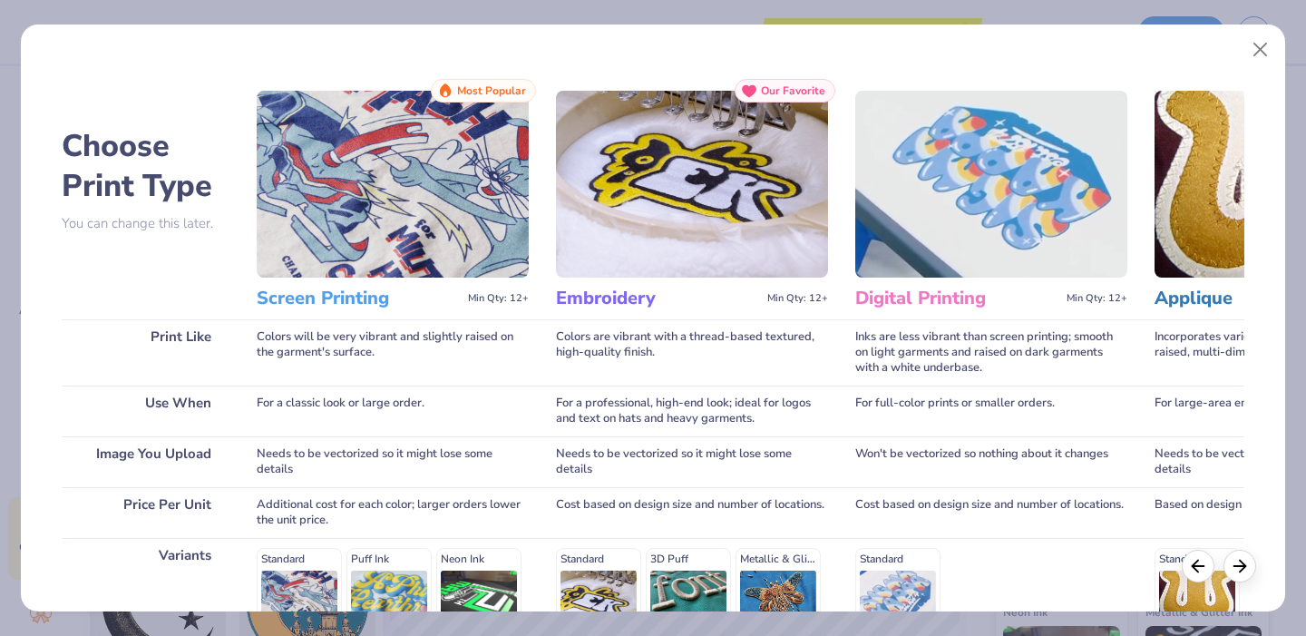
click at [763, 186] on img at bounding box center [692, 184] width 272 height 187
click at [1008, 232] on img at bounding box center [991, 184] width 272 height 187
click at [1235, 574] on div at bounding box center [1239, 563] width 33 height 33
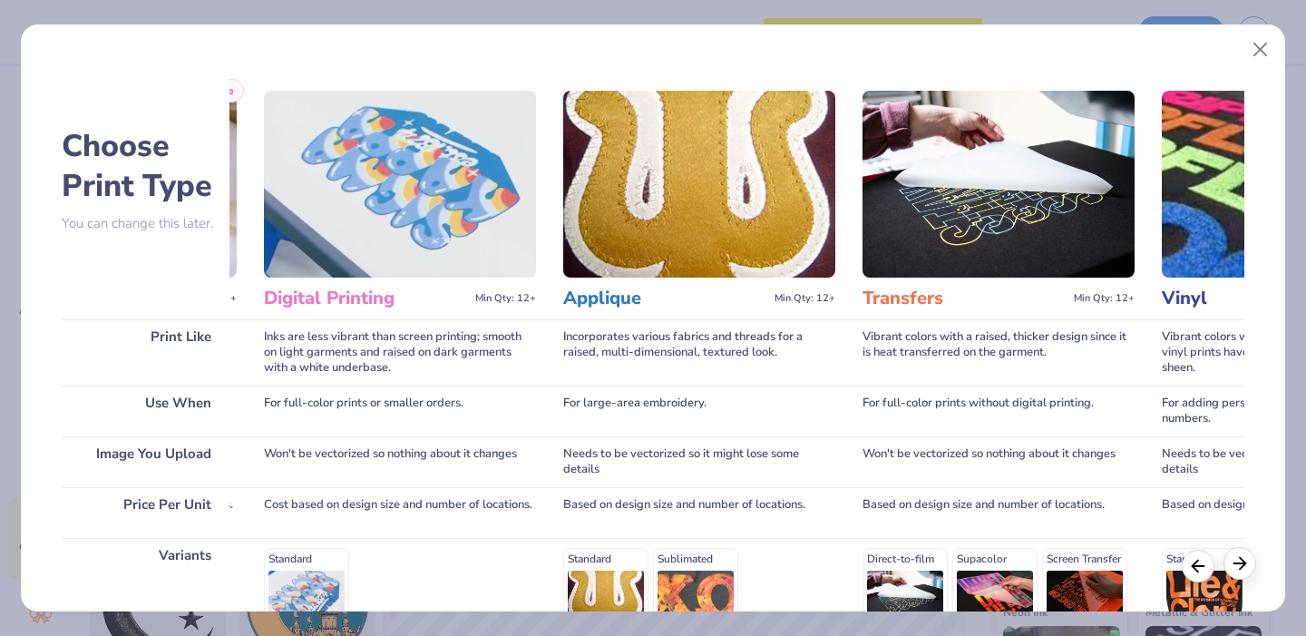
click at [1235, 574] on div at bounding box center [1239, 563] width 33 height 33
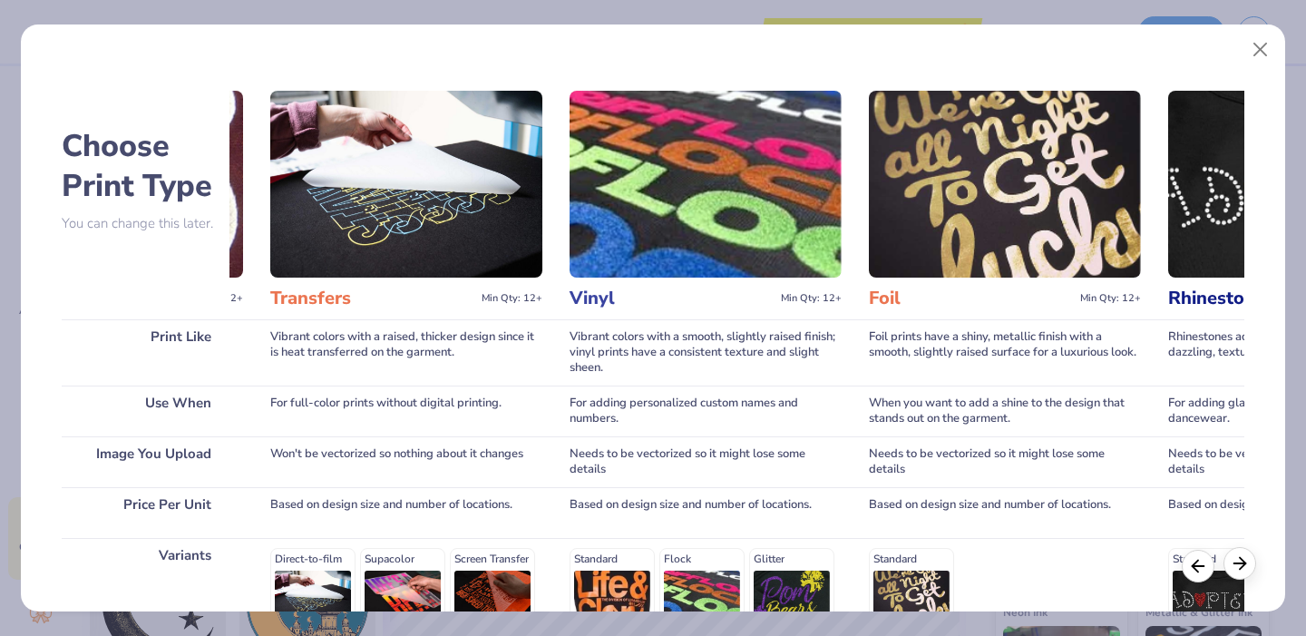
click at [1235, 574] on div at bounding box center [1239, 563] width 33 height 33
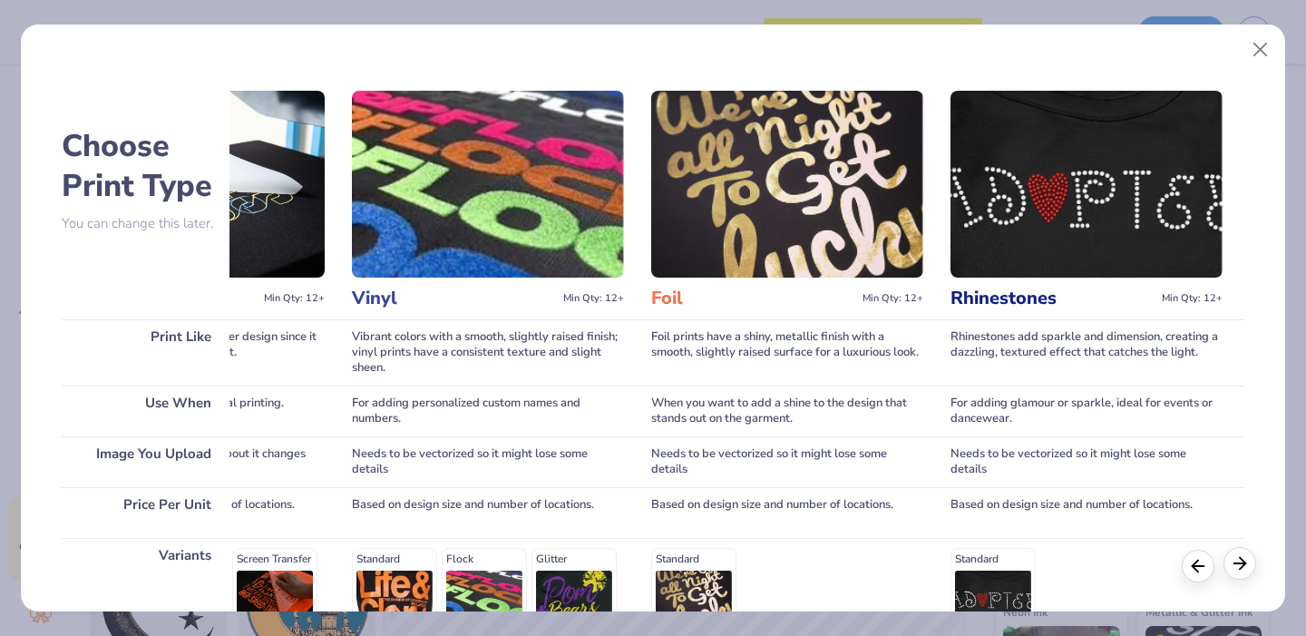
scroll to position [0, 1406]
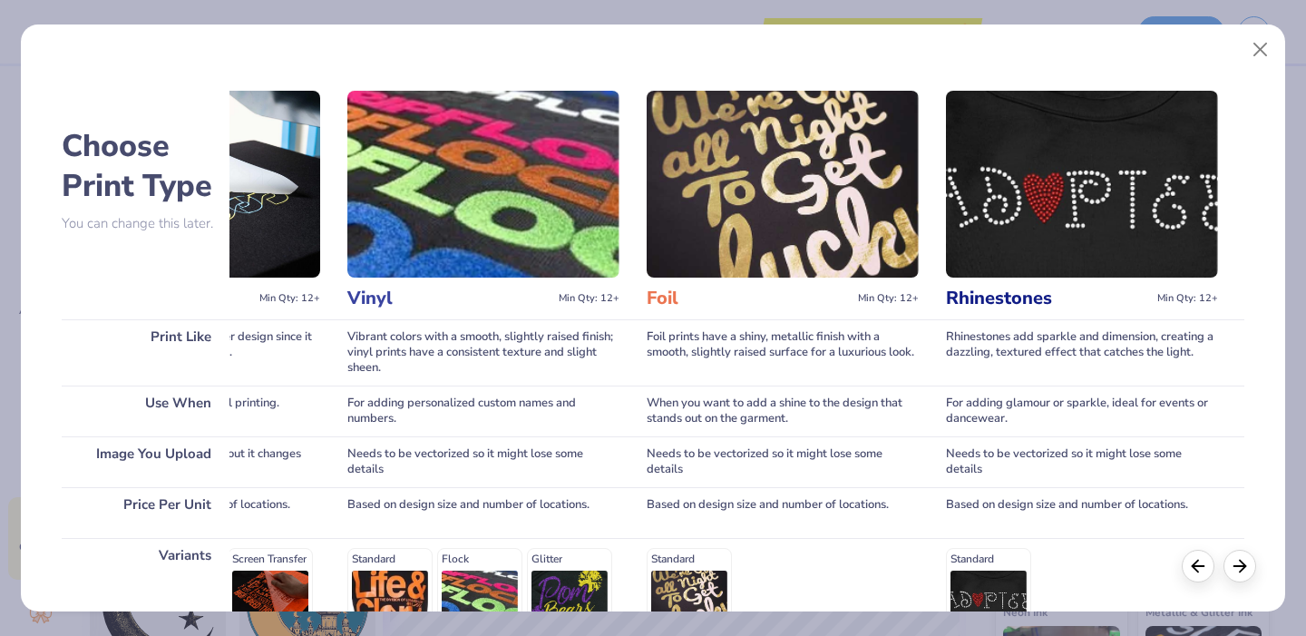
click at [667, 190] on img at bounding box center [783, 184] width 272 height 187
click at [1013, 564] on div "Standard" at bounding box center [1082, 586] width 272 height 77
click at [825, 574] on div "Standard" at bounding box center [783, 586] width 272 height 77
click at [1252, 52] on button "Close" at bounding box center [1260, 50] width 34 height 34
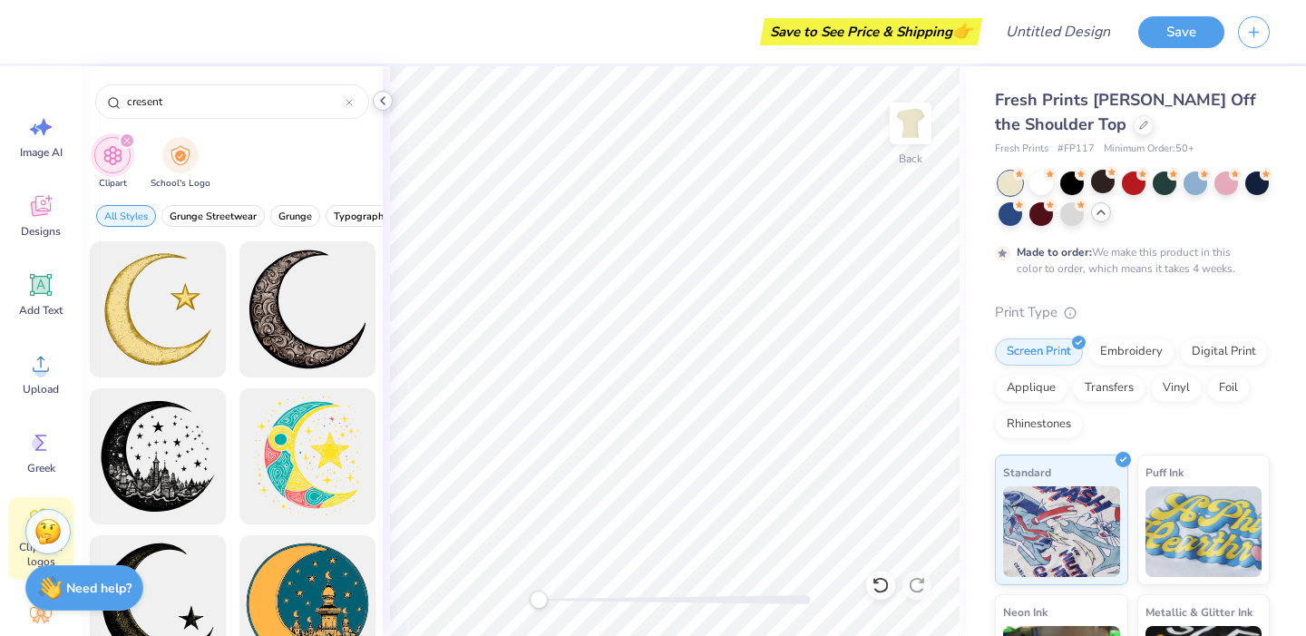
click at [385, 101] on icon at bounding box center [382, 100] width 15 height 15
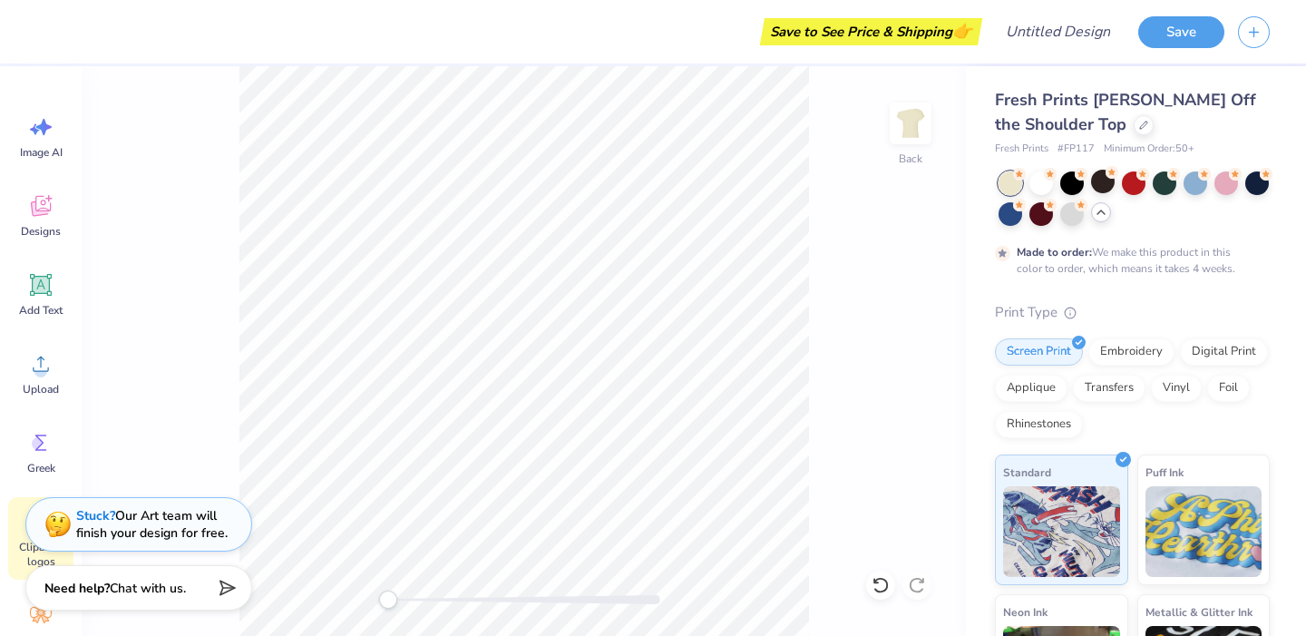
click at [154, 536] on div "Stuck? Our Art team will finish your design for free." at bounding box center [151, 524] width 151 height 34
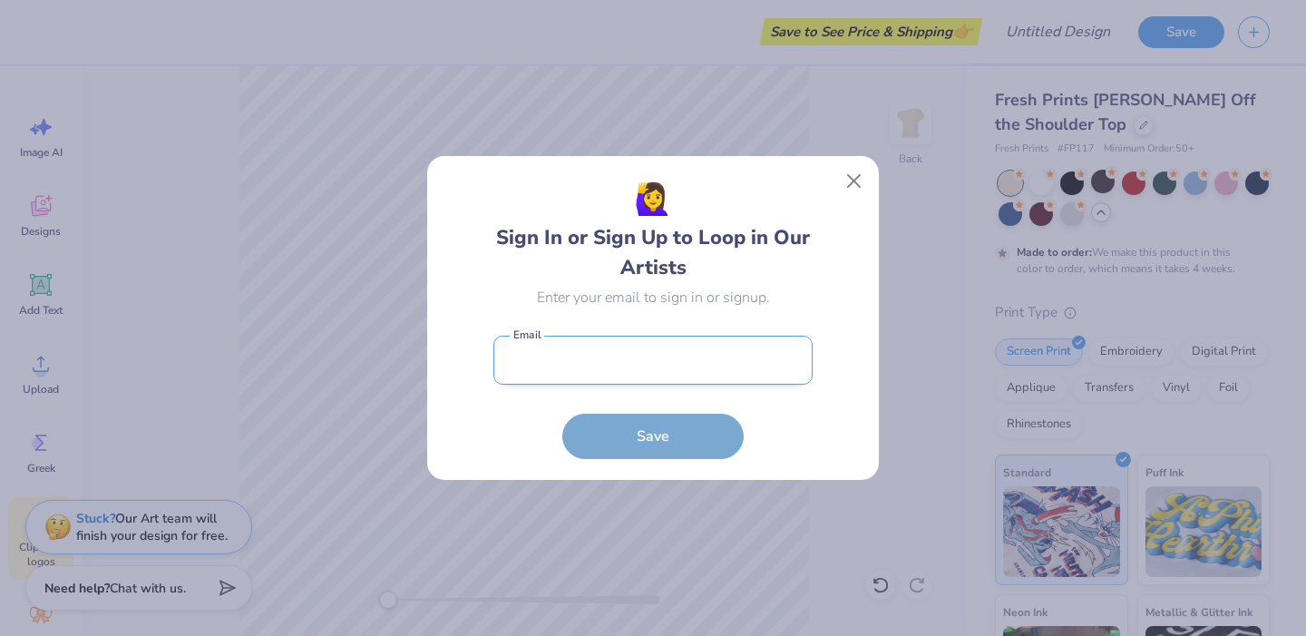
click at [529, 377] on input "email" at bounding box center [652, 361] width 319 height 50
type input "rward135@terpmail.umd.edu"
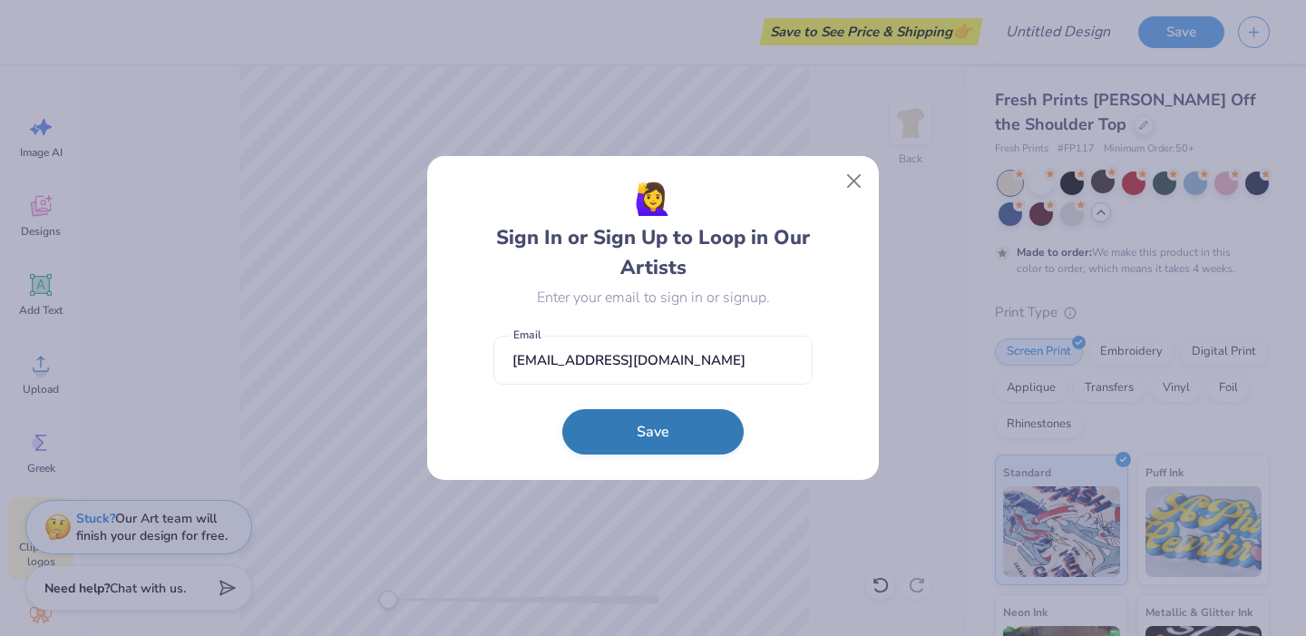
click at [660, 432] on button "Save" at bounding box center [652, 431] width 181 height 45
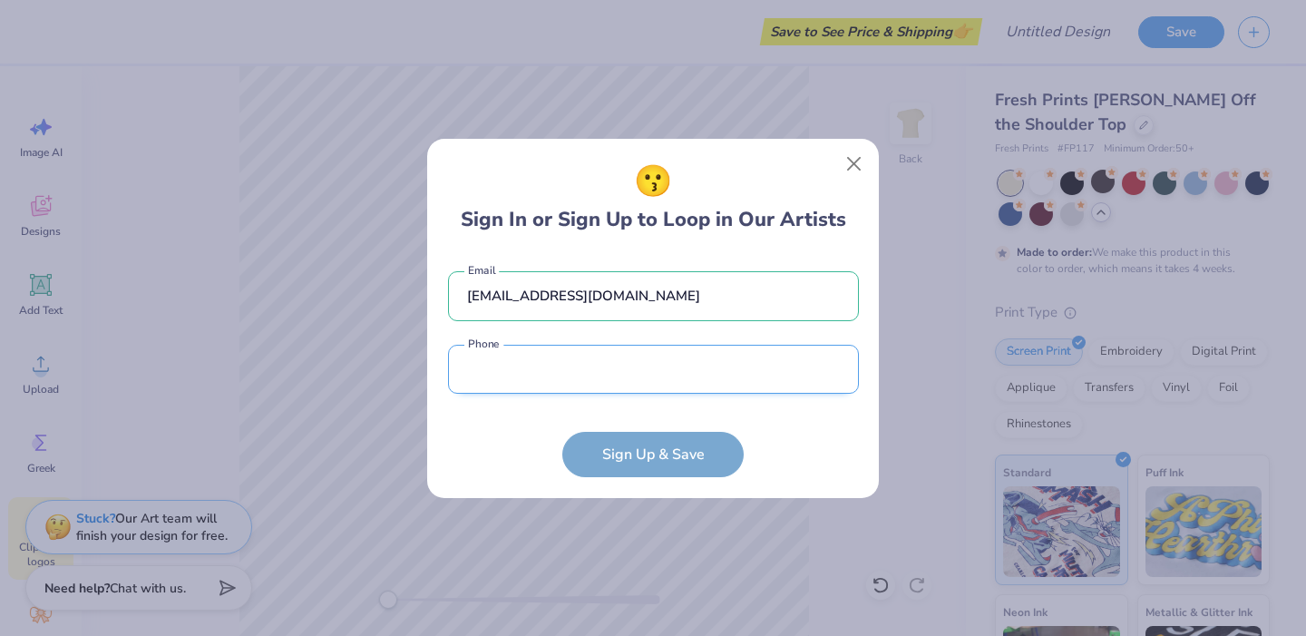
click at [584, 381] on input "tel" at bounding box center [653, 370] width 411 height 50
type input "(410) 440-6911"
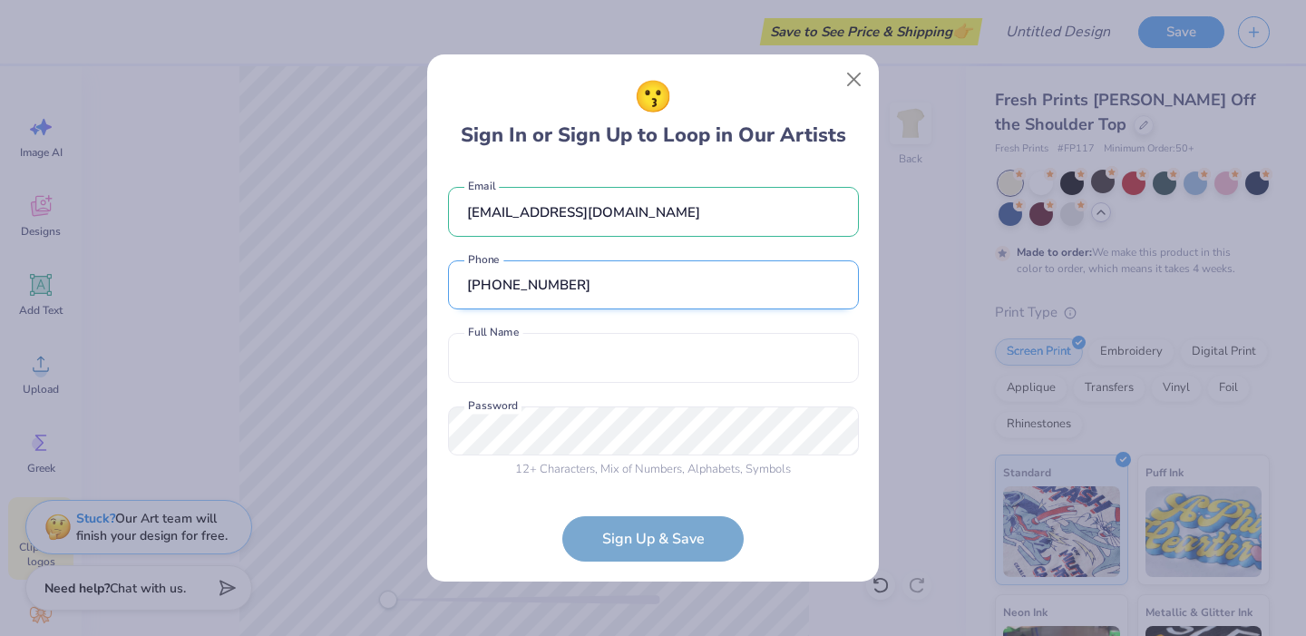
scroll to position [1, 0]
click at [527, 385] on div "rward135@terpmail.umd.edu Email (410) 440-6911 Phone Full Name is a required fi…" at bounding box center [653, 328] width 411 height 318
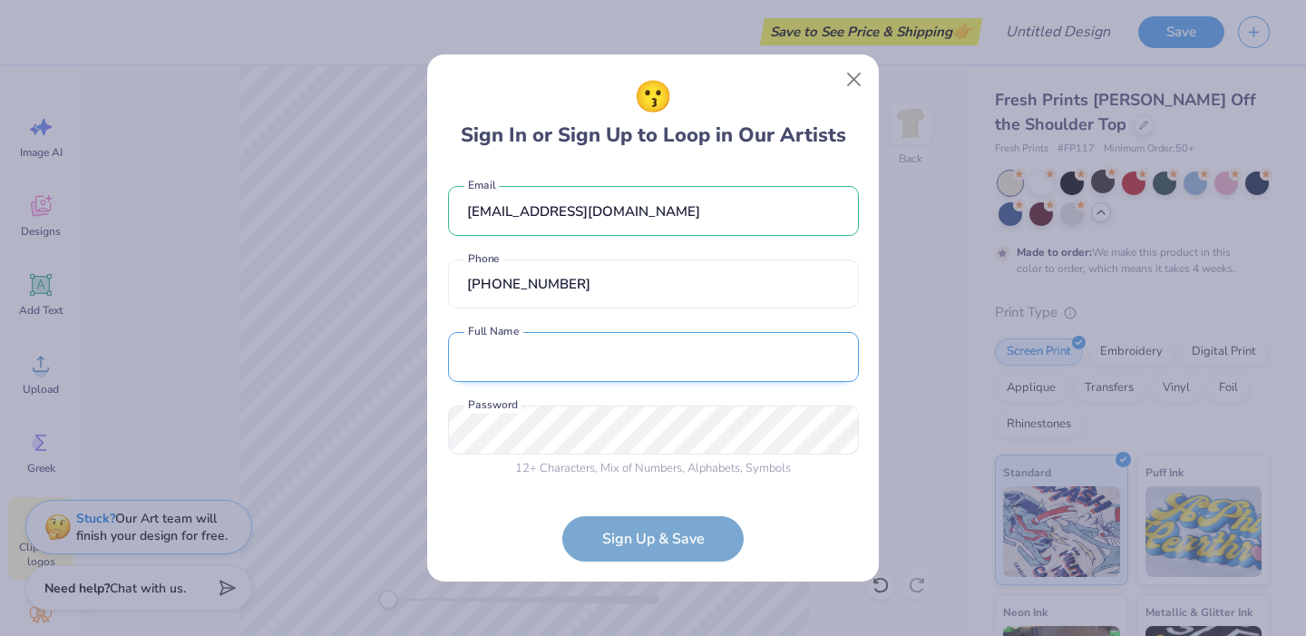
click at [524, 375] on input "text" at bounding box center [653, 357] width 411 height 50
type input "rileysward1@yahoo.com"
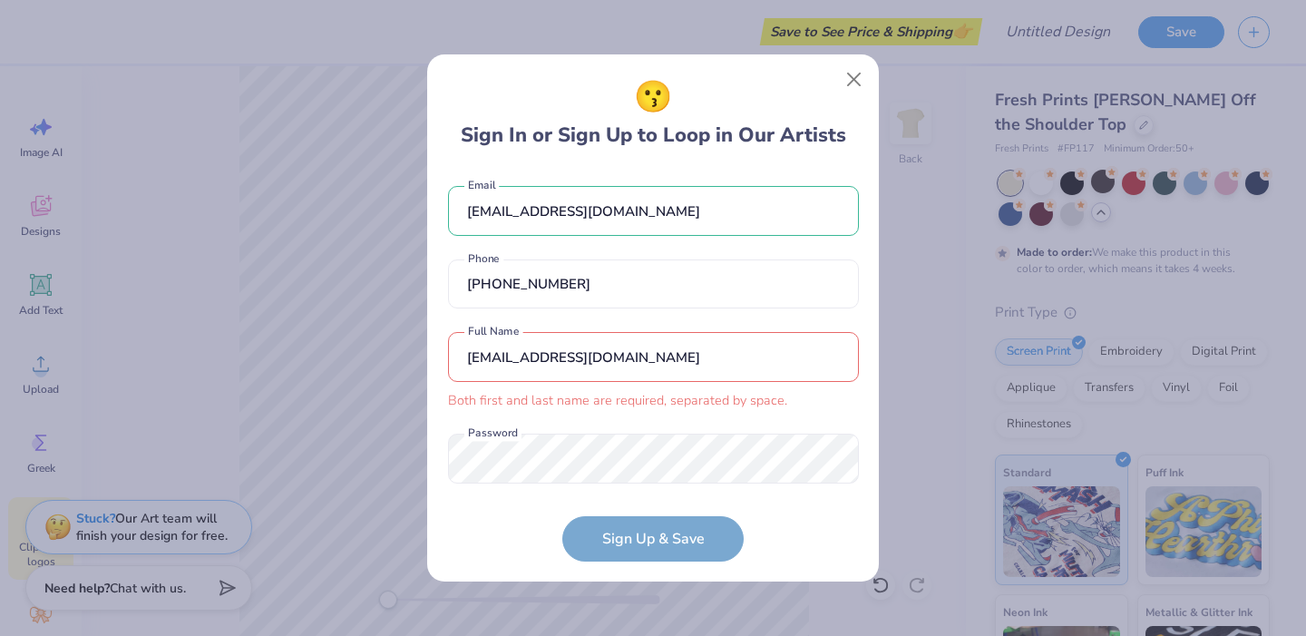
scroll to position [29, 0]
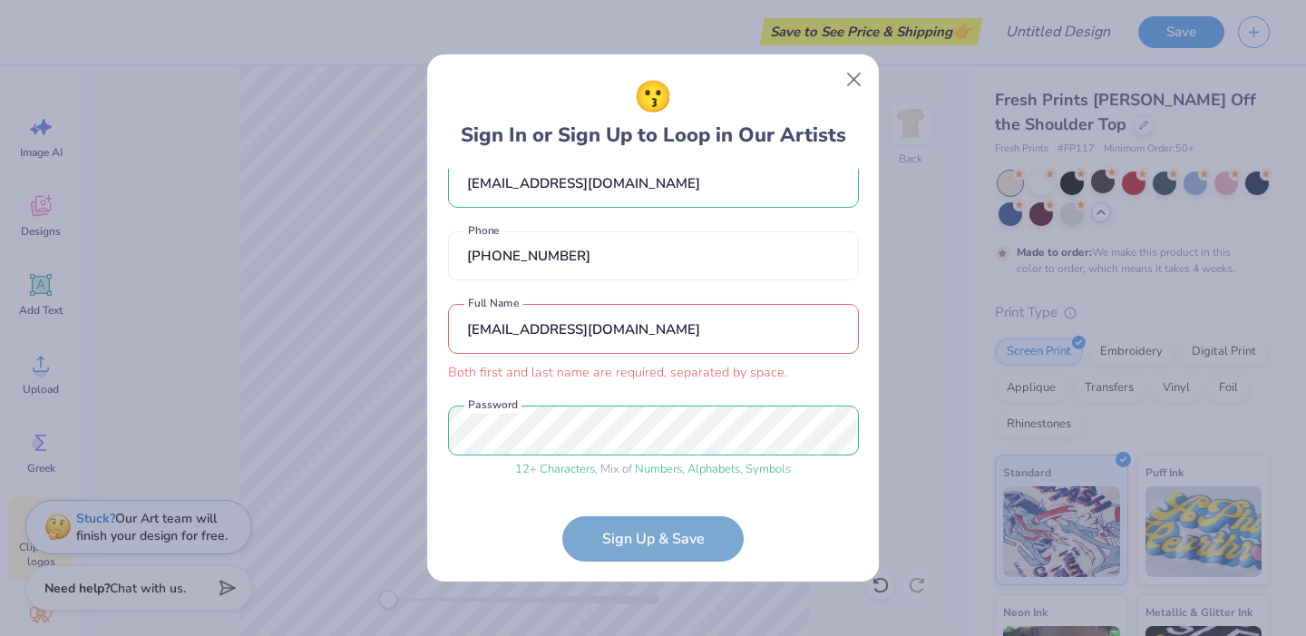
drag, startPoint x: 628, startPoint y: 330, endPoint x: 370, endPoint y: 330, distance: 257.6
click at [369, 330] on div "😗 Sign In or Sign Up to Loop in Our Artists rward135@terpmail.umd.edu Email (41…" at bounding box center [653, 318] width 1306 height 636
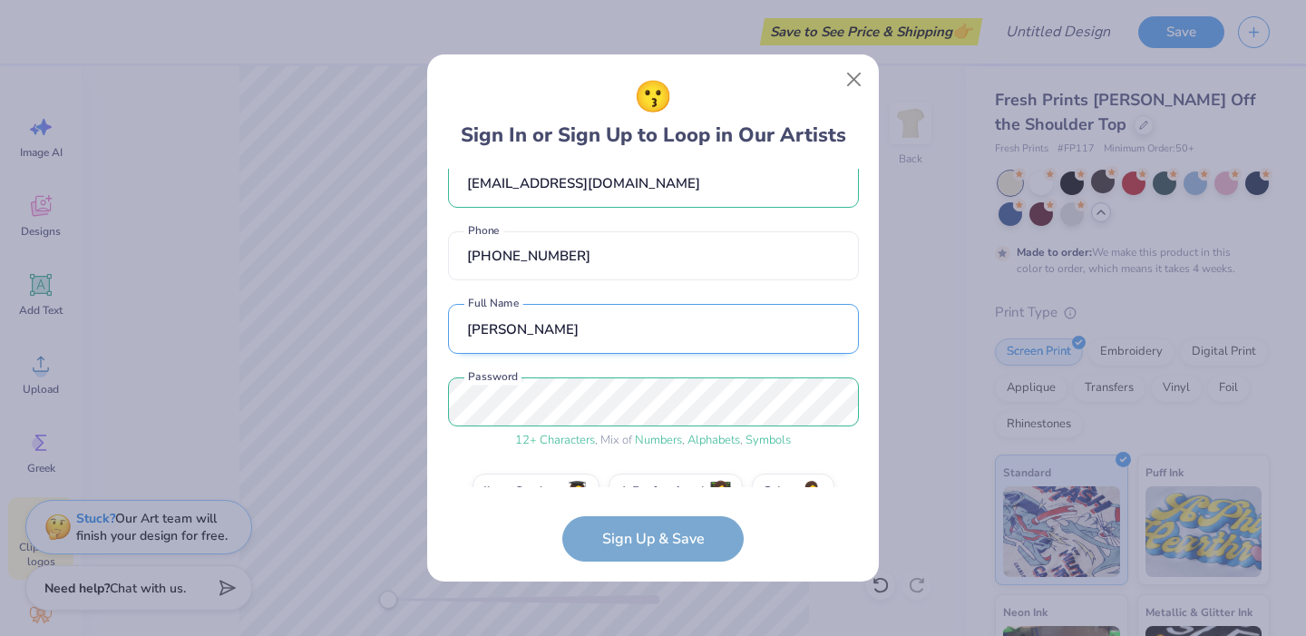
type input "Riley Ward"
click at [358, 404] on div "😗 Sign In or Sign Up to Loop in Our Artists rward135@terpmail.umd.edu Email (41…" at bounding box center [653, 318] width 1306 height 636
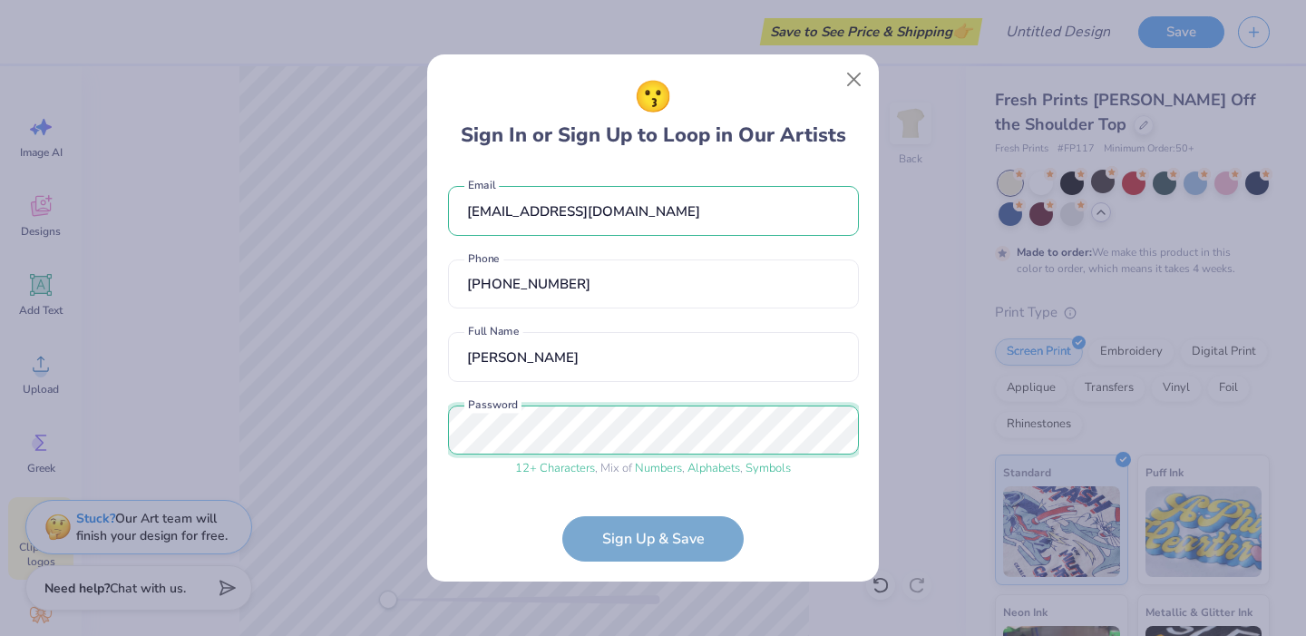
scroll to position [70, 0]
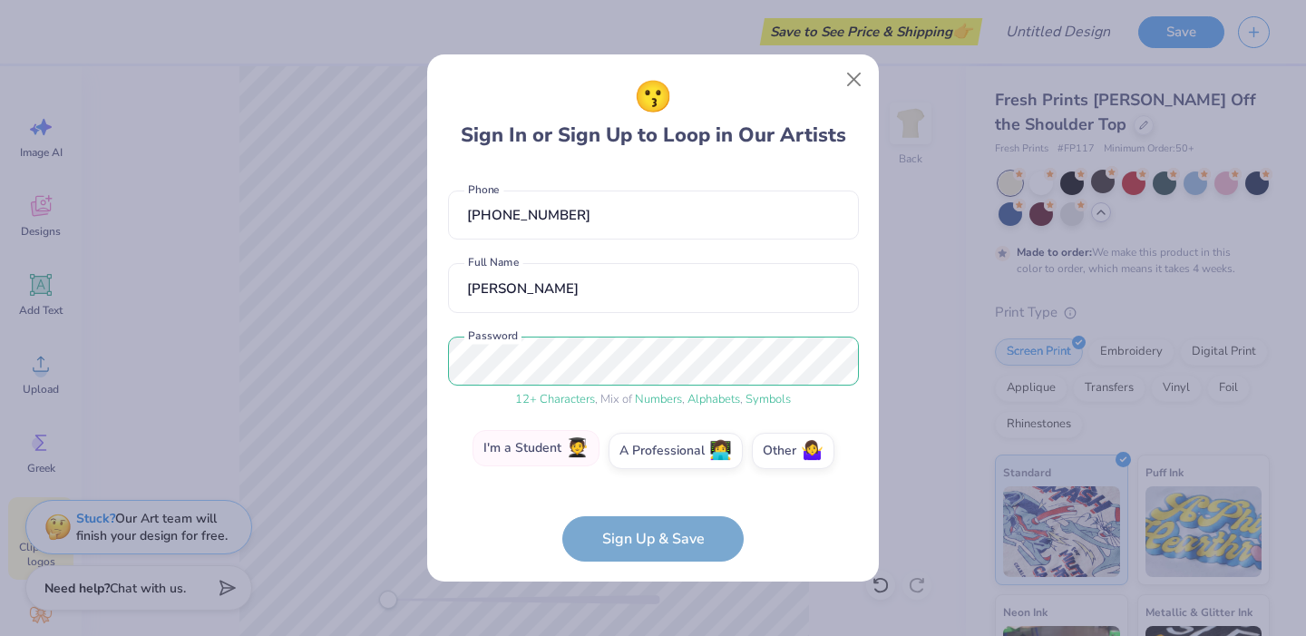
click at [532, 444] on label "I'm a Student 🧑‍🎓" at bounding box center [536, 448] width 127 height 36
click at [648, 519] on input "I'm a Student 🧑‍🎓" at bounding box center [654, 525] width 12 height 12
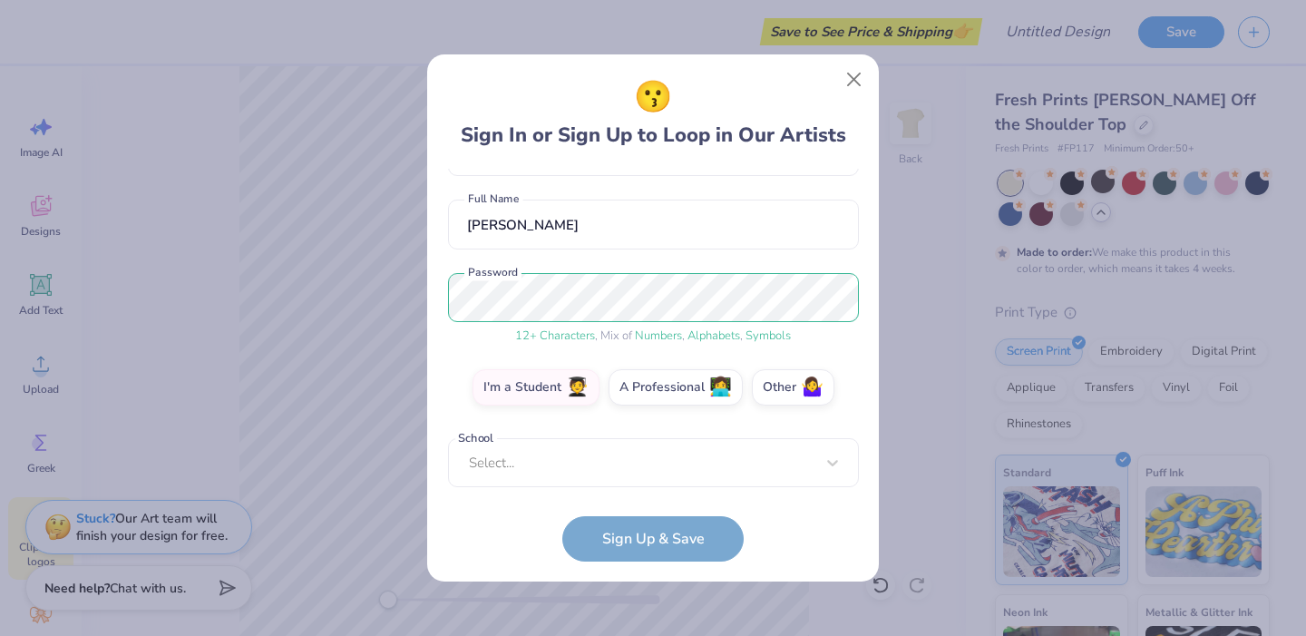
click at [610, 492] on form "rward135@terpmail.umd.edu Email (410) 440-6911 Phone Riley Ward Full Name 12 + …" at bounding box center [653, 365] width 411 height 393
click at [606, 477] on div "rward135@terpmail.umd.edu Email (410) 440-6911 Phone Riley Ward Full Name 12 + …" at bounding box center [653, 328] width 411 height 318
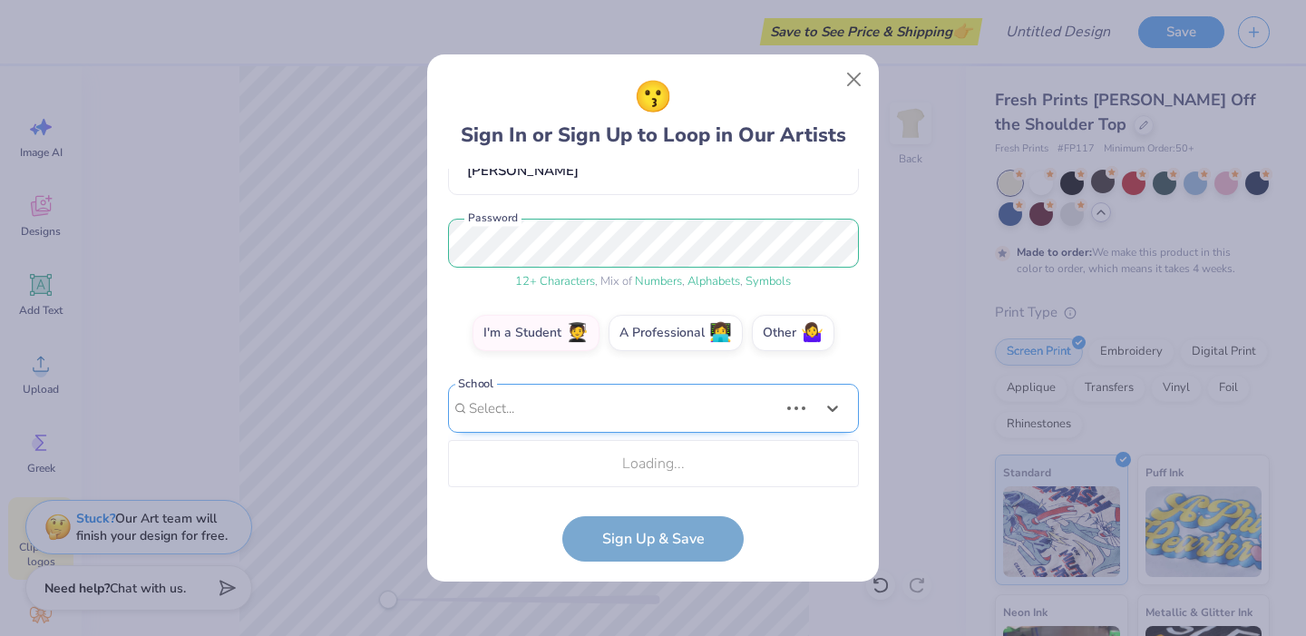
scroll to position [414, 0]
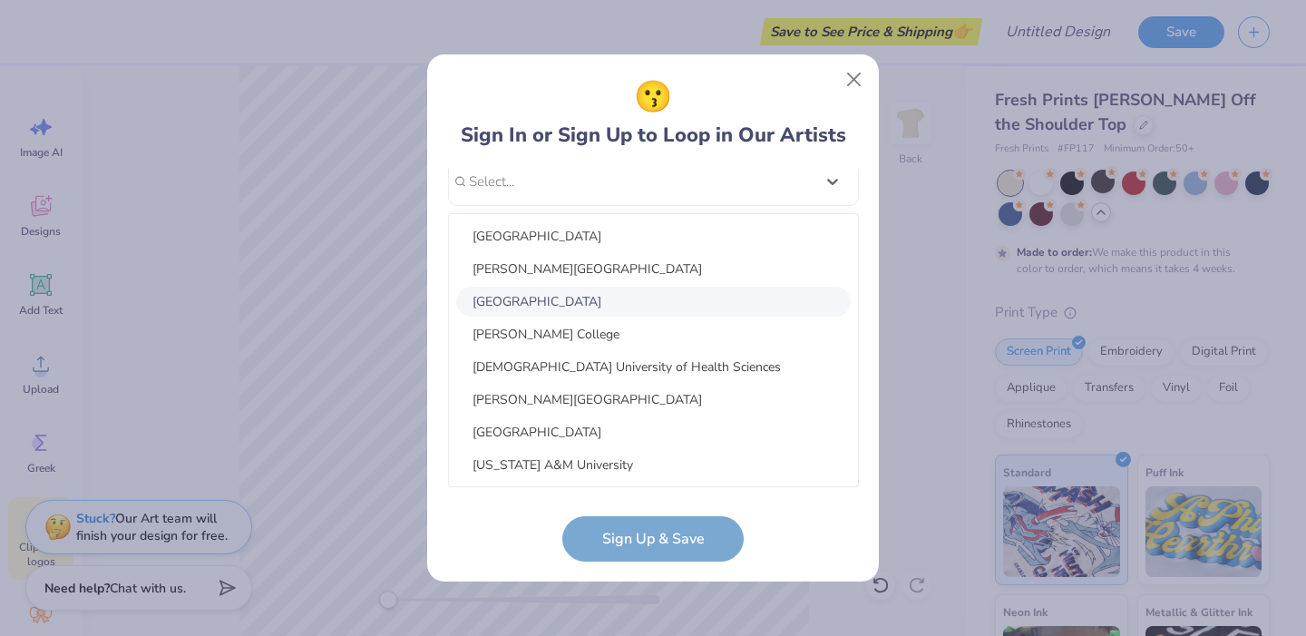
type input "I"
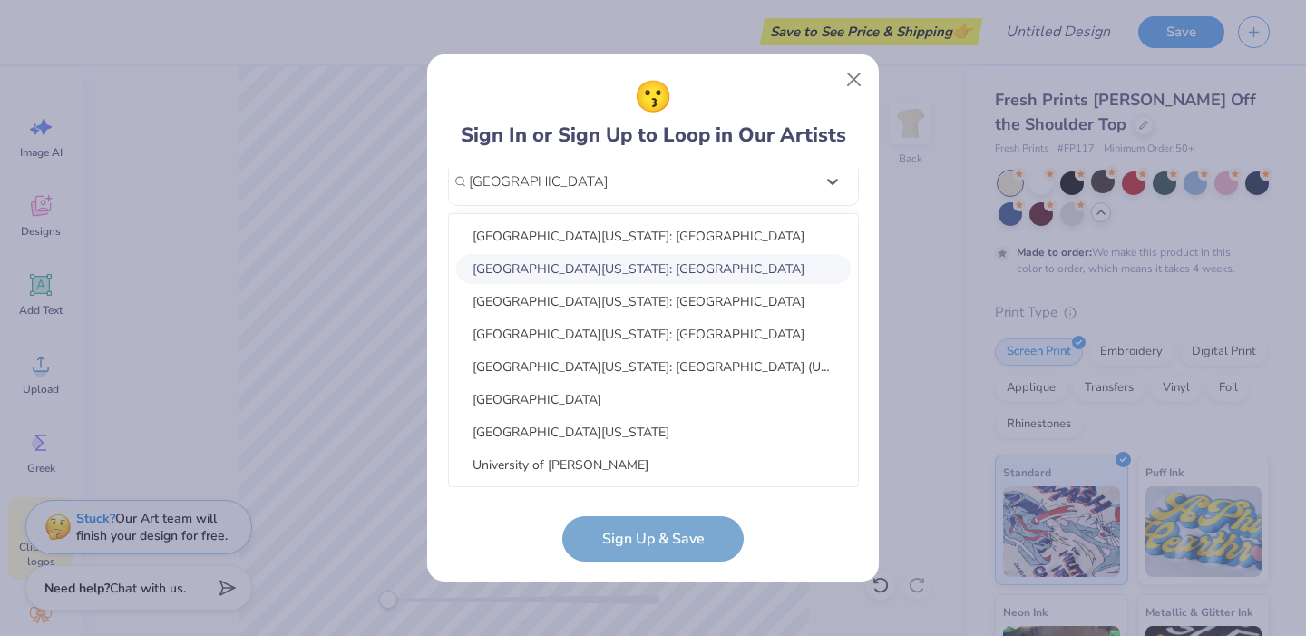
click at [628, 267] on div "University of Maryland: College Park" at bounding box center [653, 269] width 395 height 30
type input "University of Maryland"
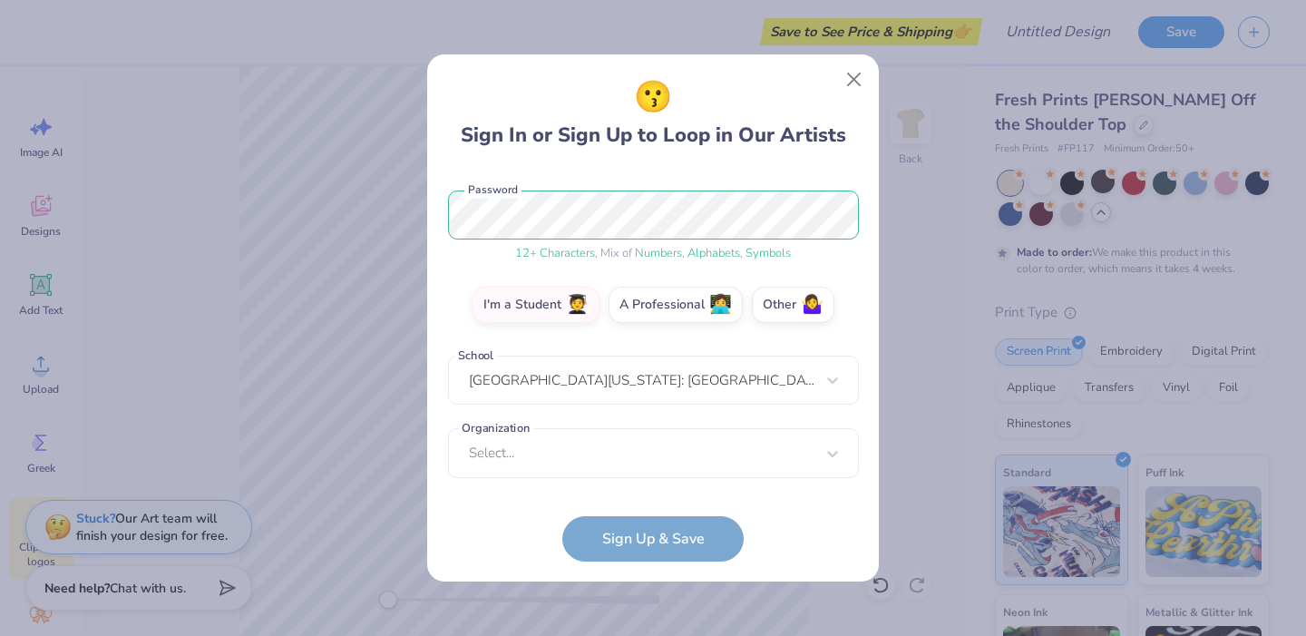
scroll to position [216, 0]
click at [570, 456] on div "Select..." at bounding box center [653, 453] width 411 height 50
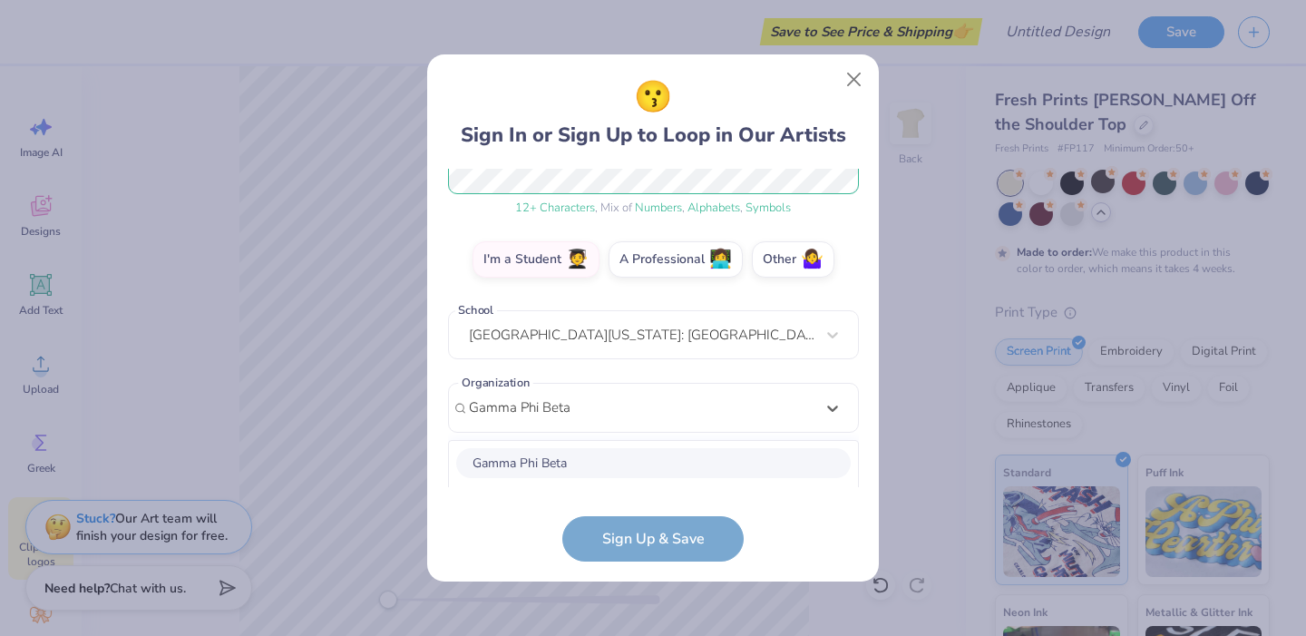
scroll to position [488, 0]
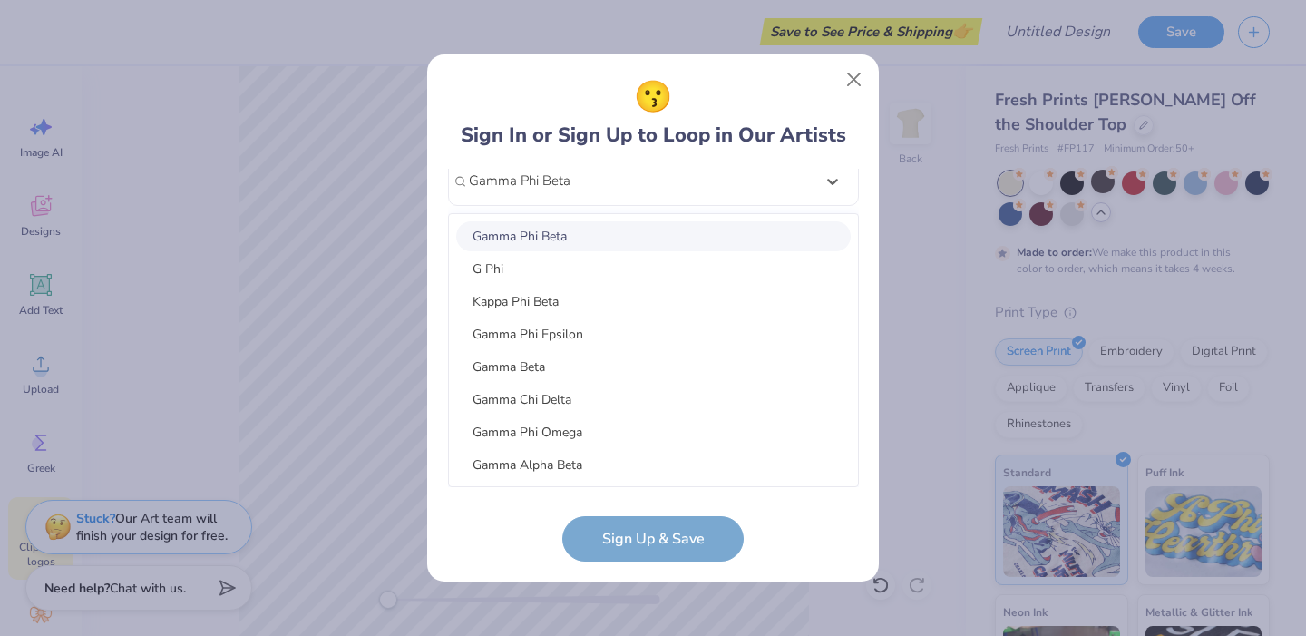
click at [577, 221] on div "Gamma Phi Beta" at bounding box center [653, 236] width 395 height 30
type input "Gamma Phi Beta"
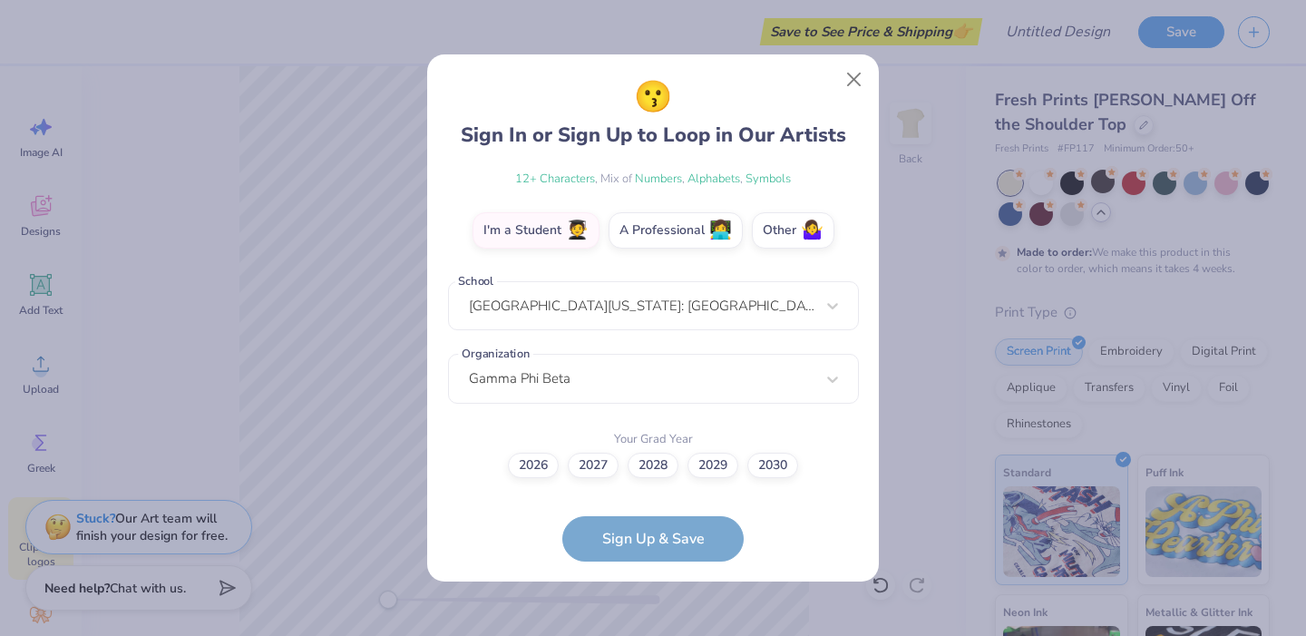
scroll to position [289, 0]
click at [599, 470] on label "2027" at bounding box center [593, 463] width 51 height 25
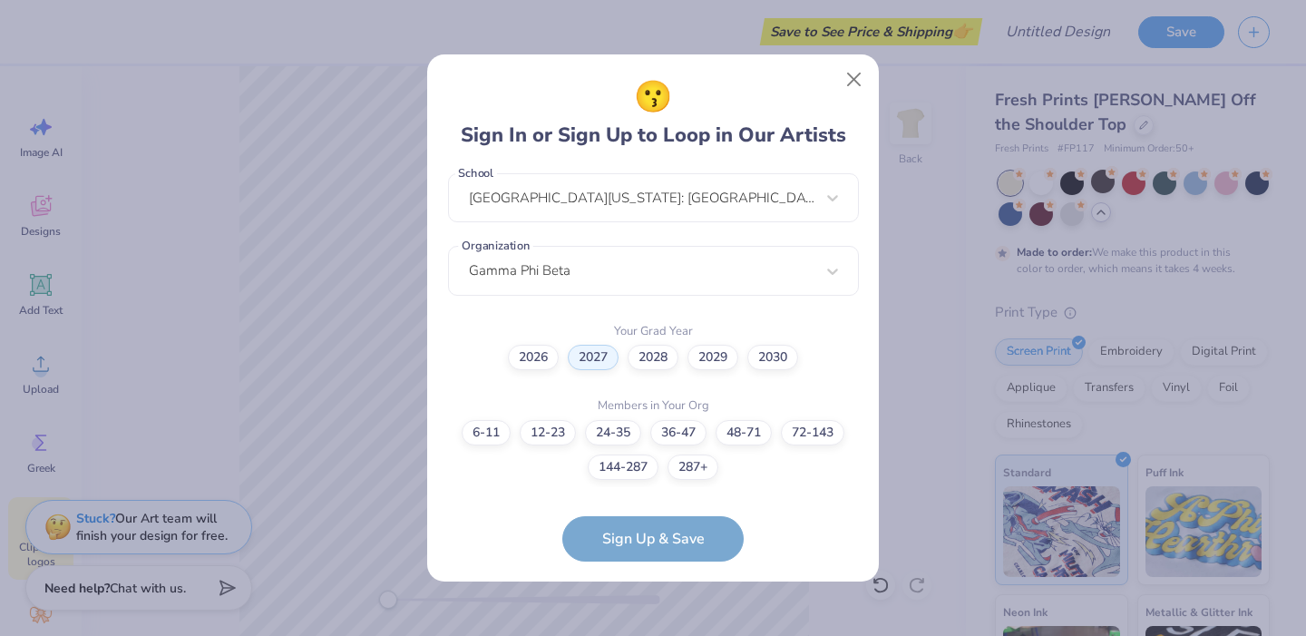
click at [630, 541] on form "rward135@terpmail.umd.edu Email (410) 440-6911 Phone Riley Ward Full Name 12 + …" at bounding box center [653, 365] width 411 height 393
click at [648, 541] on form "rward135@terpmail.umd.edu Email (410) 440-6911 Phone Riley Ward Full Name 12 + …" at bounding box center [653, 365] width 411 height 393
click at [802, 429] on label "72-143" at bounding box center [812, 429] width 63 height 25
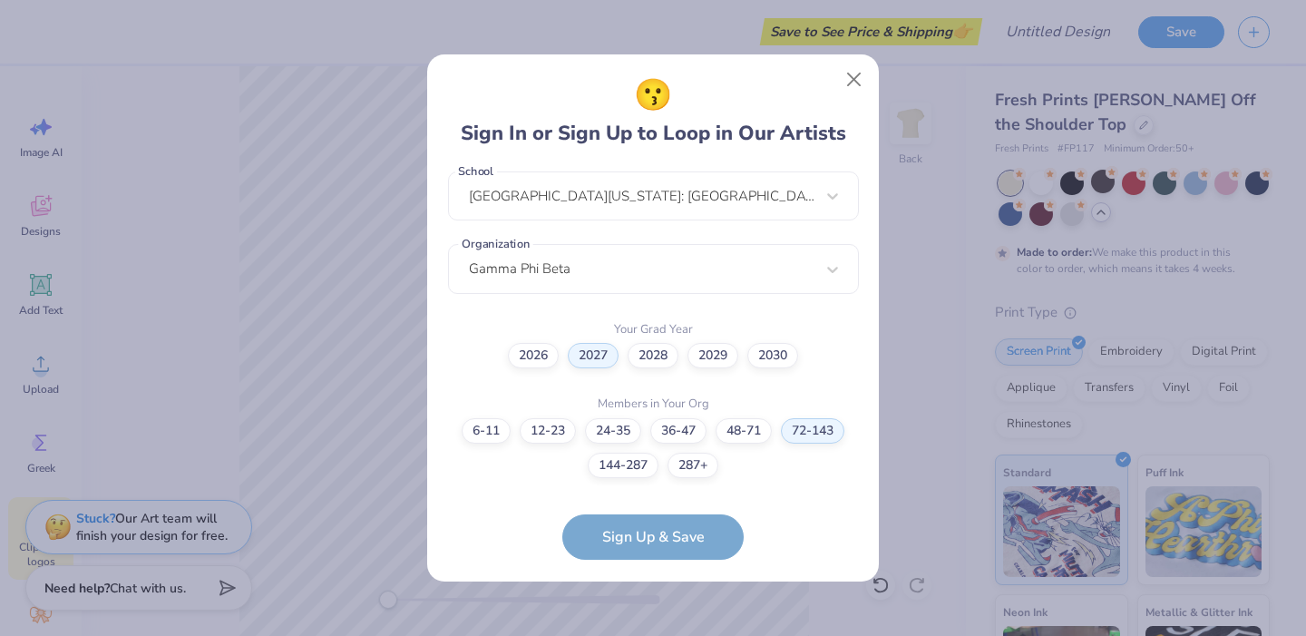
scroll to position [471, 0]
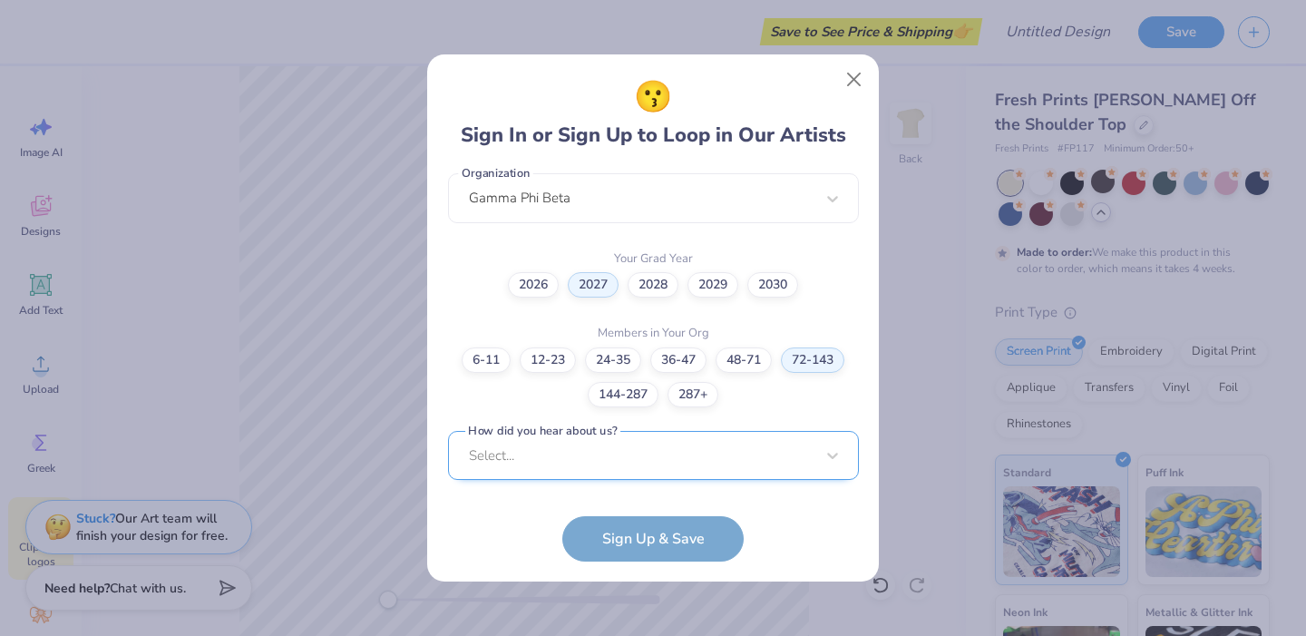
click at [675, 443] on div "Select..." at bounding box center [653, 456] width 411 height 50
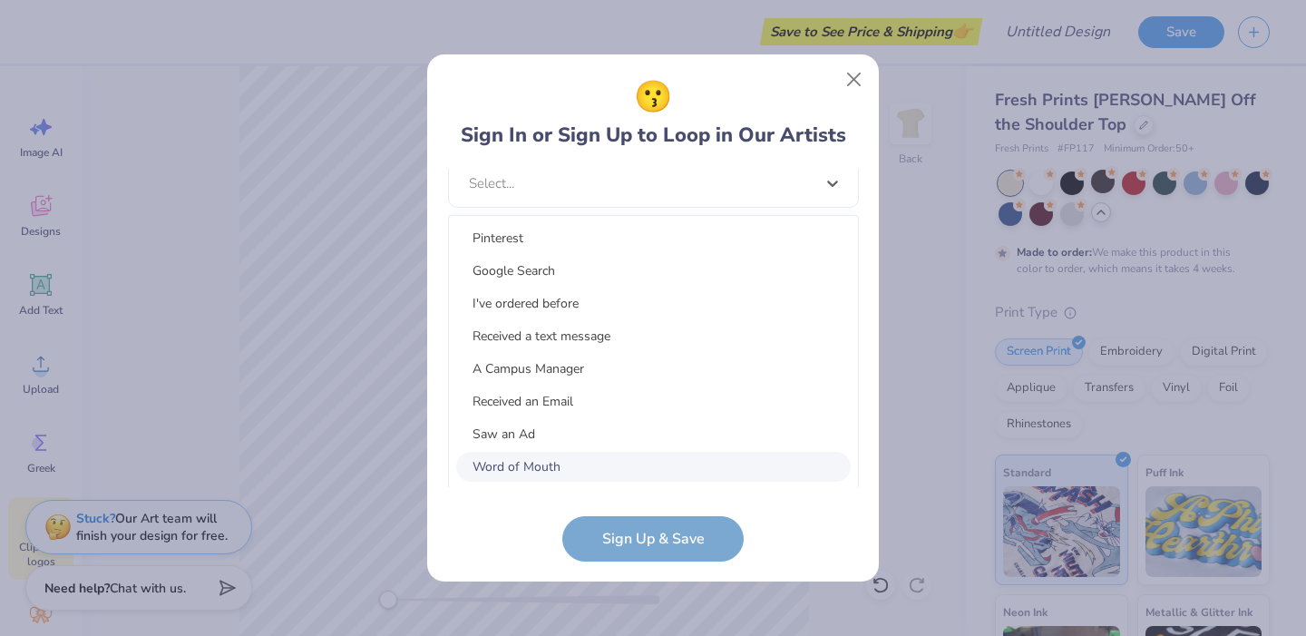
click at [531, 460] on div "Word of Mouth" at bounding box center [653, 467] width 395 height 30
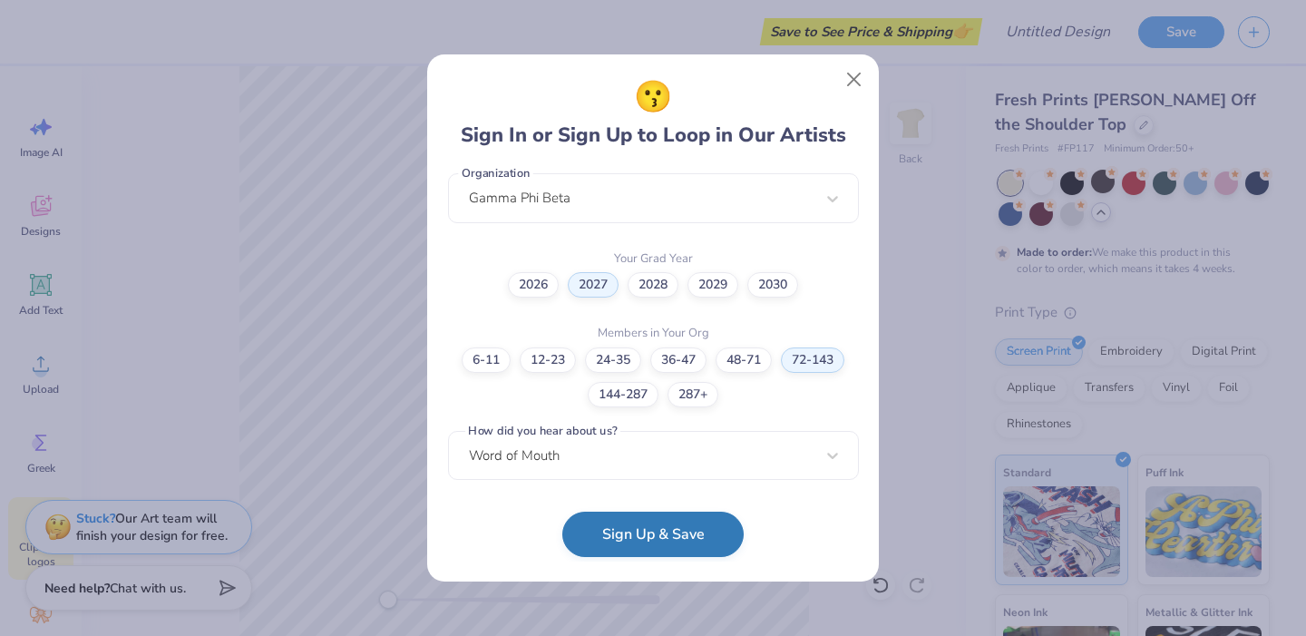
click at [606, 536] on button "Sign Up & Save" at bounding box center [652, 534] width 181 height 45
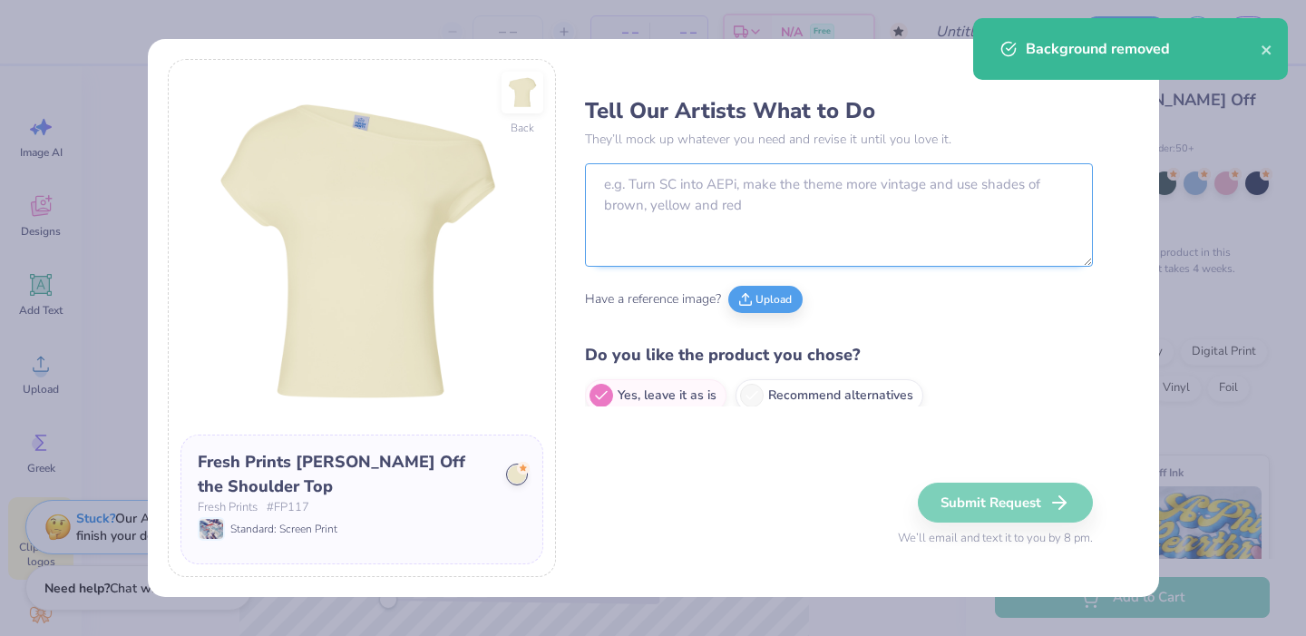
click at [809, 198] on textarea at bounding box center [839, 214] width 508 height 103
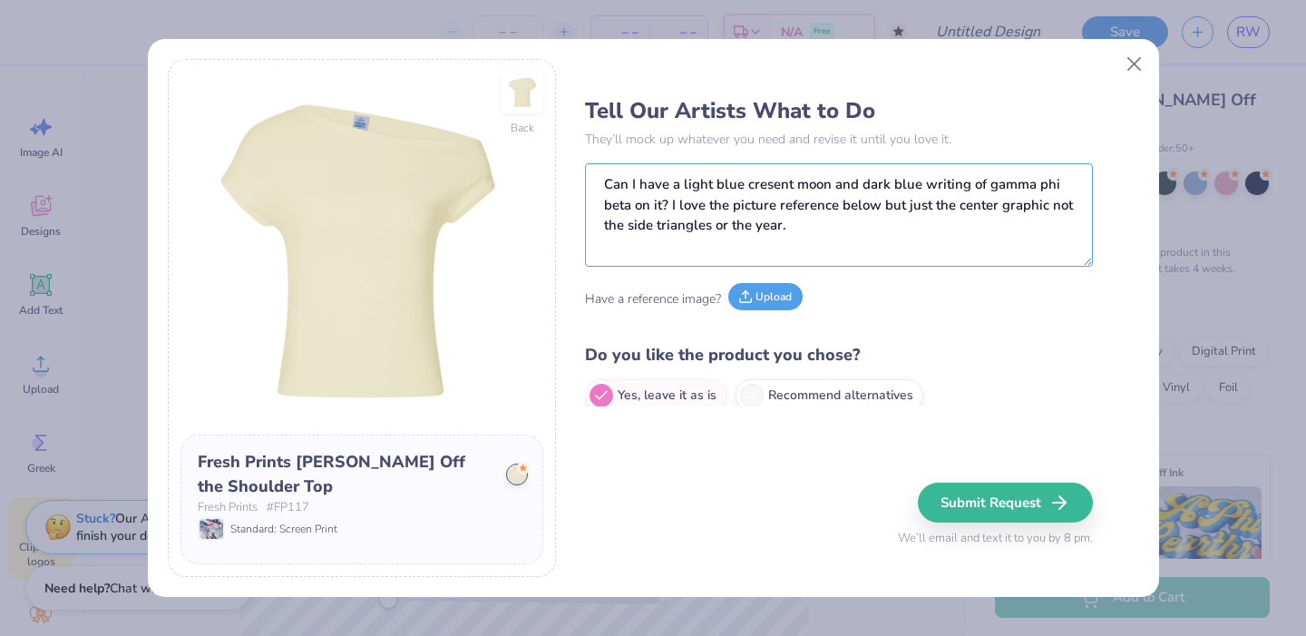
type textarea "Can I have a light blue cresent moon and dark blue writing of gamma phi beta on…"
click at [772, 299] on button "Upload" at bounding box center [765, 296] width 74 height 27
click at [776, 303] on button "Upload" at bounding box center [765, 296] width 74 height 27
click at [764, 307] on button "Upload" at bounding box center [765, 296] width 74 height 27
click at [790, 302] on button "Upload" at bounding box center [765, 296] width 74 height 27
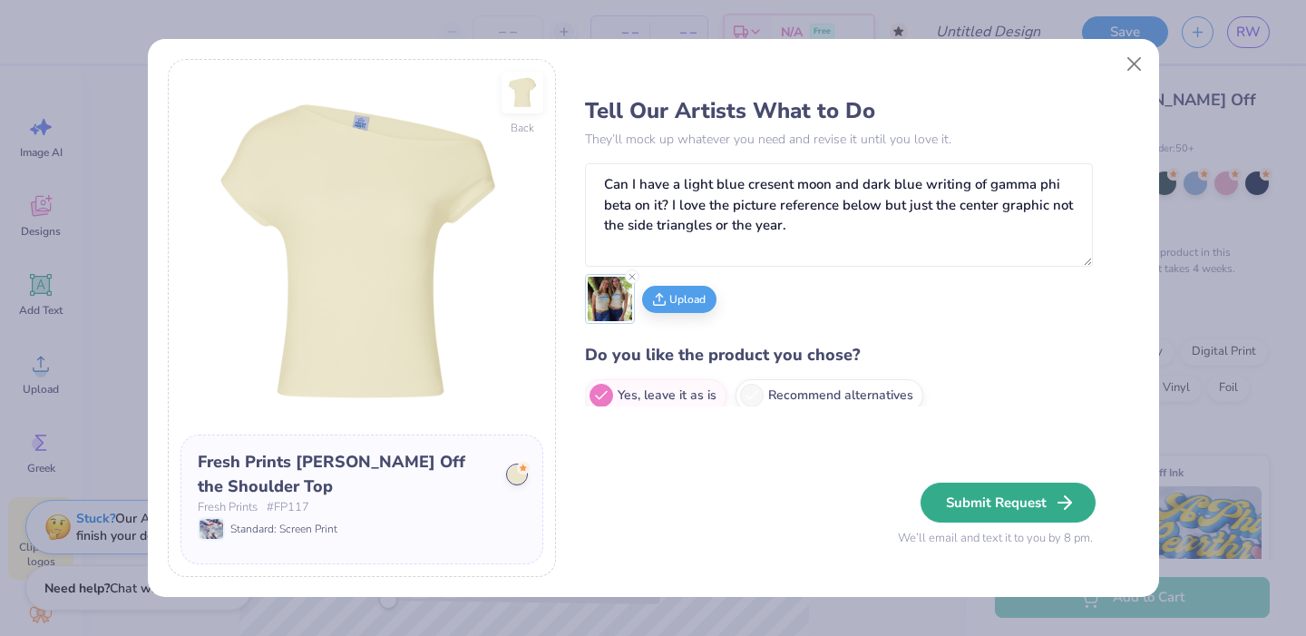
click at [1009, 501] on button "Submit Request" at bounding box center [1008, 502] width 175 height 40
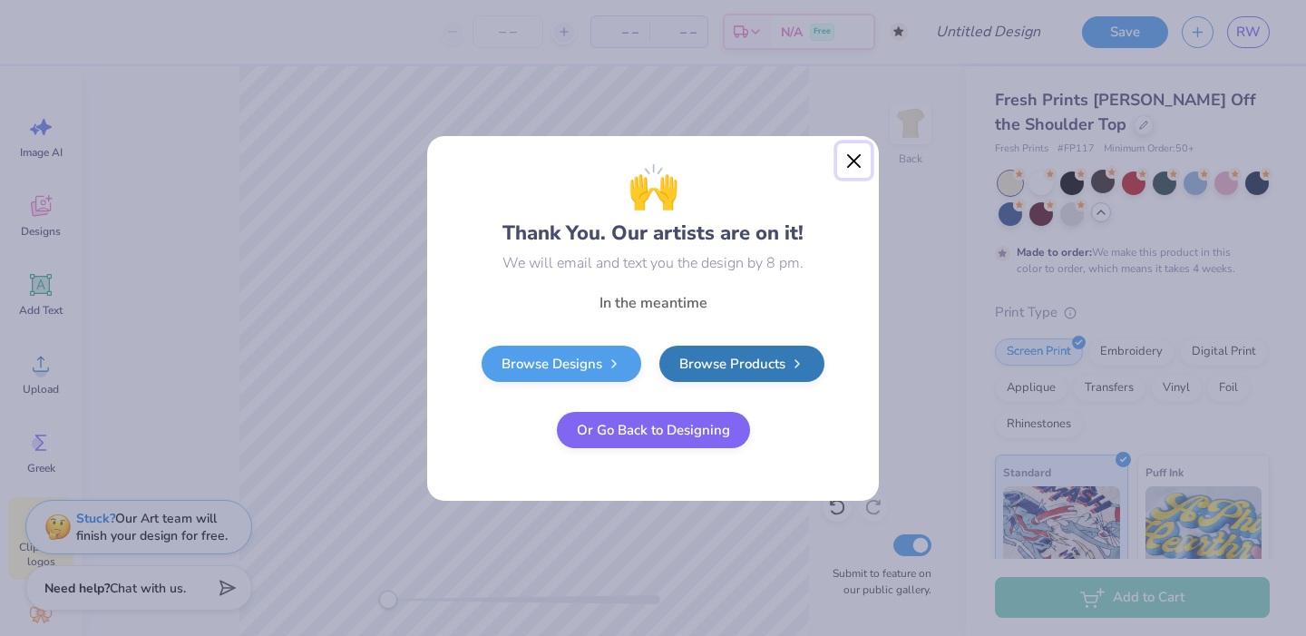
click at [853, 171] on button "Close" at bounding box center [854, 160] width 34 height 34
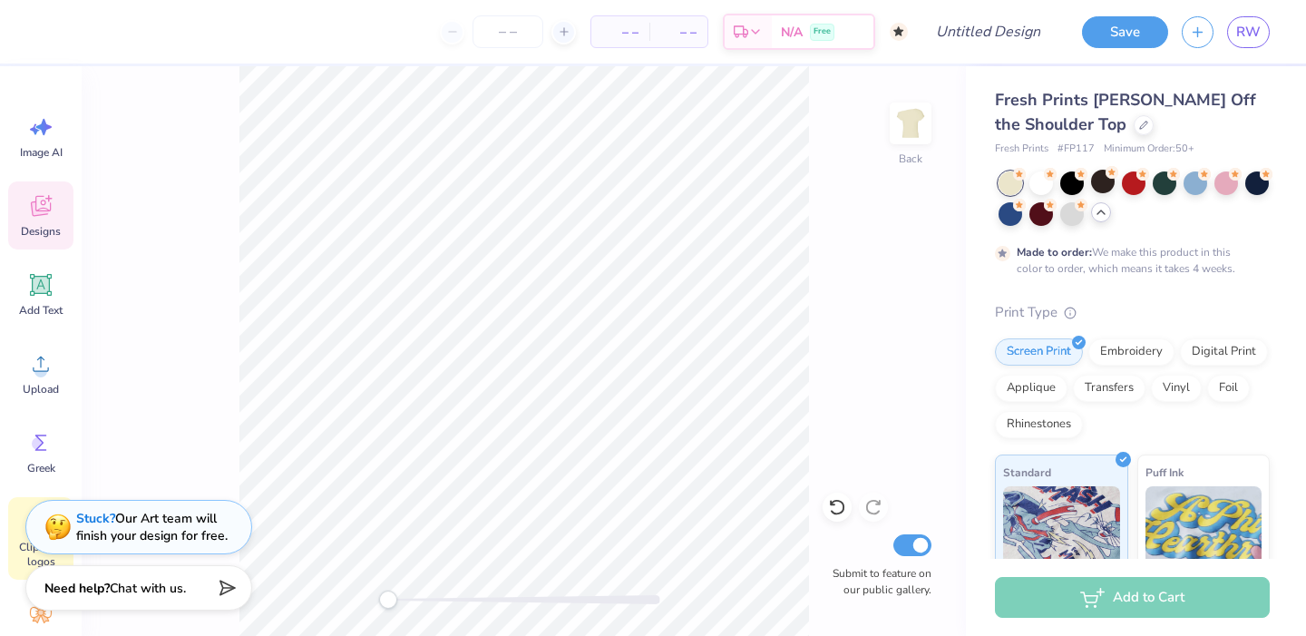
click at [40, 219] on icon at bounding box center [40, 205] width 27 height 27
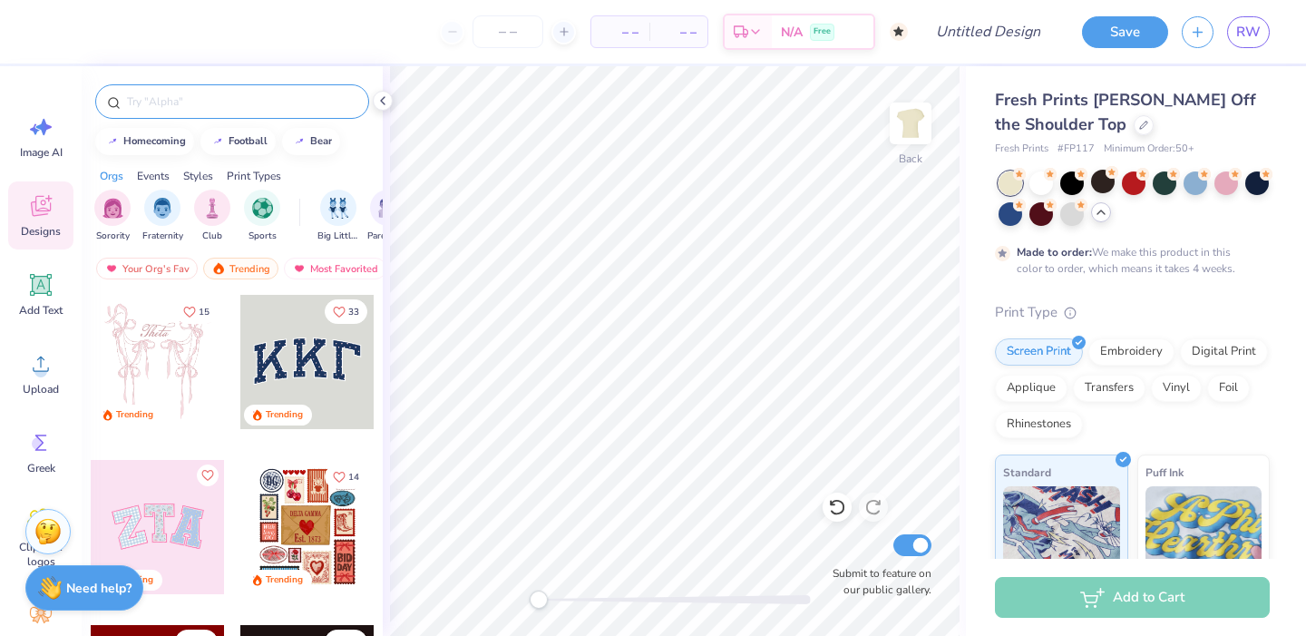
click at [287, 97] on input "text" at bounding box center [241, 102] width 232 height 18
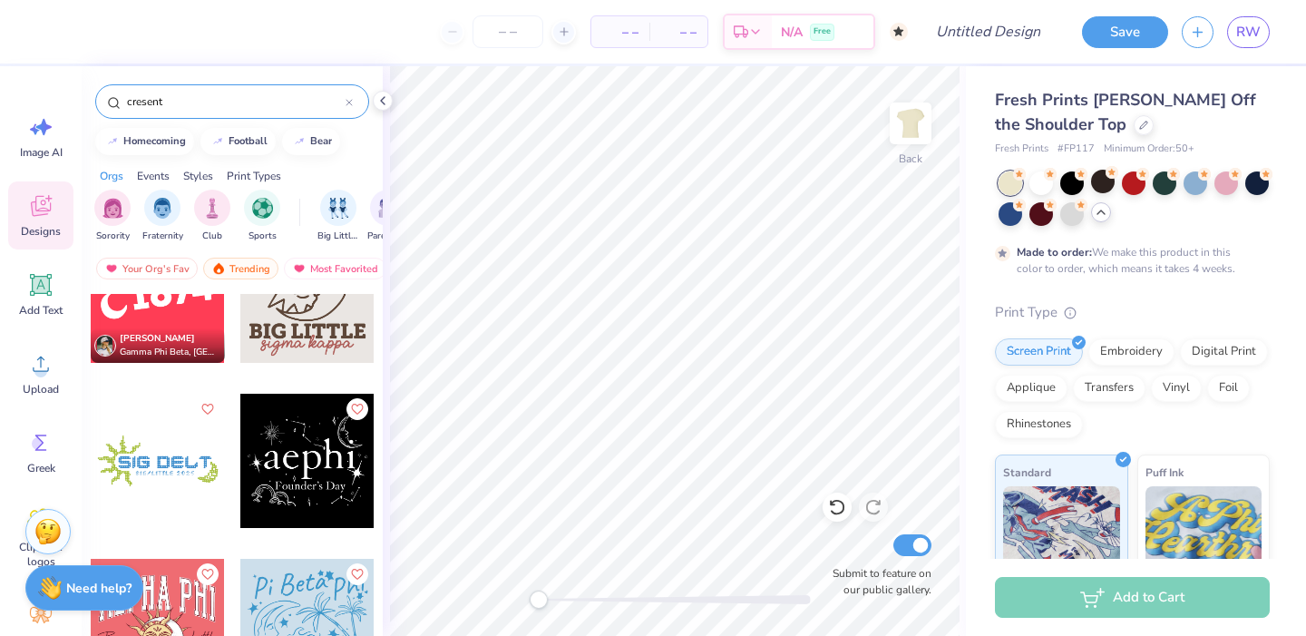
scroll to position [46, 0]
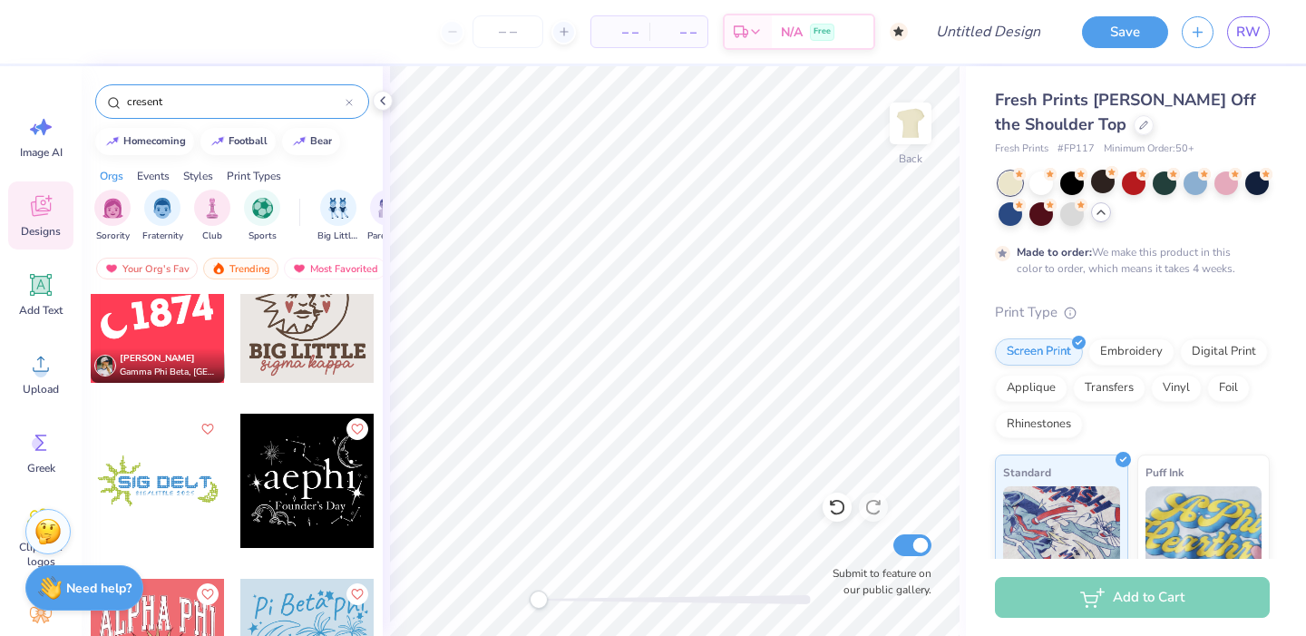
type input "cresent"
click at [151, 322] on div at bounding box center [158, 315] width 134 height 134
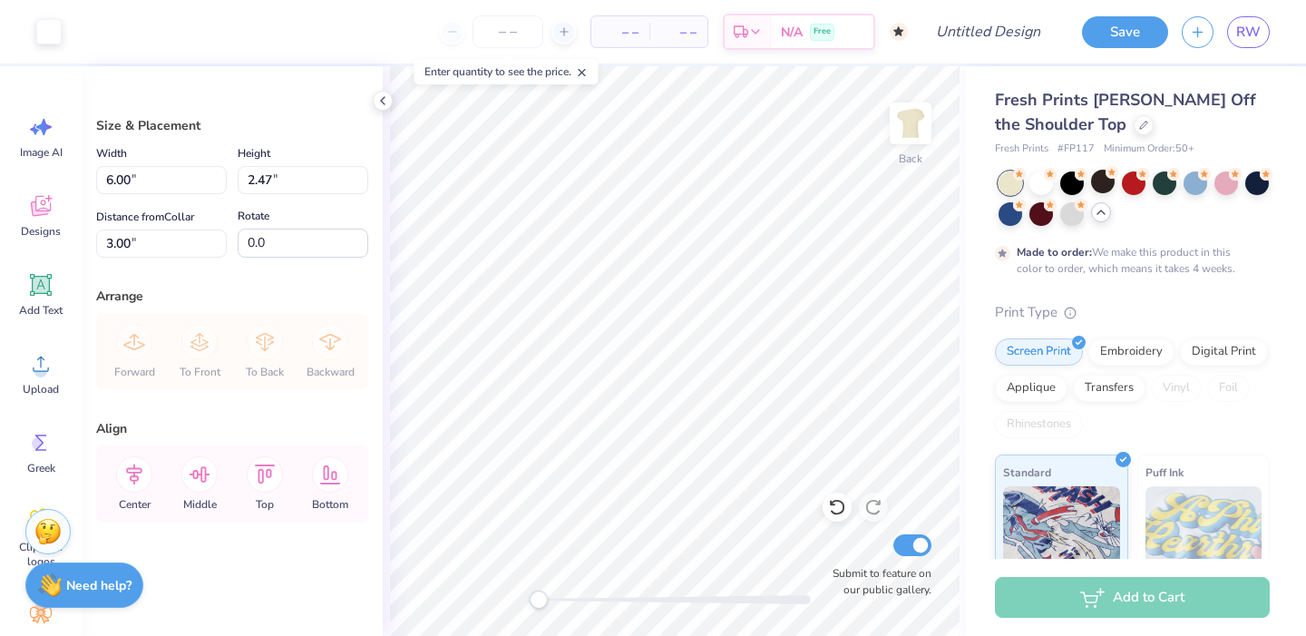
click at [59, 573] on img at bounding box center [50, 585] width 24 height 24
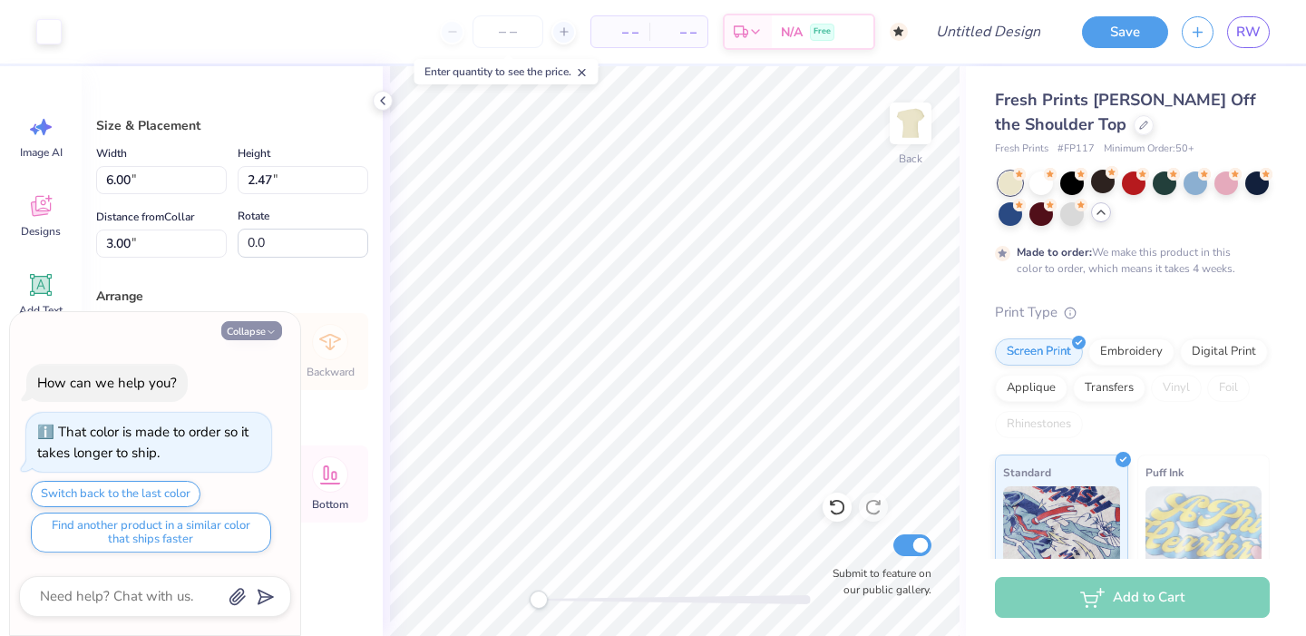
click at [273, 334] on icon "button" at bounding box center [271, 331] width 11 height 11
type textarea "x"
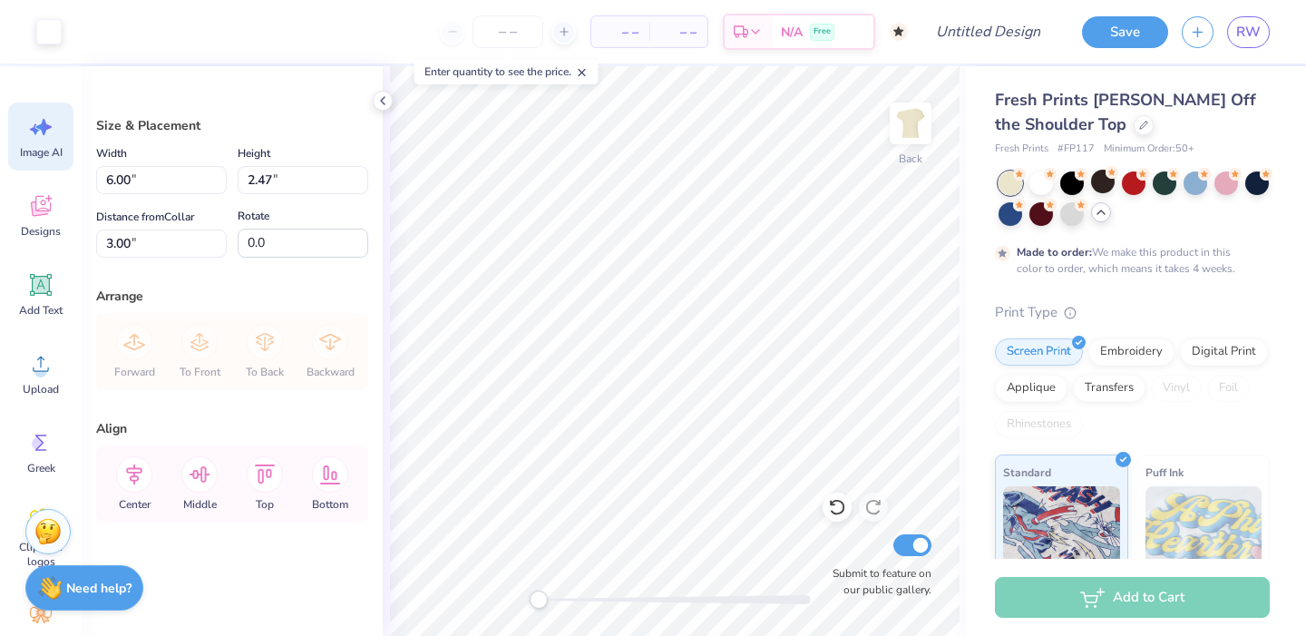
click at [62, 151] on span "Image AI" at bounding box center [41, 152] width 43 height 15
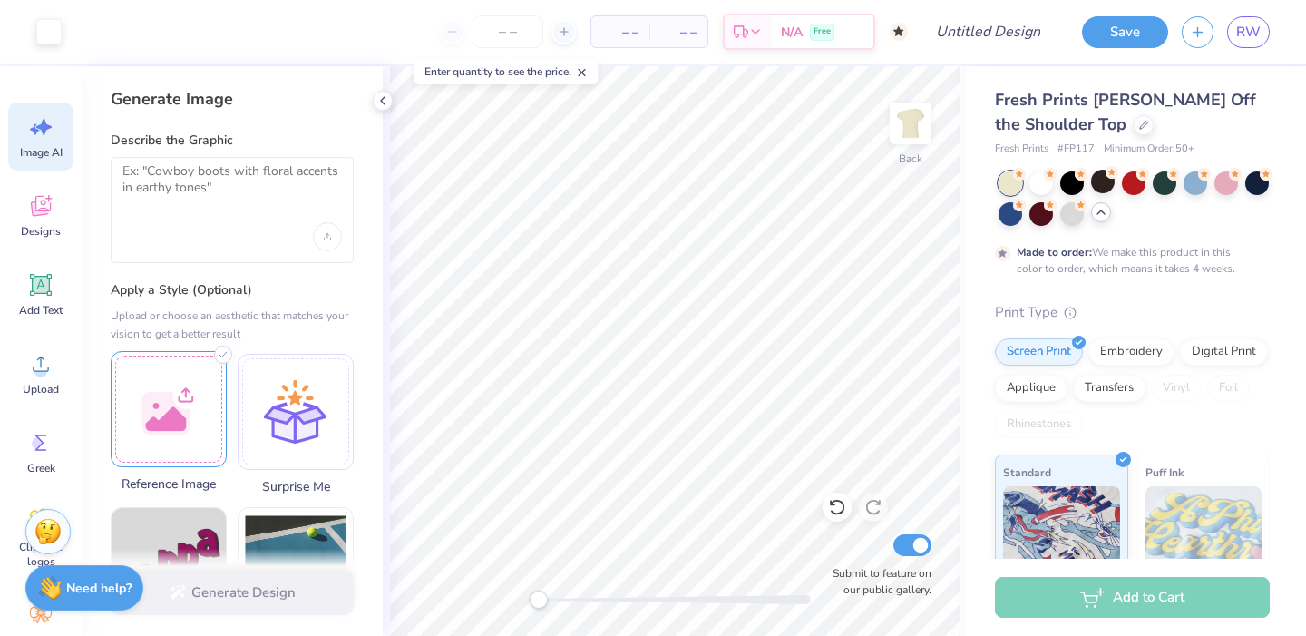
click at [166, 419] on div at bounding box center [169, 409] width 116 height 116
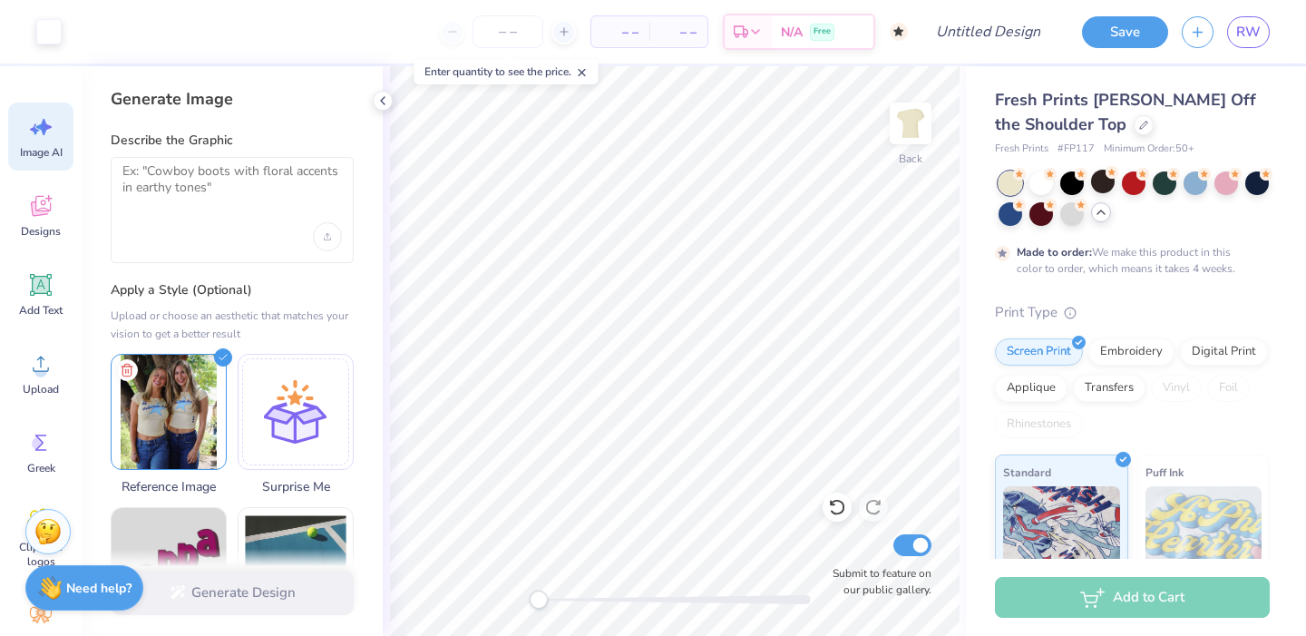
click at [245, 599] on div "Generate Design" at bounding box center [232, 593] width 301 height 88
click at [172, 409] on img at bounding box center [169, 409] width 114 height 114
click at [181, 433] on img at bounding box center [169, 409] width 114 height 114
click at [185, 600] on div "Generate Design" at bounding box center [232, 593] width 301 height 88
click at [242, 195] on textarea at bounding box center [231, 185] width 219 height 45
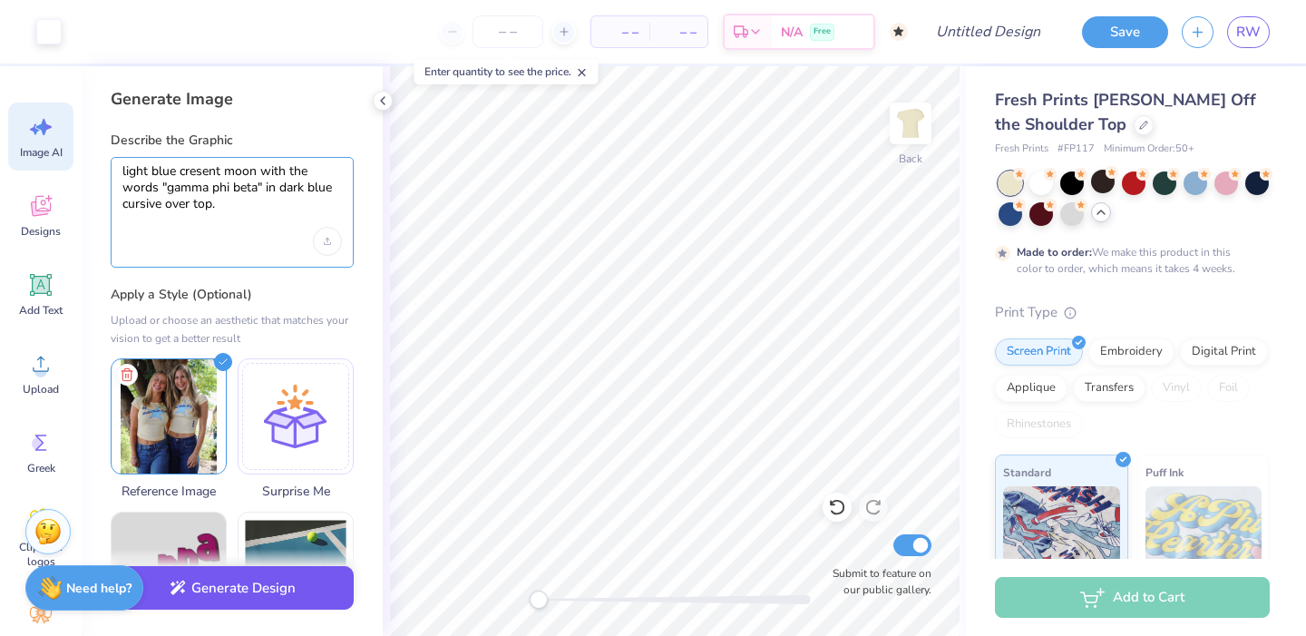
type textarea "light blue cresent moon with the words "gamma phi beta" in dark blue cursive ov…"
click at [229, 590] on button "Generate Design" at bounding box center [232, 588] width 243 height 44
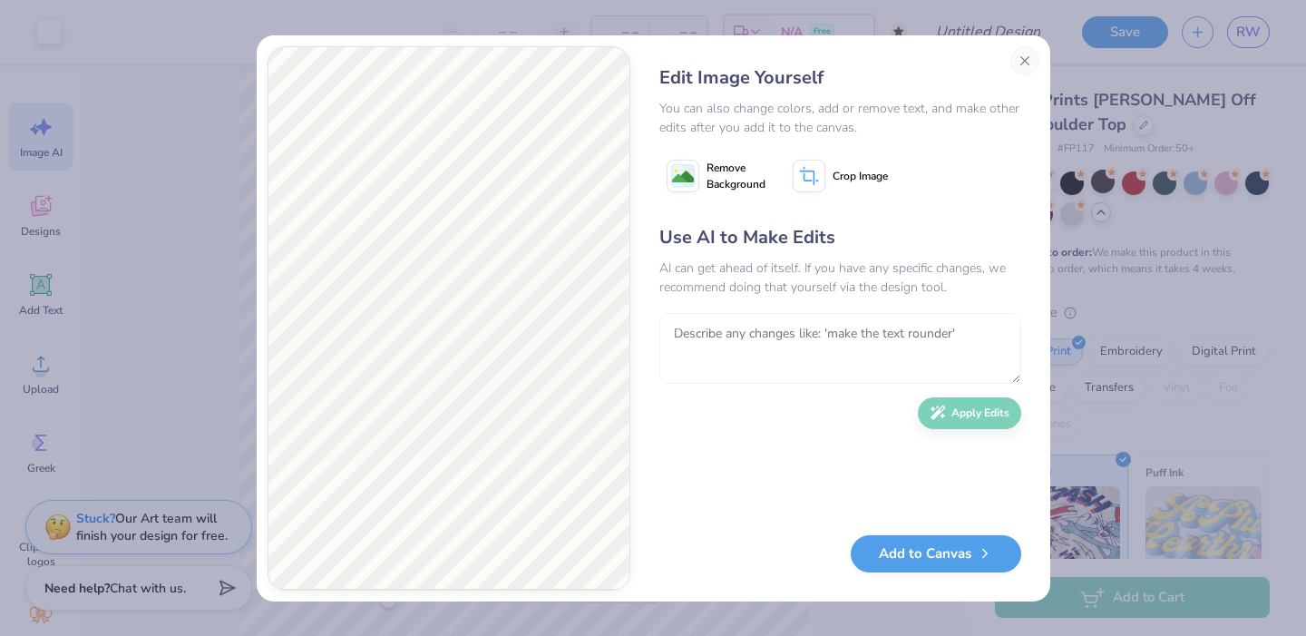
click at [719, 339] on textarea at bounding box center [840, 348] width 362 height 71
type textarea "can the light blue be more electric and the words be in one curved line?"
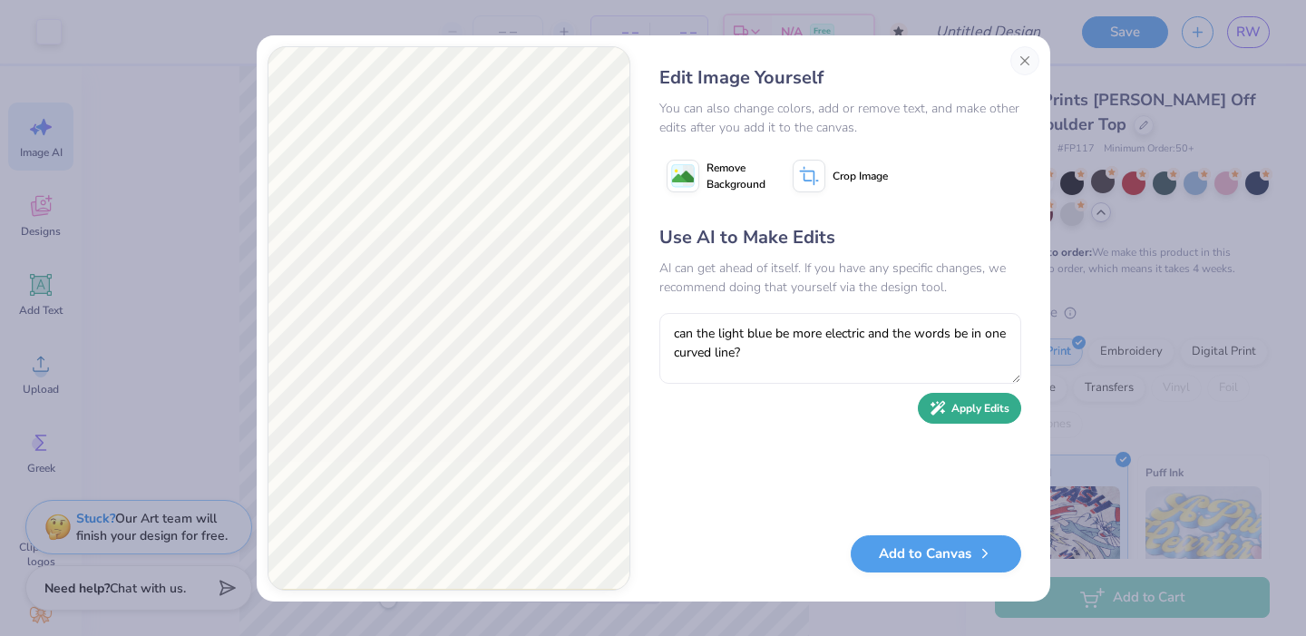
click at [975, 421] on button "Apply Edits" at bounding box center [969, 409] width 103 height 32
click at [775, 345] on textarea "can the light blue be more electric and the words be in one curved line?" at bounding box center [840, 348] width 362 height 71
type textarea "can the words be in one line across the cresent"
click at [990, 388] on div "Use AI to Make Edits AI can get ahead of itself. If you have any specific chang…" at bounding box center [840, 371] width 362 height 294
click at [989, 398] on button "Apply Edits" at bounding box center [969, 409] width 103 height 32
